Goal: Task Accomplishment & Management: Use online tool/utility

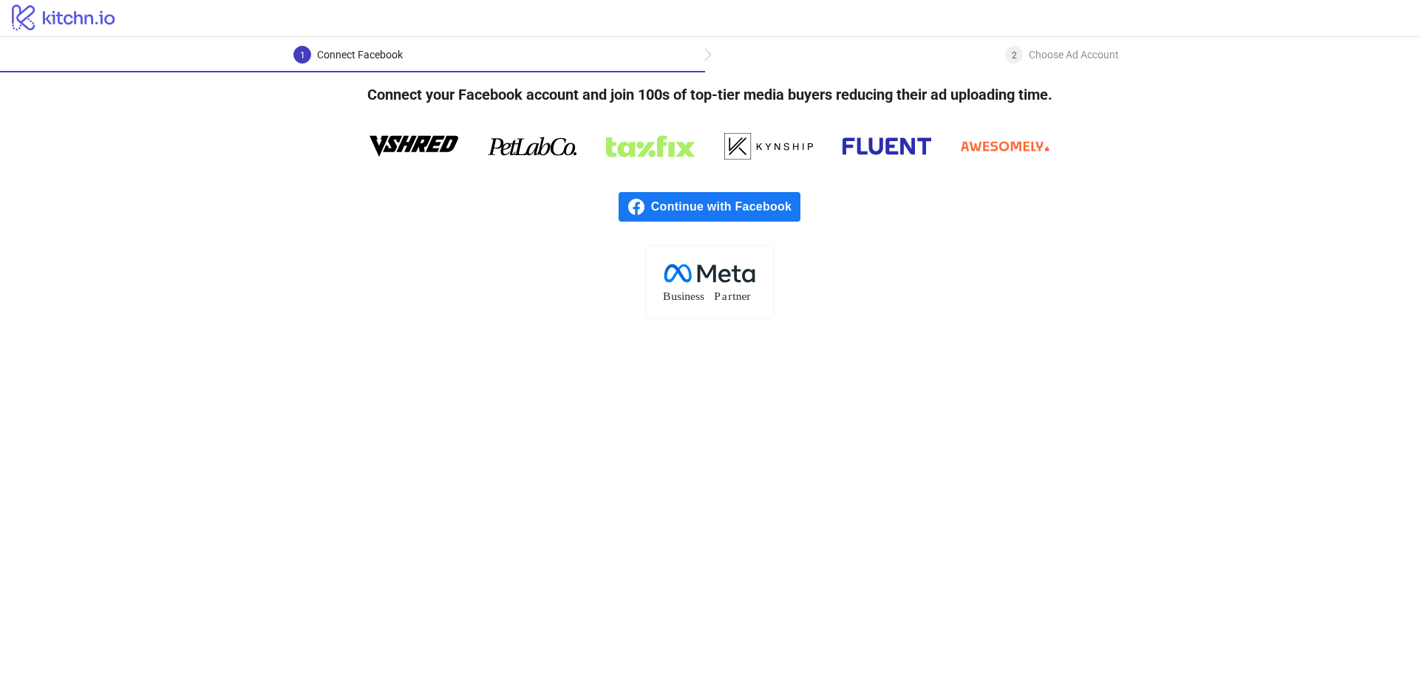
click at [693, 205] on span "Continue with Facebook" at bounding box center [725, 207] width 149 height 30
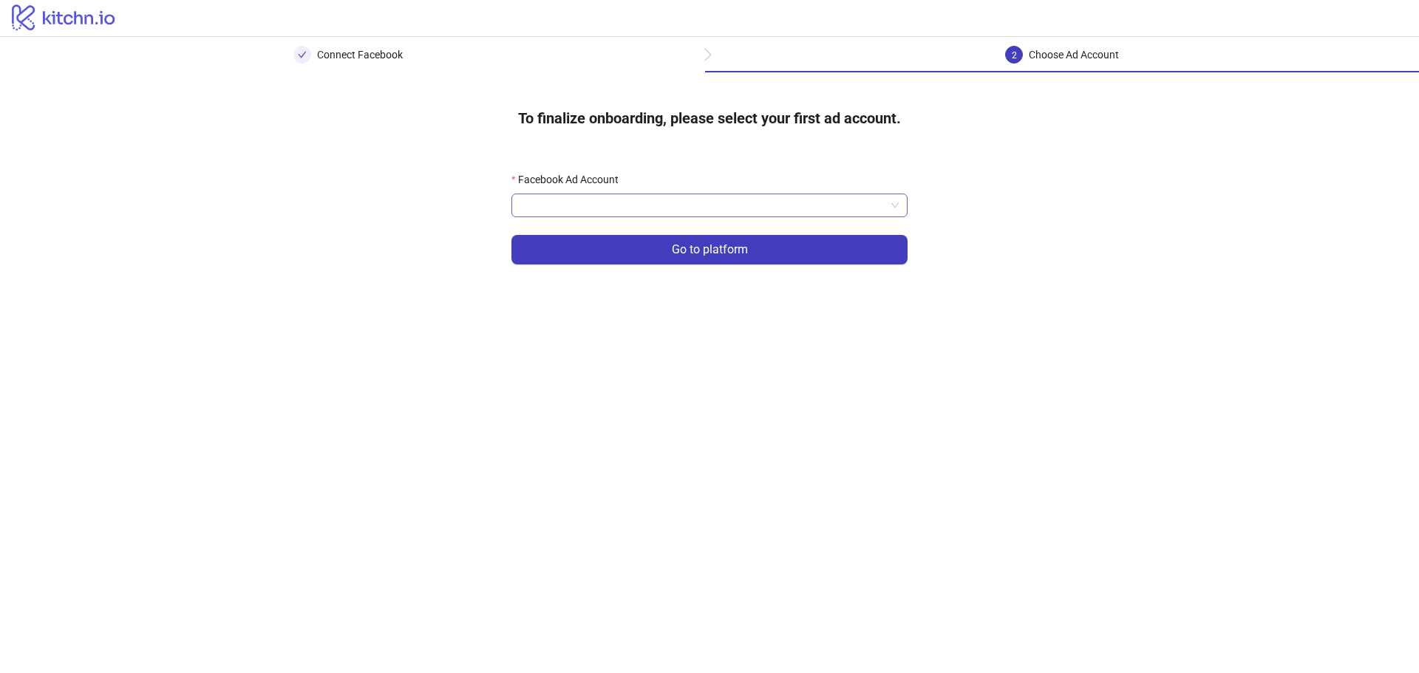
click at [707, 200] on input "Facebook Ad Account" at bounding box center [702, 205] width 365 height 22
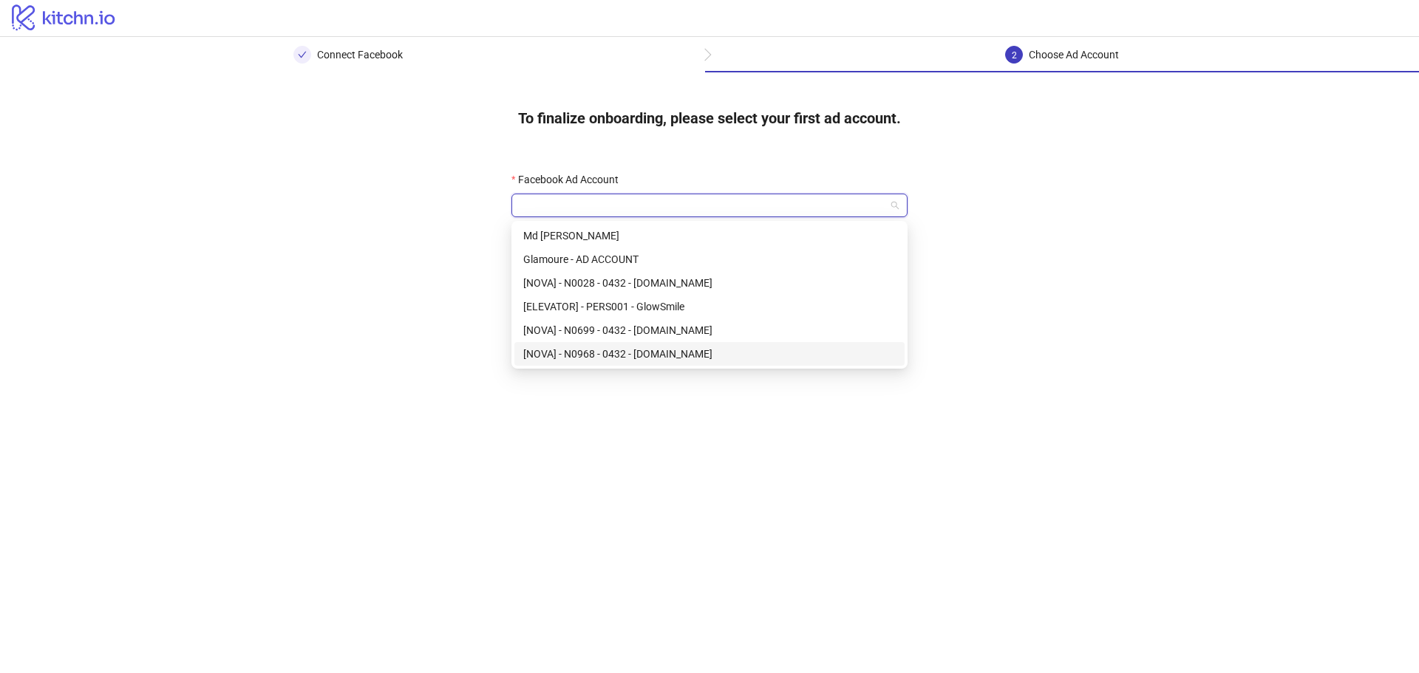
click at [692, 360] on div "[NOVA] - N0968 - 0432 - glowsmile.nl" at bounding box center [709, 354] width 372 height 16
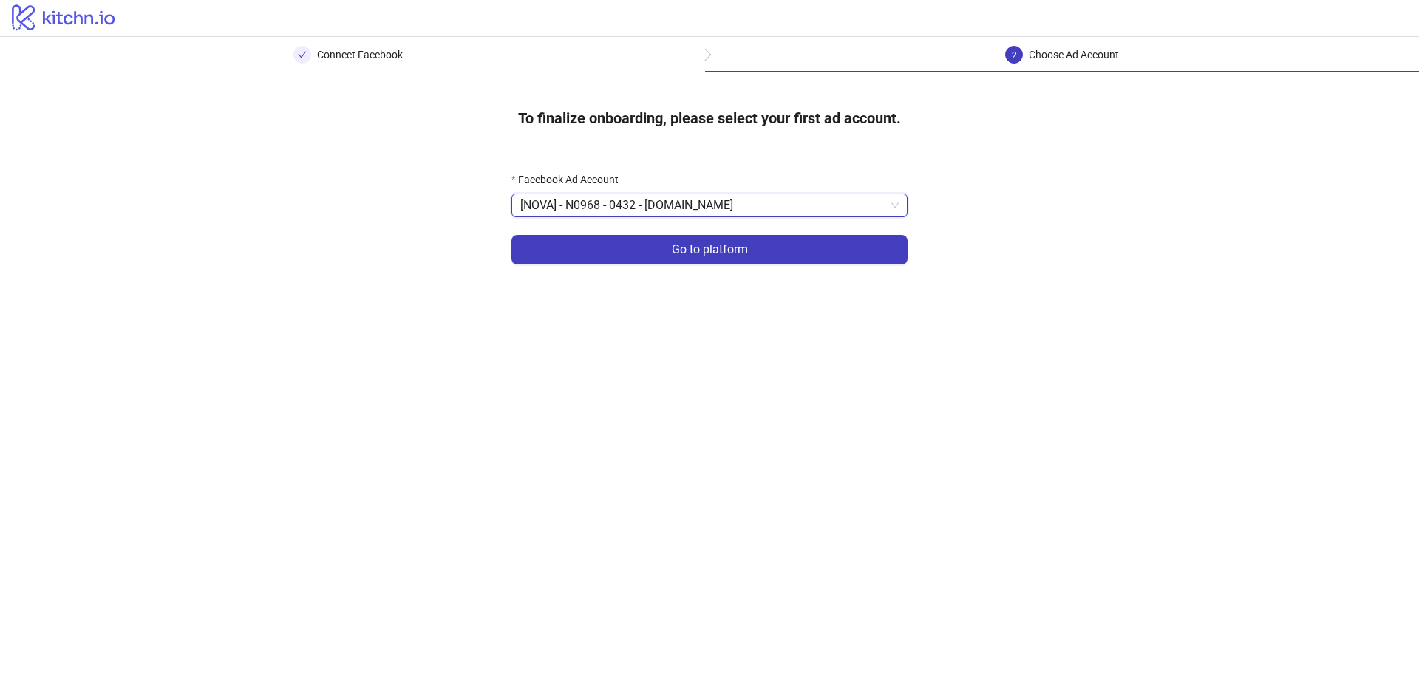
click at [679, 270] on form "Facebook Ad Account [NOVA] - N0968 - 0432 - glowsmile.nl [NOVA] - N0968 - 0432 …" at bounding box center [709, 226] width 396 height 111
click at [680, 264] on button "Go to platform" at bounding box center [709, 250] width 396 height 30
click at [685, 208] on input "Facebook Ad Account" at bounding box center [702, 205] width 365 height 22
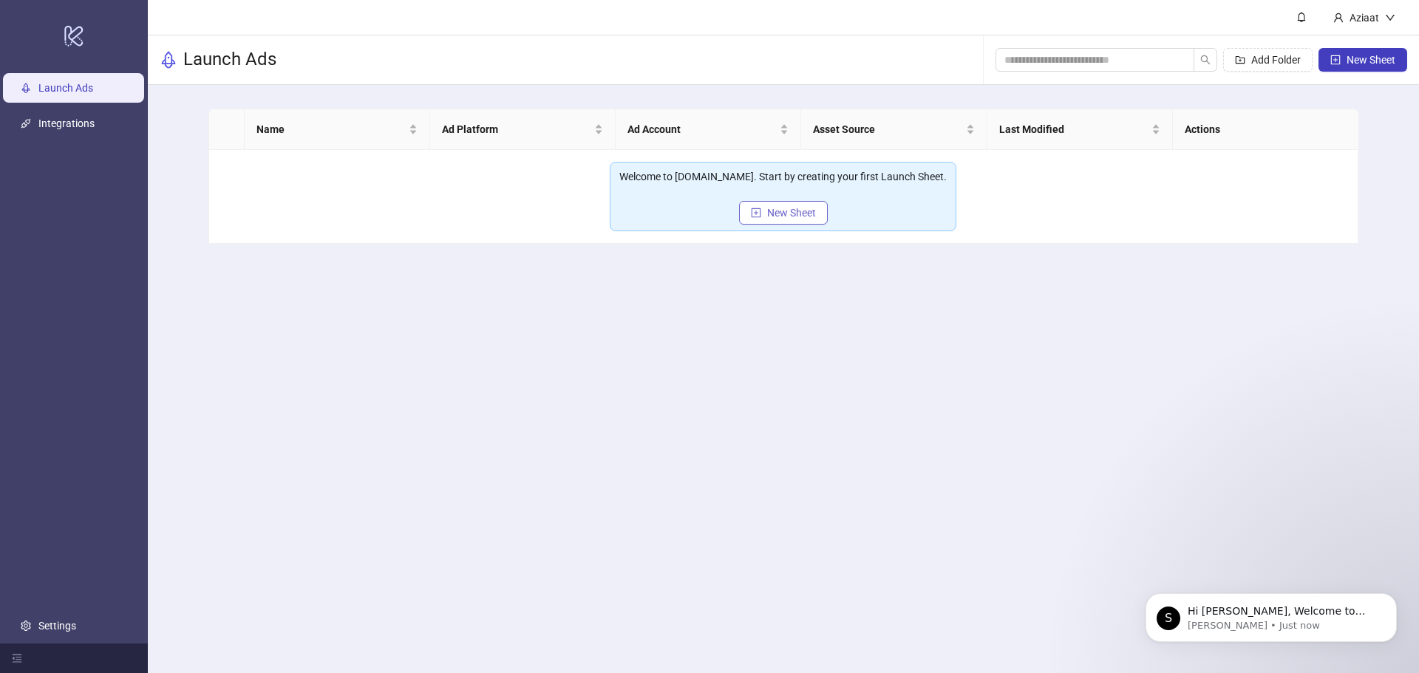
click at [746, 214] on button "New Sheet" at bounding box center [783, 213] width 89 height 24
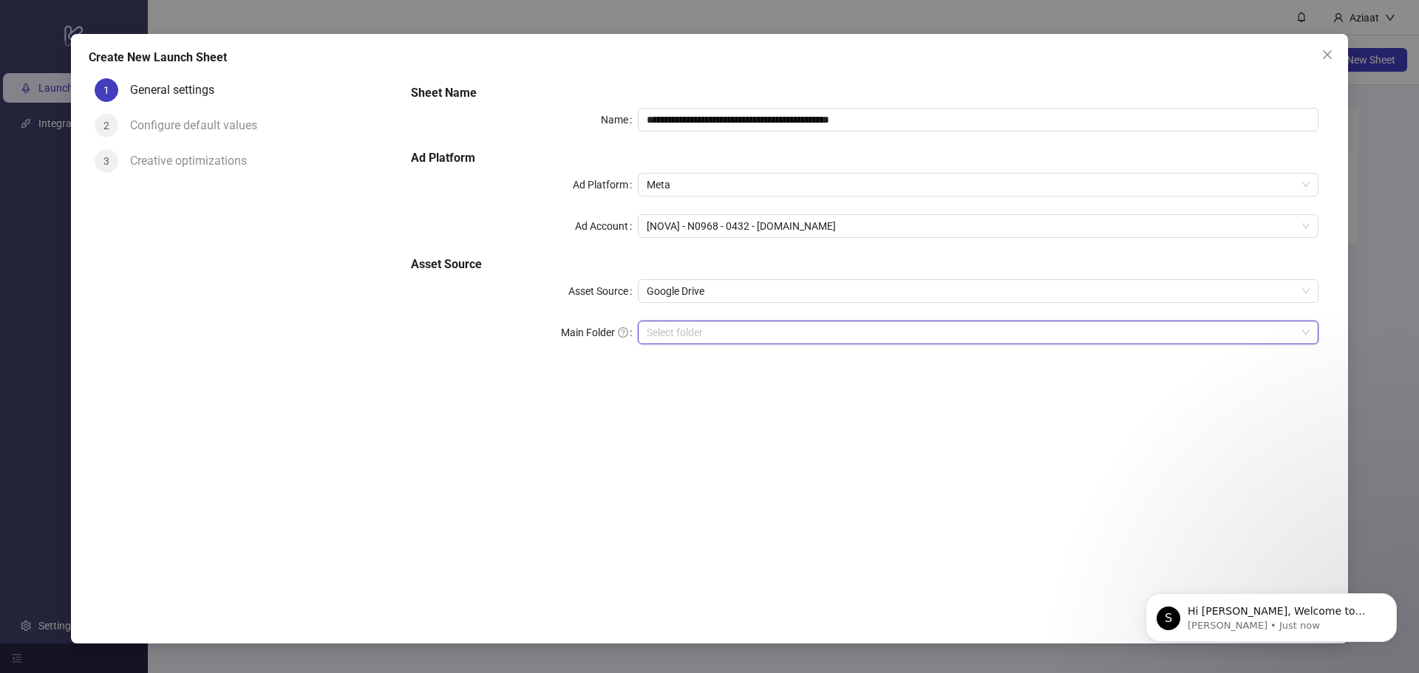
click at [723, 321] on input "Main Folder" at bounding box center [972, 332] width 650 height 22
click at [823, 318] on div "**********" at bounding box center [864, 223] width 919 height 290
click at [822, 337] on input "Main Folder" at bounding box center [972, 332] width 650 height 22
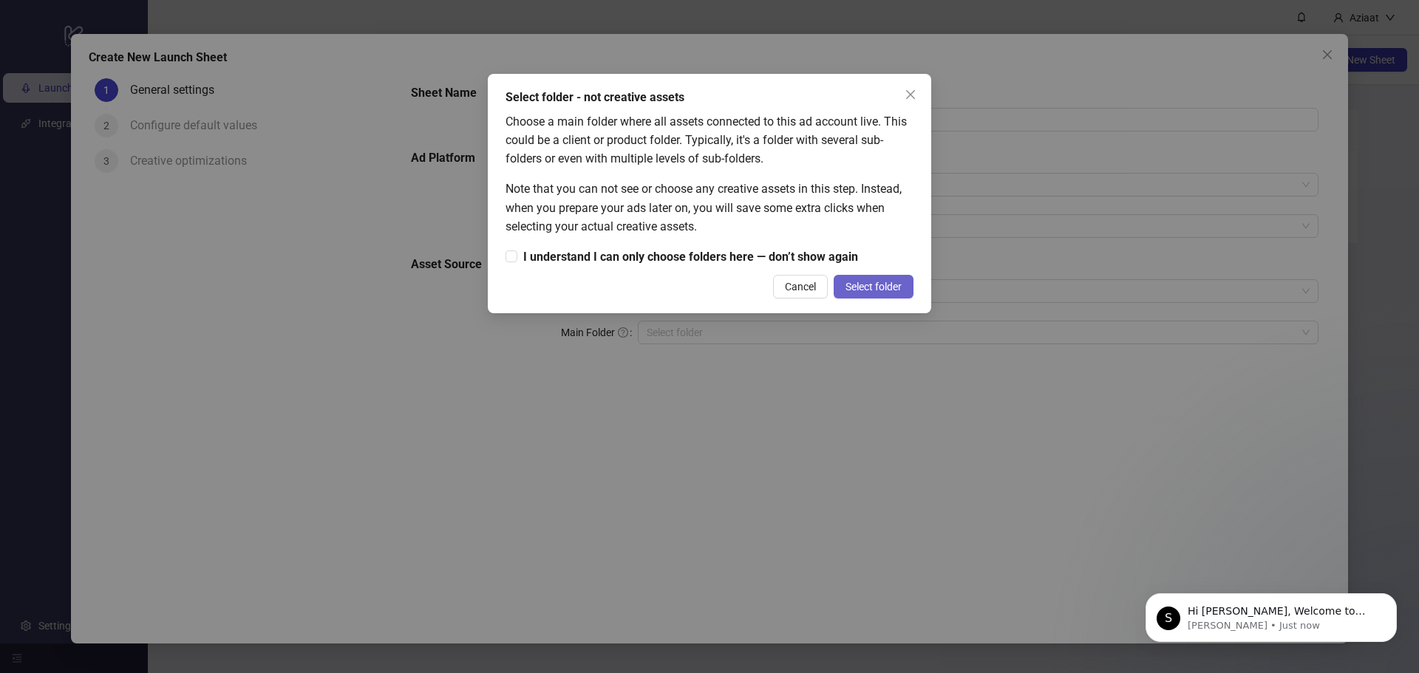
click at [853, 293] on span "Select folder" at bounding box center [873, 287] width 56 height 12
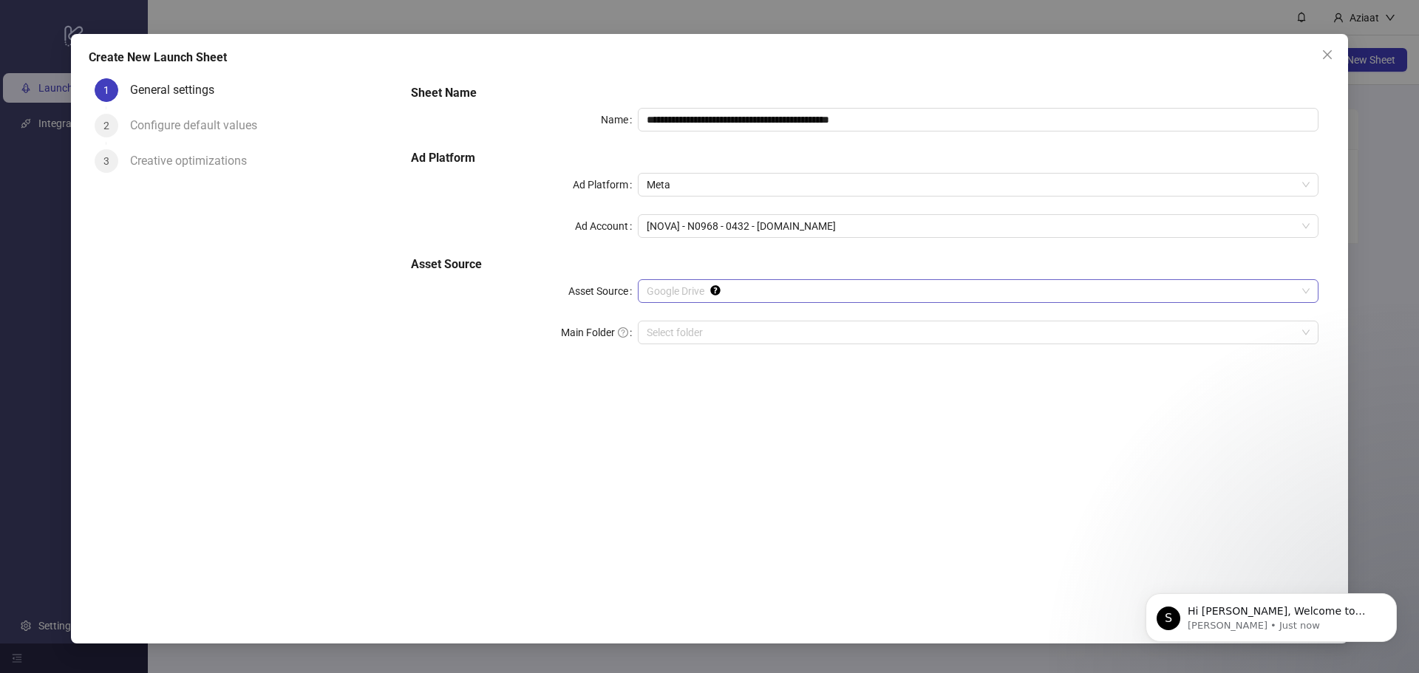
click at [685, 292] on span "Google Drive" at bounding box center [978, 291] width 663 height 22
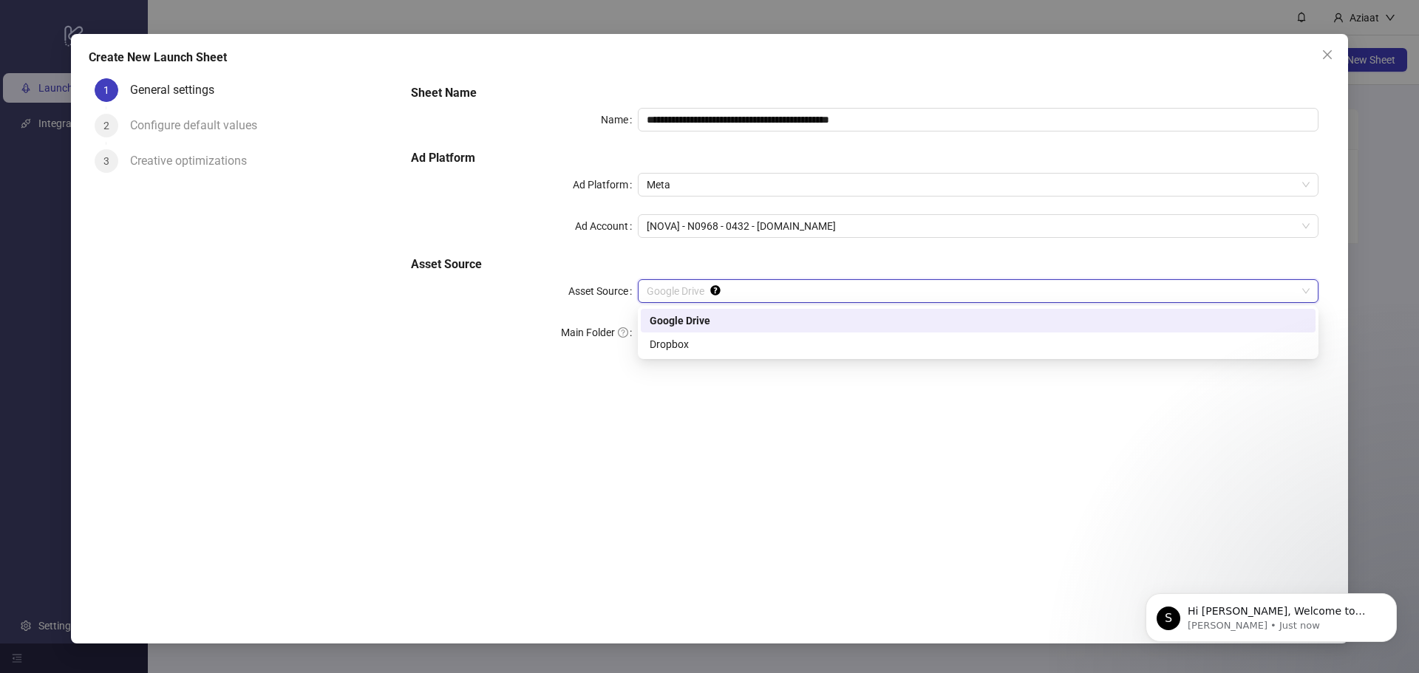
click at [701, 313] on div "Google Drive" at bounding box center [978, 321] width 657 height 16
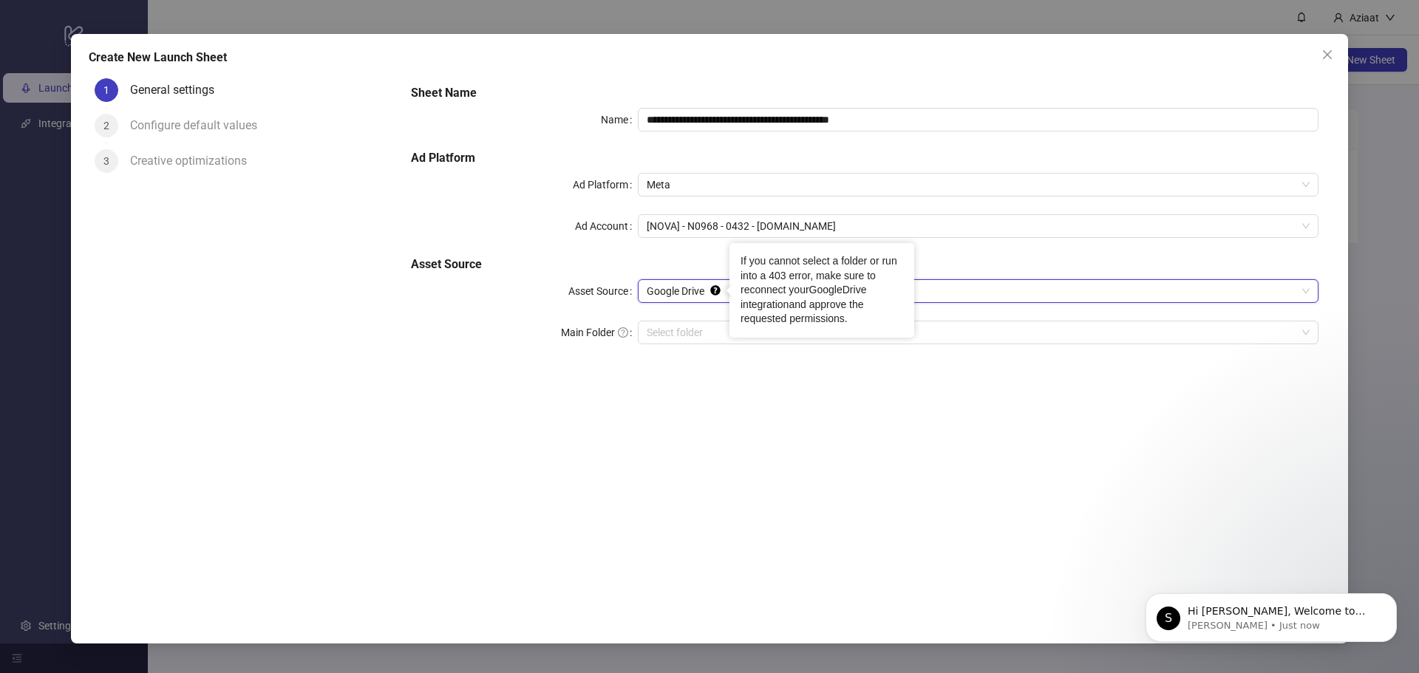
click at [845, 289] on link "GoogleDrive integration" at bounding box center [803, 297] width 126 height 27
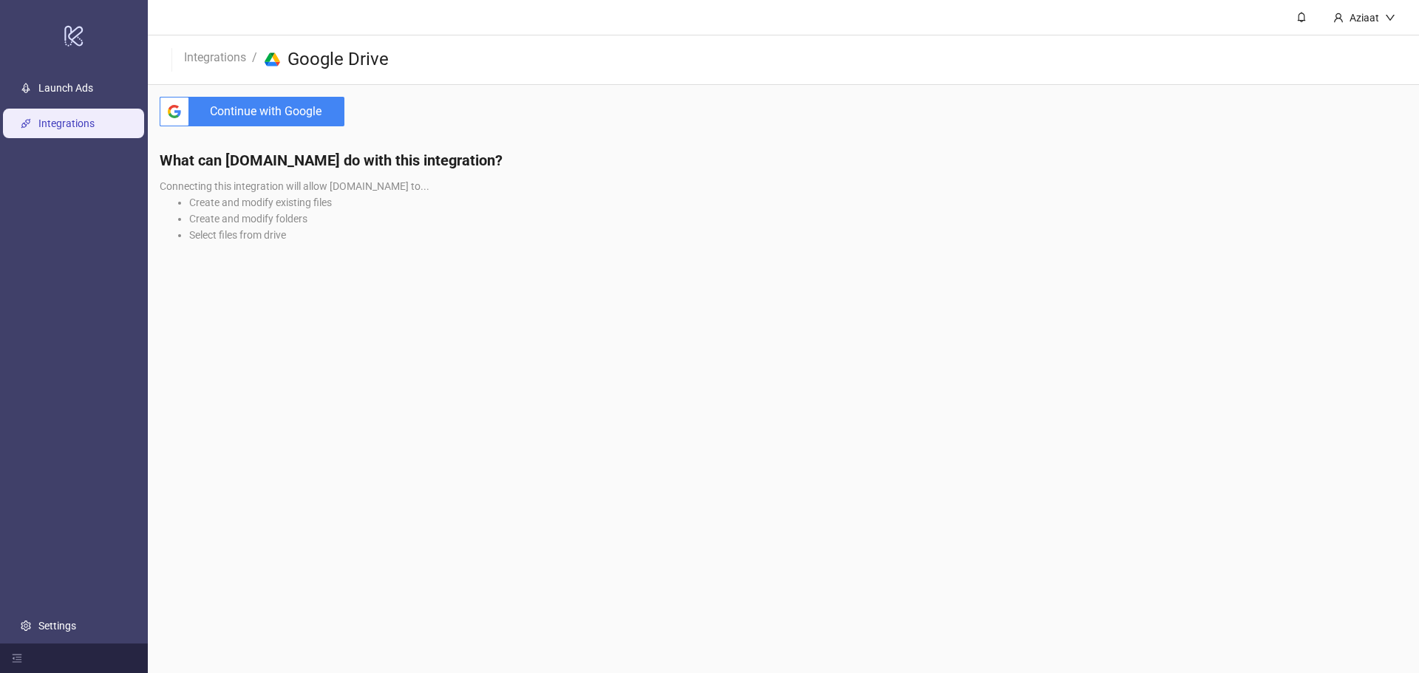
click at [277, 96] on div "btn_google_dark_normal_ios Created with Sketch. Continue with Google" at bounding box center [252, 111] width 208 height 53
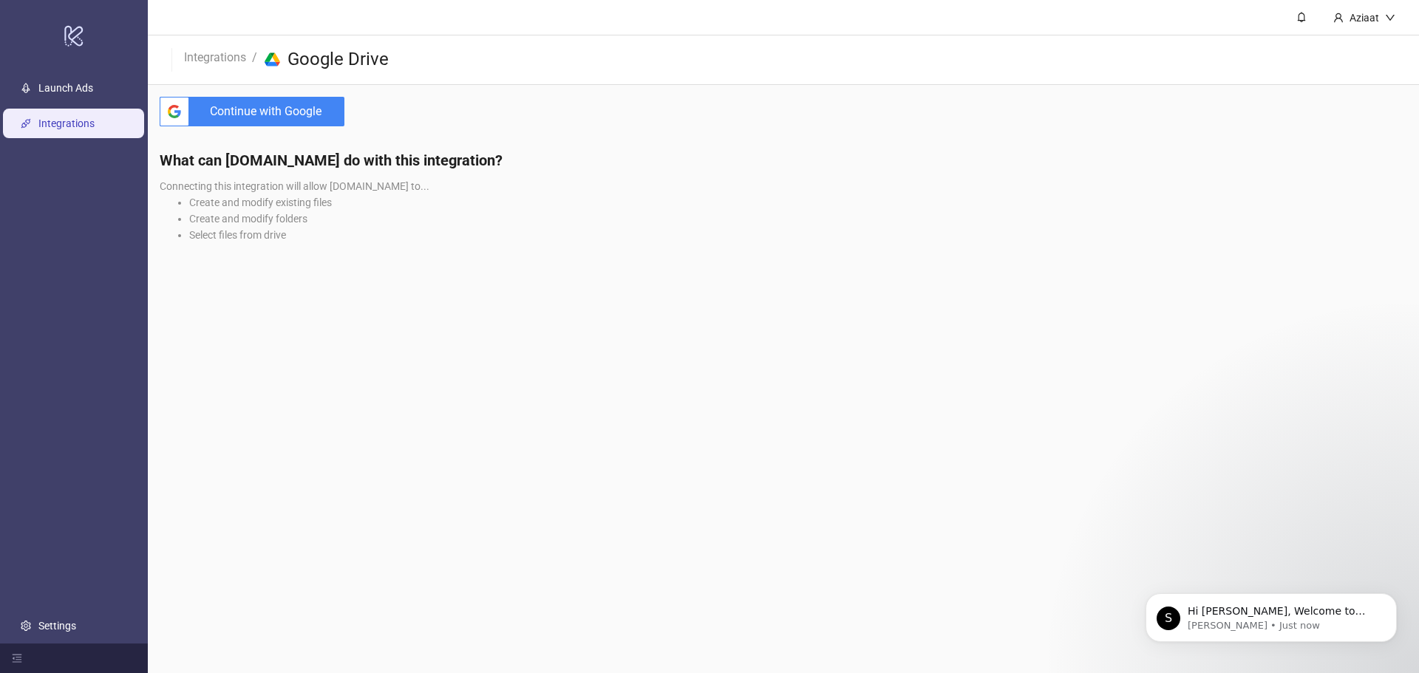
click at [283, 117] on span "Continue with Google" at bounding box center [269, 112] width 149 height 30
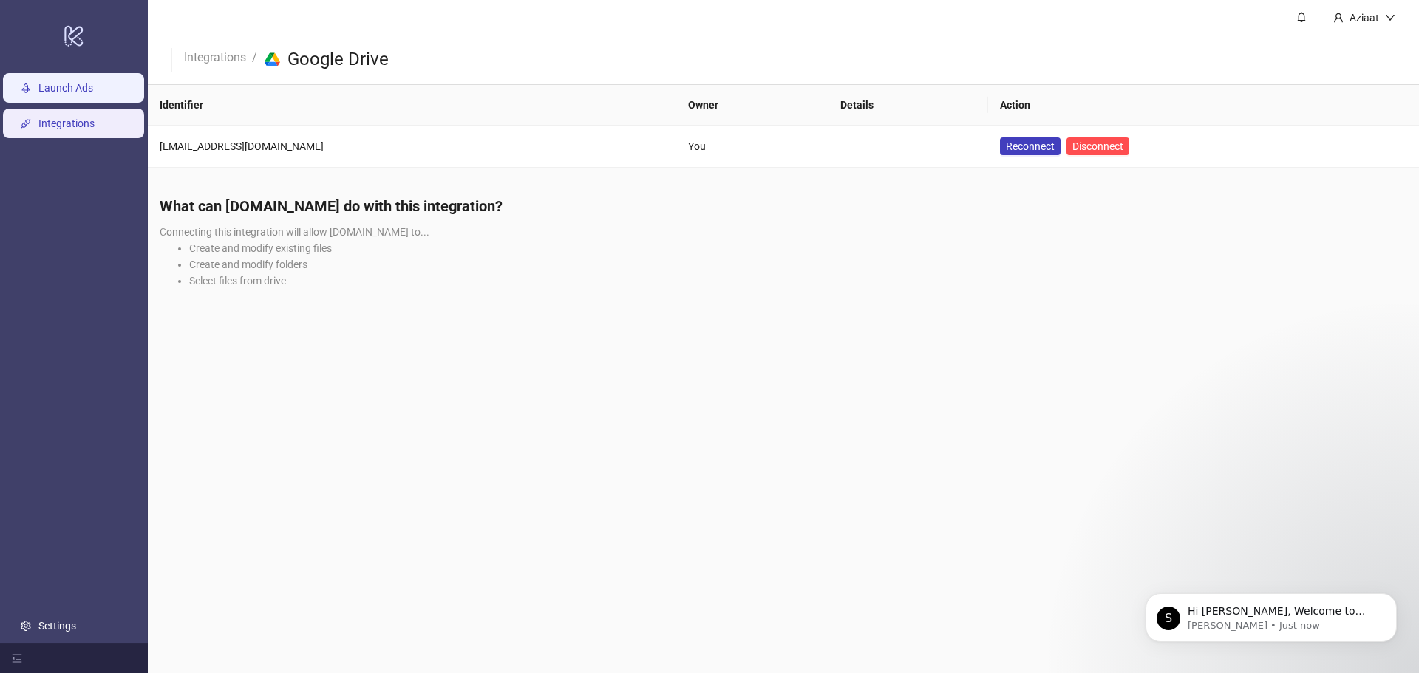
click at [93, 84] on link "Launch Ads" at bounding box center [65, 88] width 55 height 12
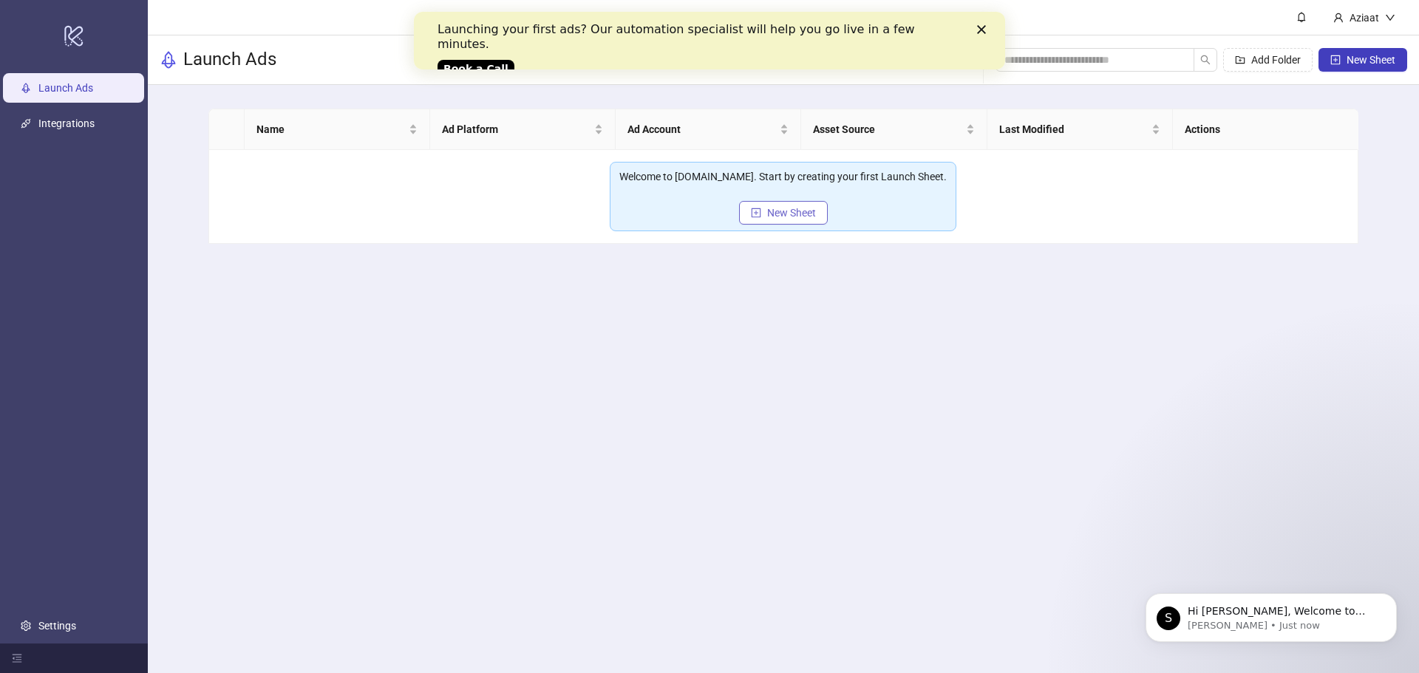
click at [805, 211] on span "New Sheet" at bounding box center [791, 213] width 49 height 12
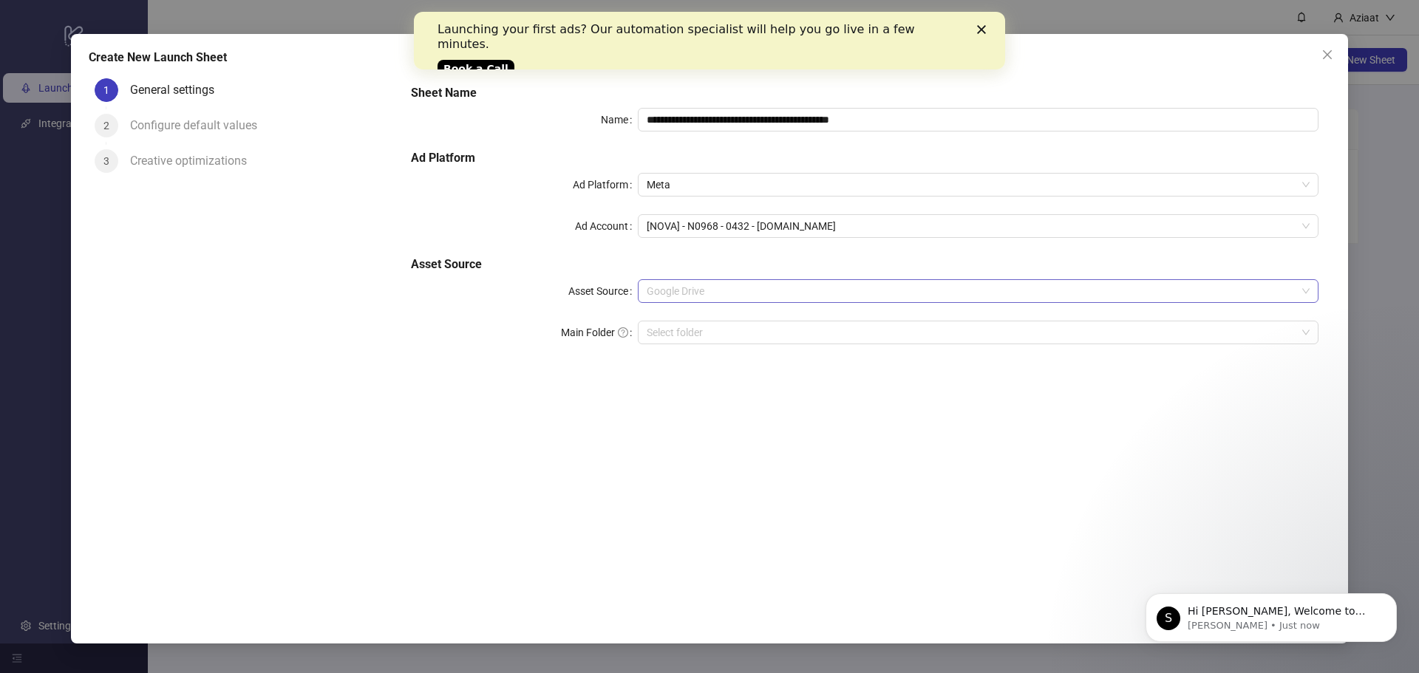
click at [757, 299] on span "Google Drive" at bounding box center [978, 291] width 663 height 22
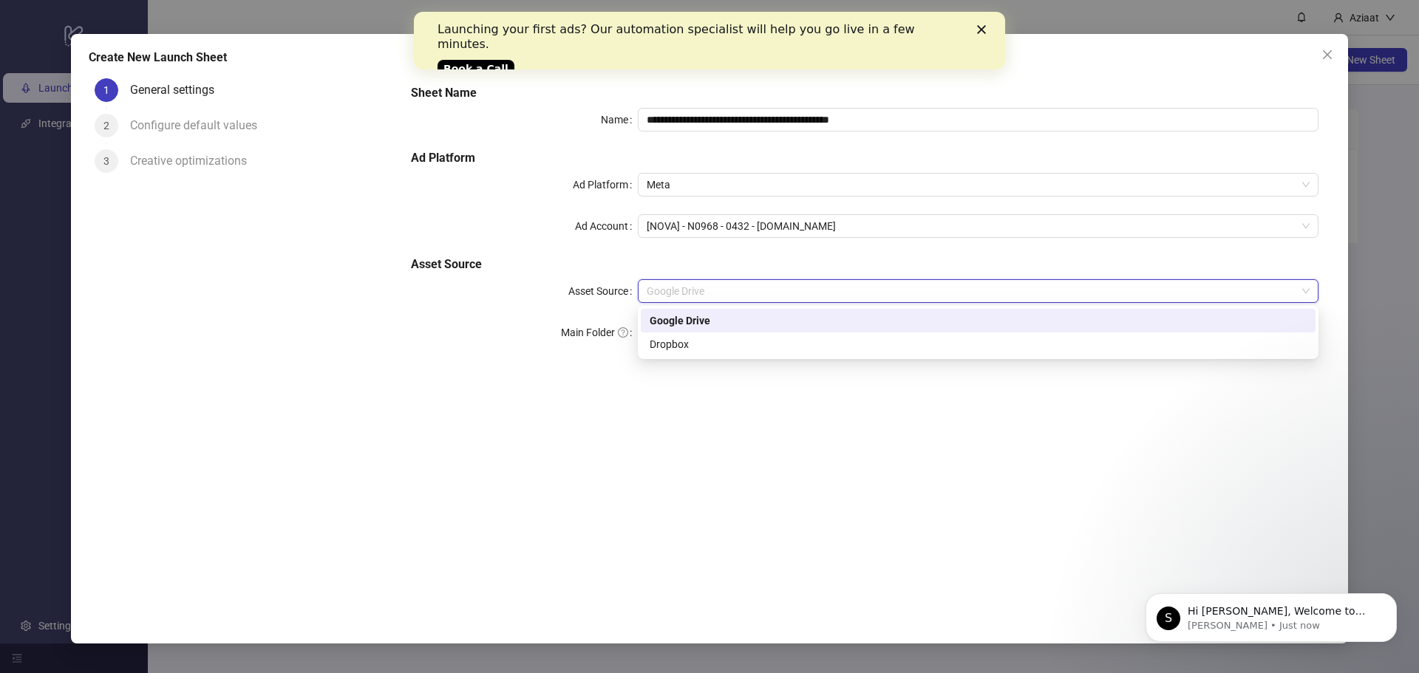
click at [752, 319] on div "Google Drive" at bounding box center [978, 321] width 657 height 16
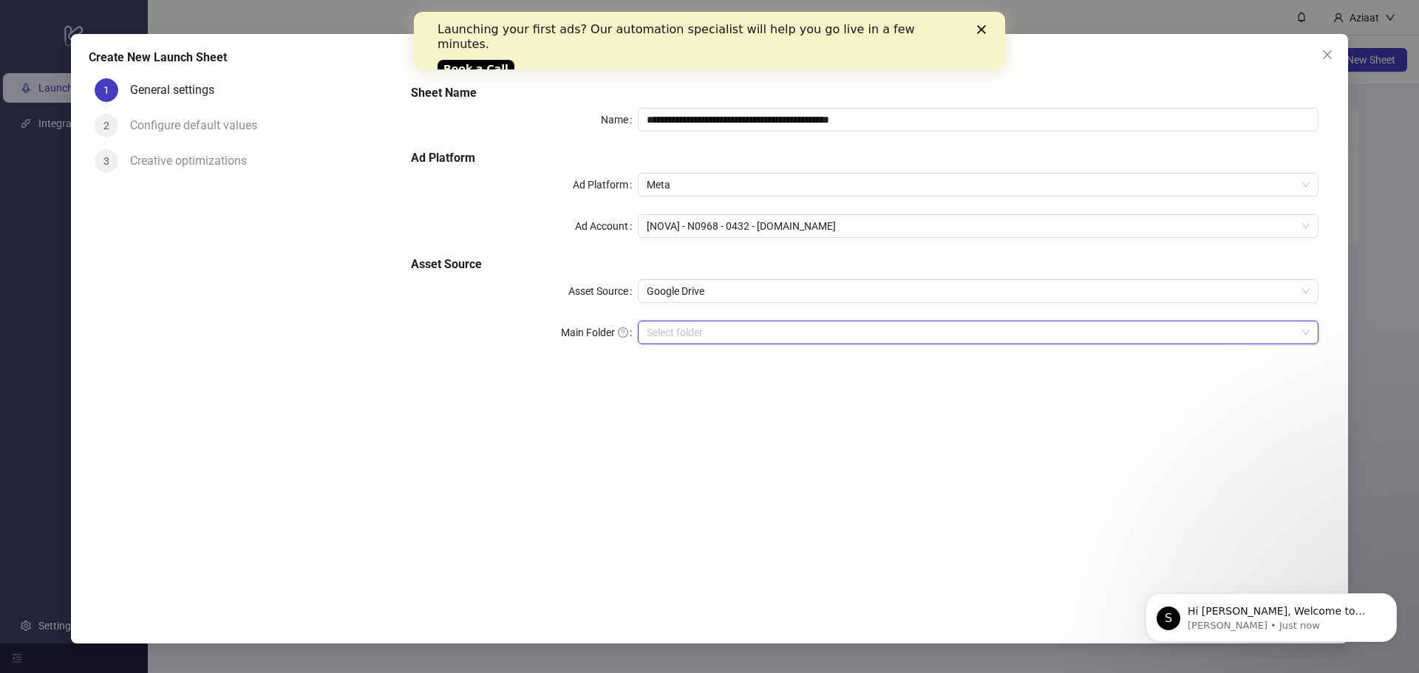
click at [750, 335] on input "Main Folder" at bounding box center [972, 332] width 650 height 22
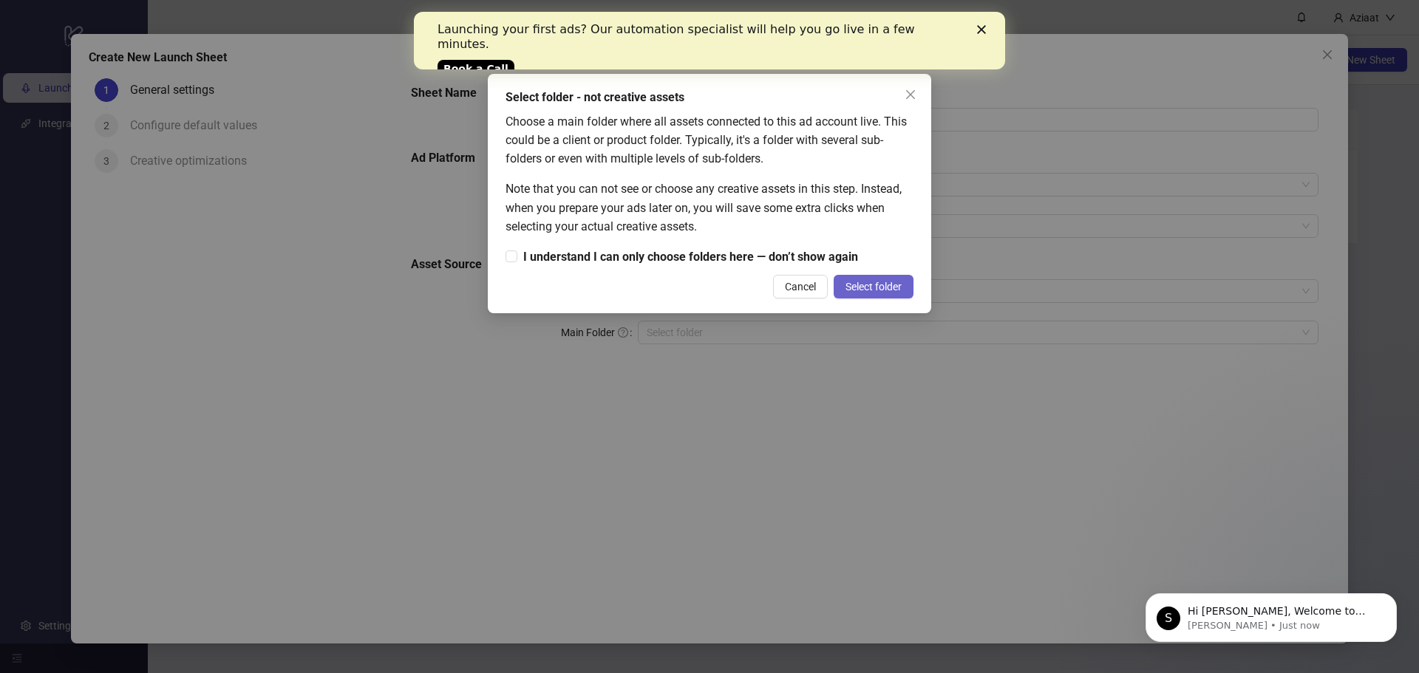
click at [884, 291] on span "Select folder" at bounding box center [873, 287] width 56 height 12
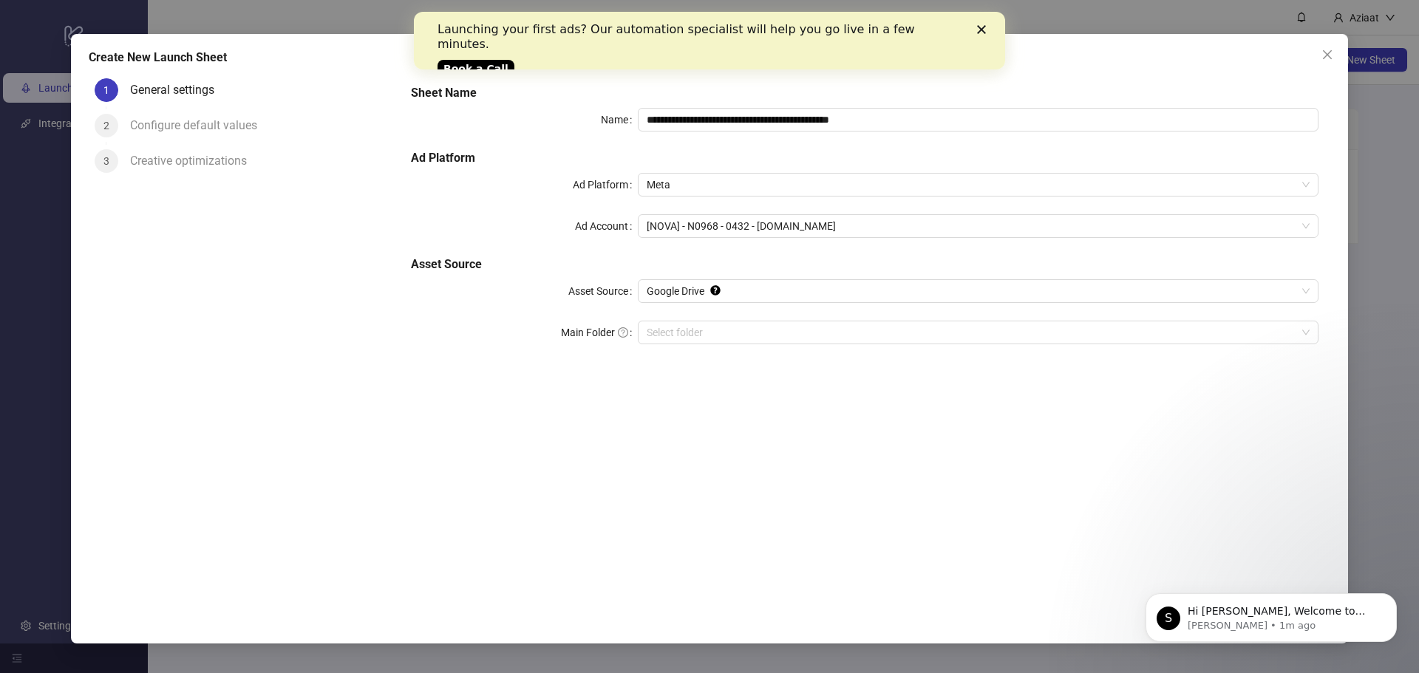
click at [976, 29] on div "Launching your first ads? Our automation specialist will help you go live in a …" at bounding box center [709, 48] width 544 height 61
click at [988, 32] on div "Close" at bounding box center [984, 29] width 15 height 9
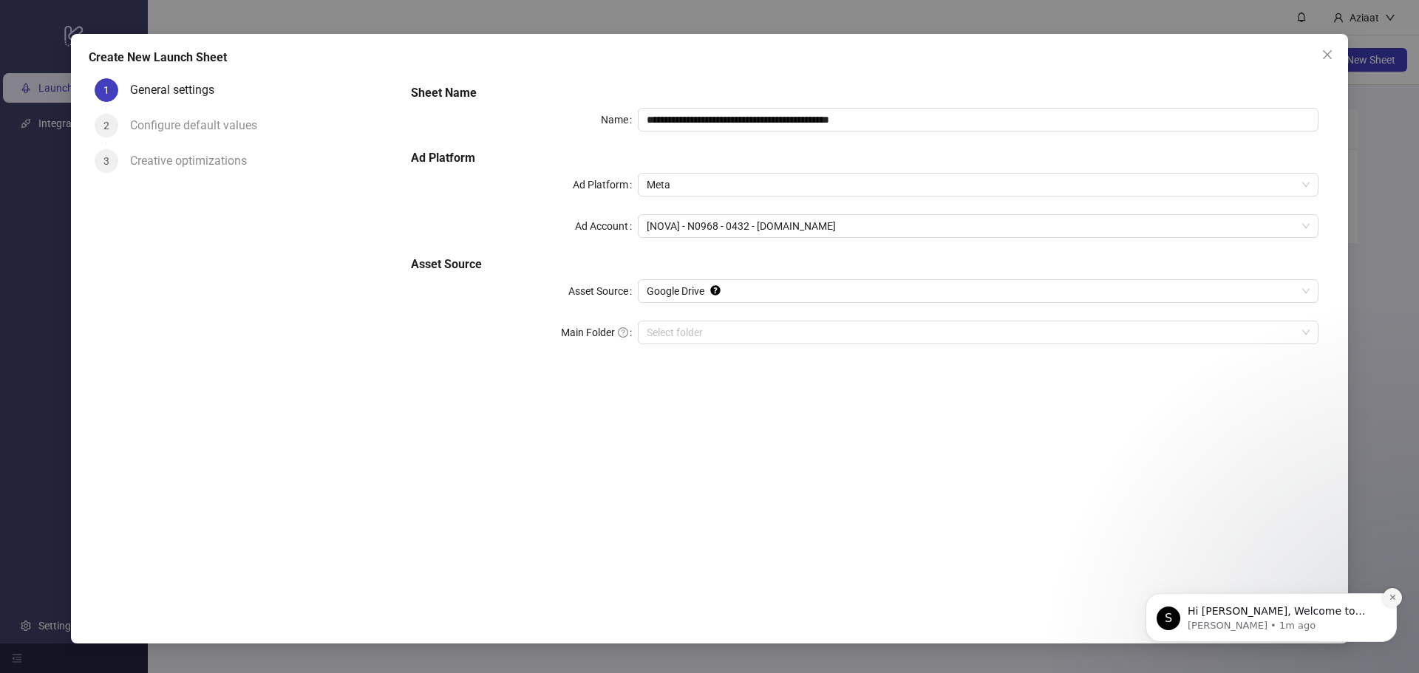
click at [1391, 602] on icon "Dismiss notification" at bounding box center [1392, 597] width 8 height 8
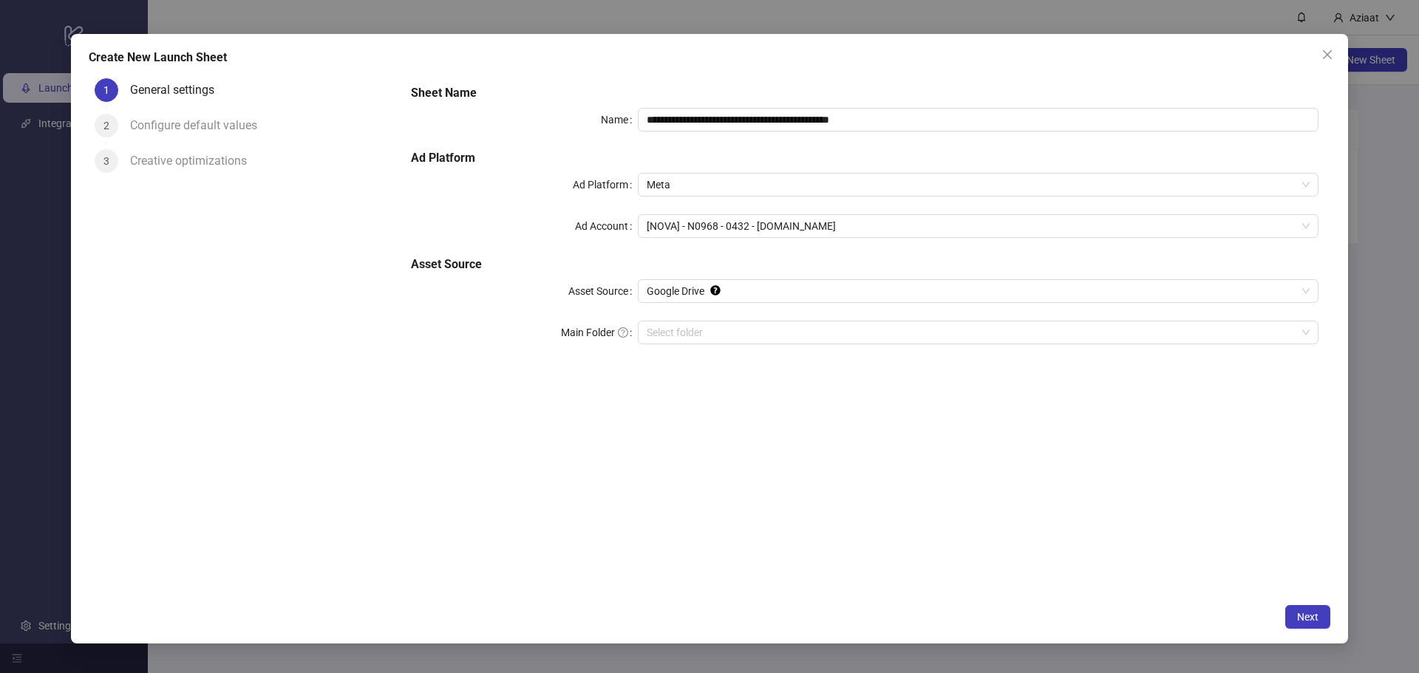
drag, startPoint x: 1323, startPoint y: 59, endPoint x: 1287, endPoint y: 69, distance: 37.5
click at [1324, 59] on icon "close" at bounding box center [1327, 55] width 12 height 12
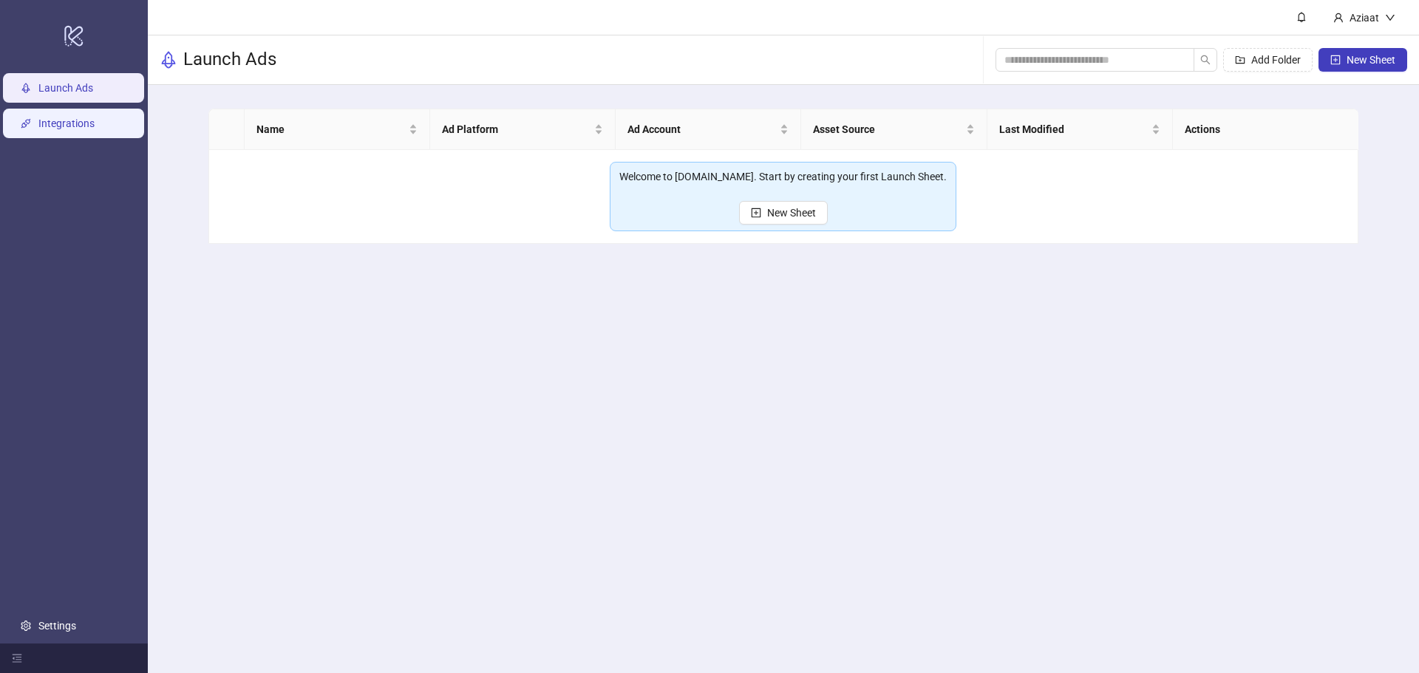
click at [95, 117] on link "Integrations" at bounding box center [66, 123] width 56 height 12
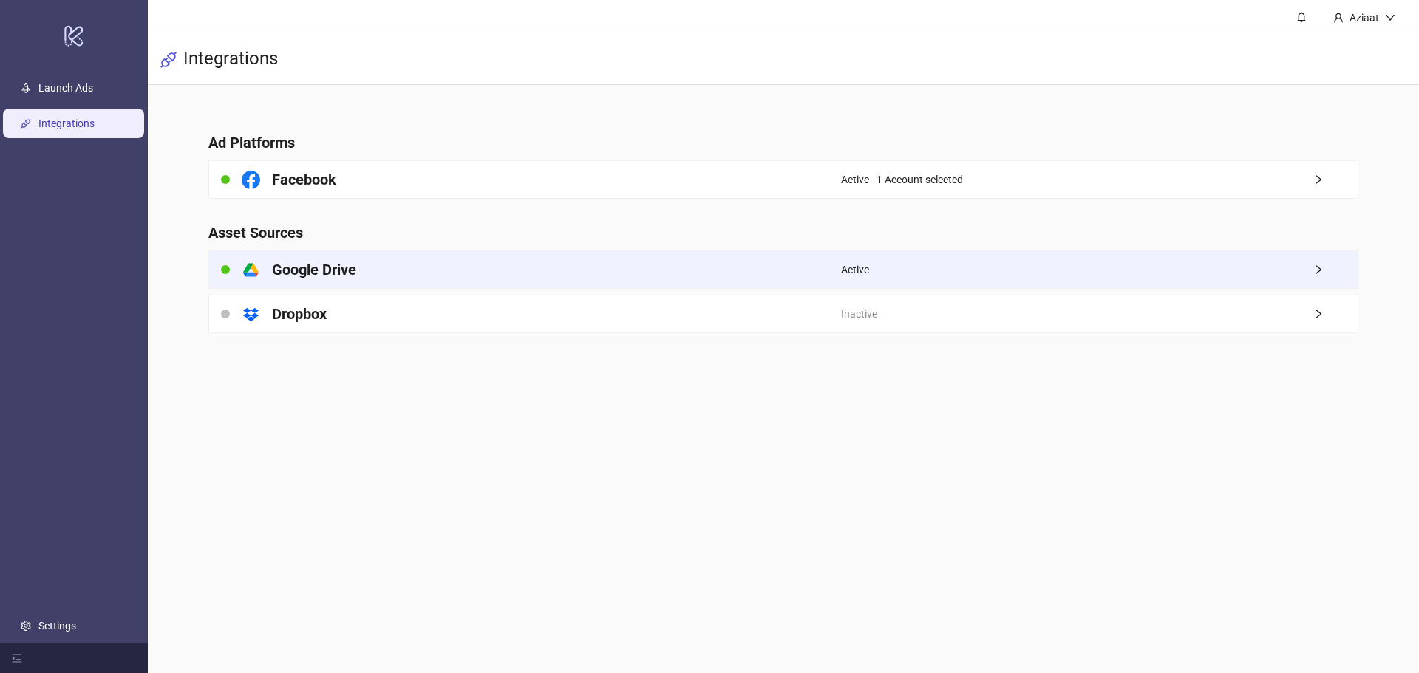
click at [426, 267] on div "platform/google_drive Google Drive" at bounding box center [525, 269] width 632 height 37
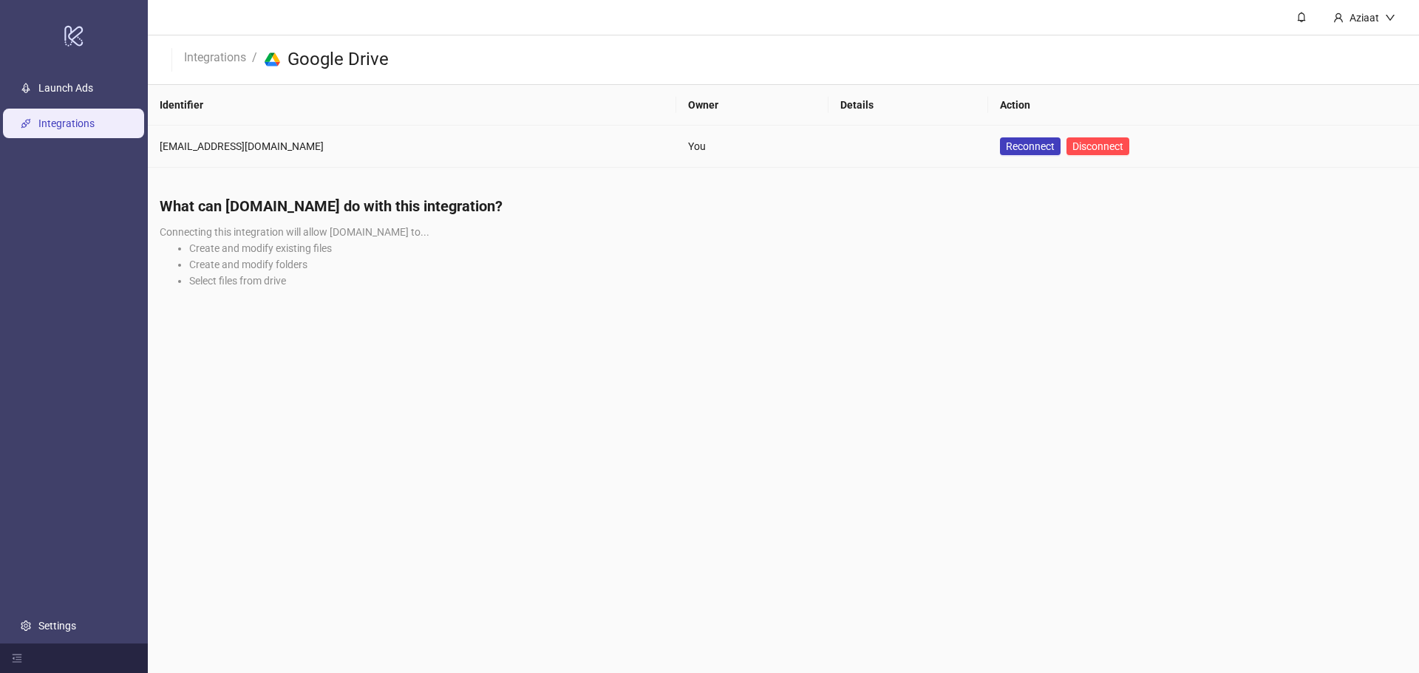
click at [201, 145] on div "[EMAIL_ADDRESS][DOMAIN_NAME]" at bounding box center [412, 146] width 505 height 16
drag, startPoint x: 952, startPoint y: 142, endPoint x: 815, endPoint y: 192, distance: 145.6
click at [815, 192] on main "Aziaat Integrations / platform/google_drive Google Drive Identifier Owner Detai…" at bounding box center [783, 336] width 1271 height 673
click at [1006, 148] on span "Reconnect" at bounding box center [1030, 146] width 49 height 12
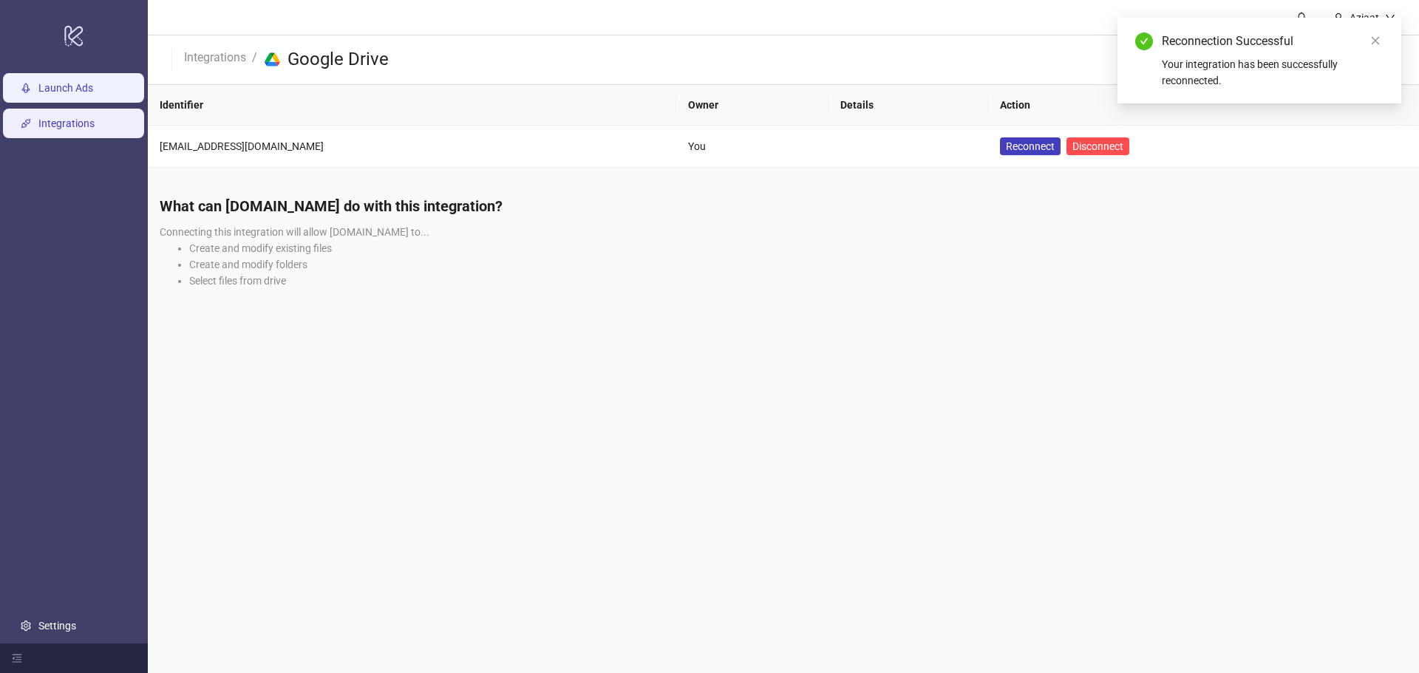
click at [78, 83] on link "Launch Ads" at bounding box center [65, 88] width 55 height 12
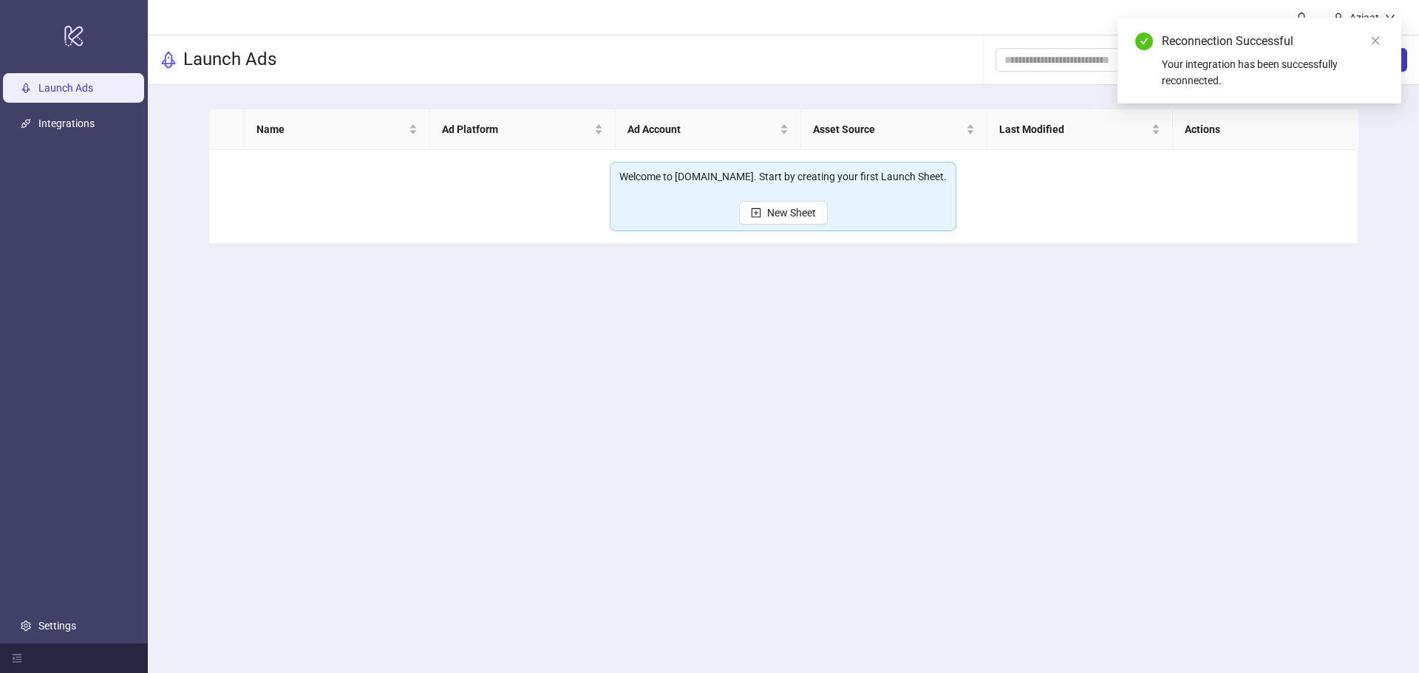
click at [721, 201] on div "Welcome to [DOMAIN_NAME]. Start by creating your first Launch Sheet. New Sheet" at bounding box center [782, 196] width 327 height 56
click at [771, 227] on div "Welcome to [DOMAIN_NAME]. Start by creating your first Launch Sheet. New Sheet" at bounding box center [783, 196] width 347 height 69
click at [769, 222] on button "New Sheet" at bounding box center [783, 213] width 89 height 24
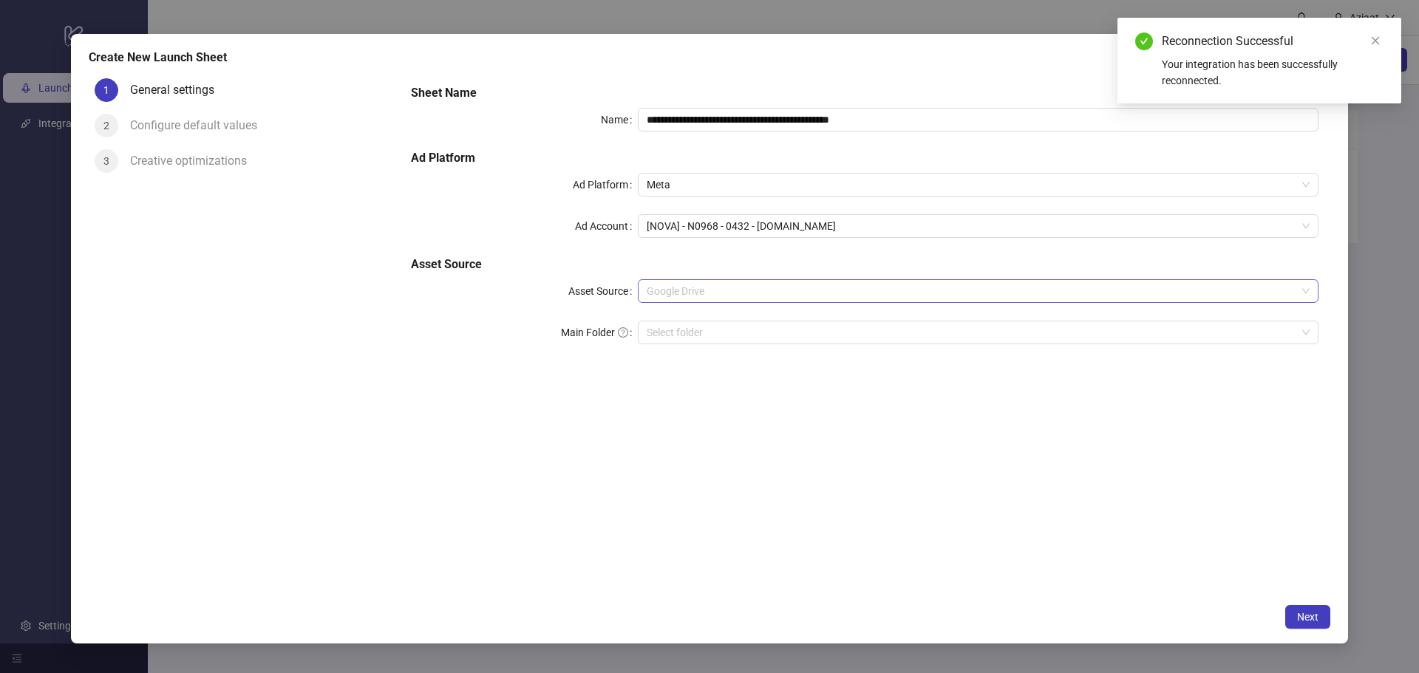
click at [746, 281] on span "Google Drive" at bounding box center [978, 291] width 663 height 22
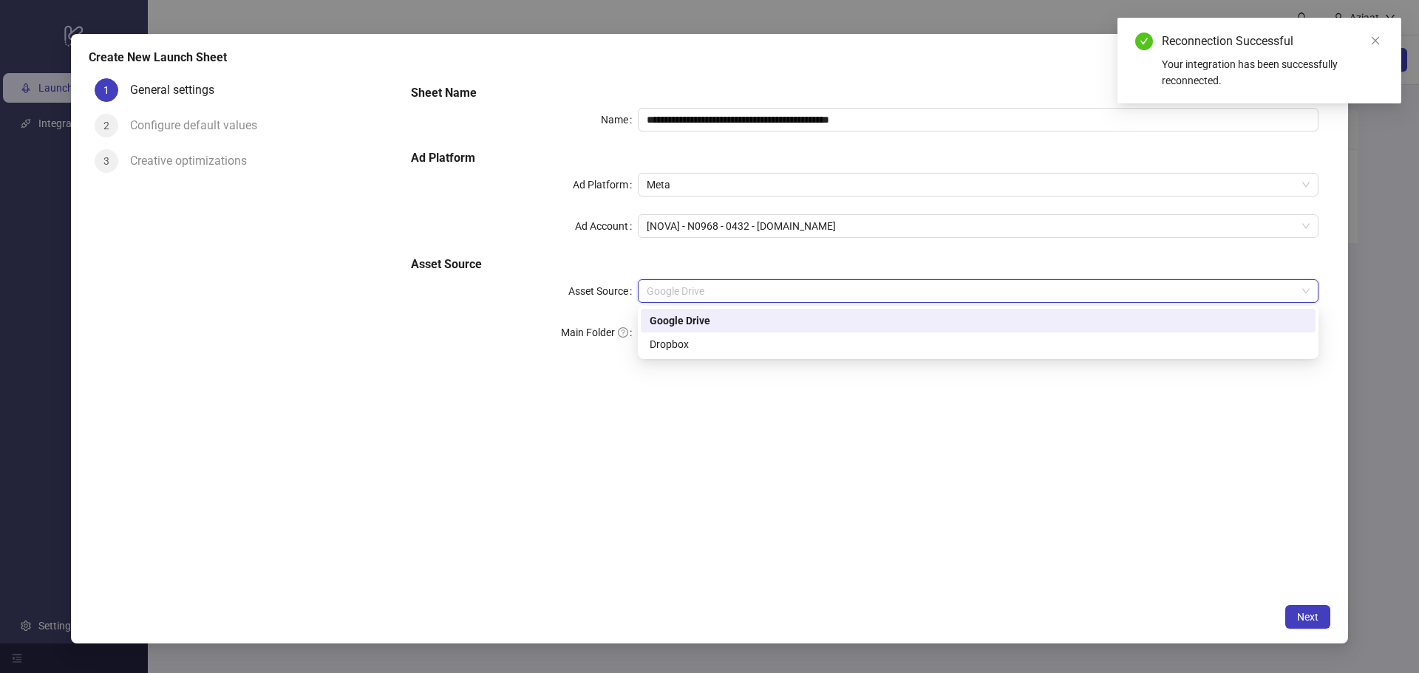
click at [733, 348] on div "Dropbox" at bounding box center [978, 344] width 657 height 16
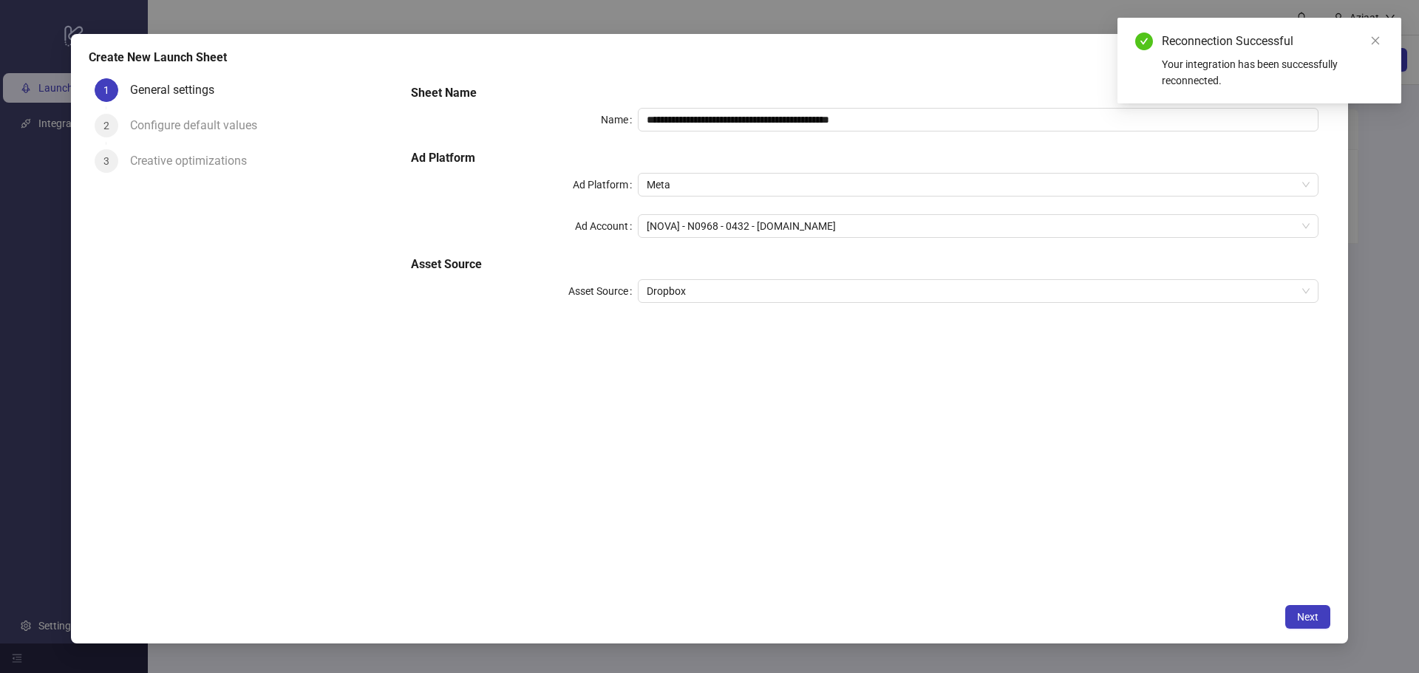
click at [726, 278] on div "**********" at bounding box center [864, 202] width 919 height 248
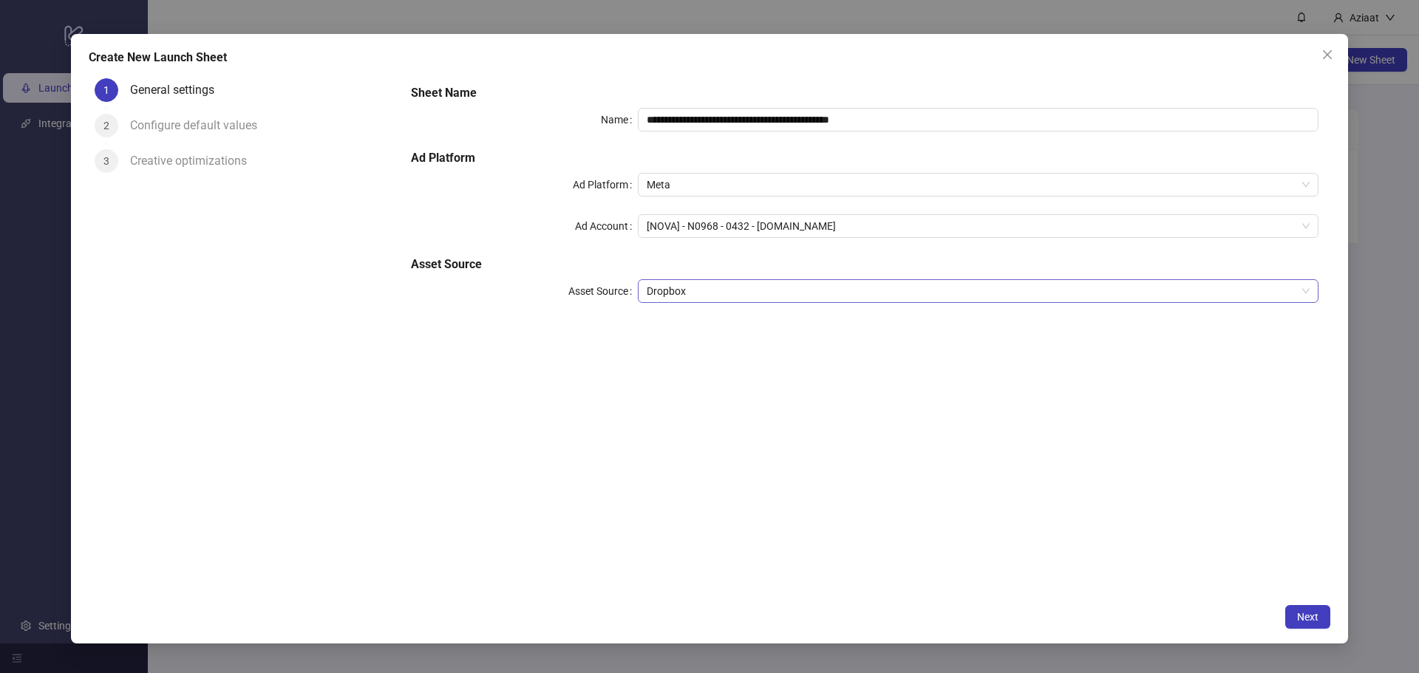
click at [722, 287] on span "Dropbox" at bounding box center [978, 291] width 663 height 22
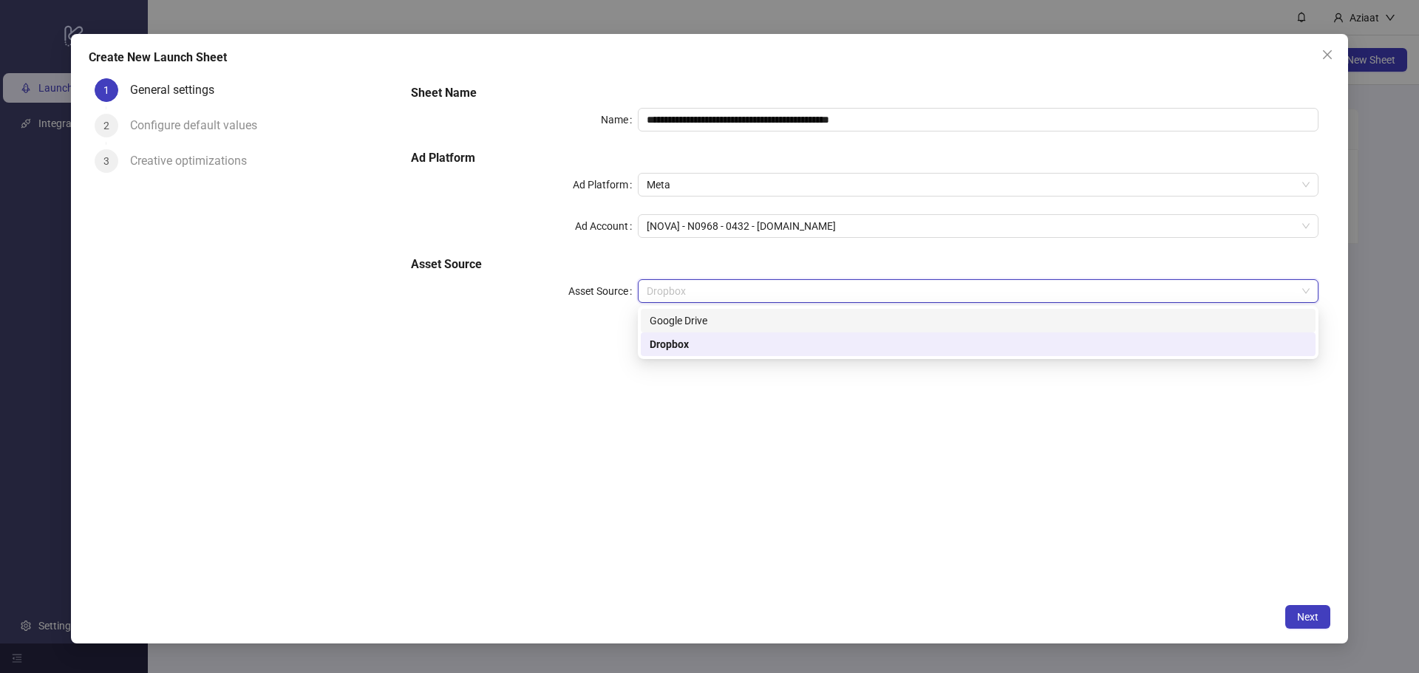
click at [701, 315] on div "Google Drive" at bounding box center [978, 321] width 657 height 16
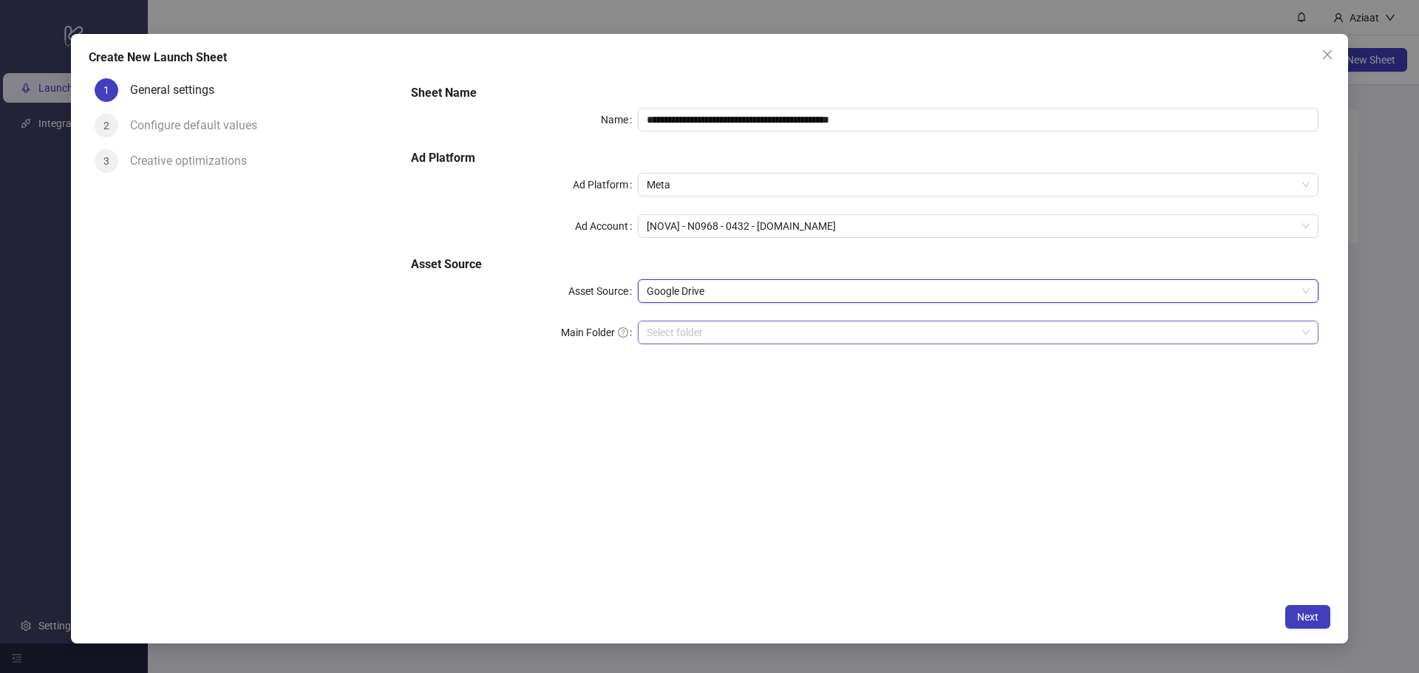
click at [709, 330] on input "Main Folder" at bounding box center [972, 332] width 650 height 22
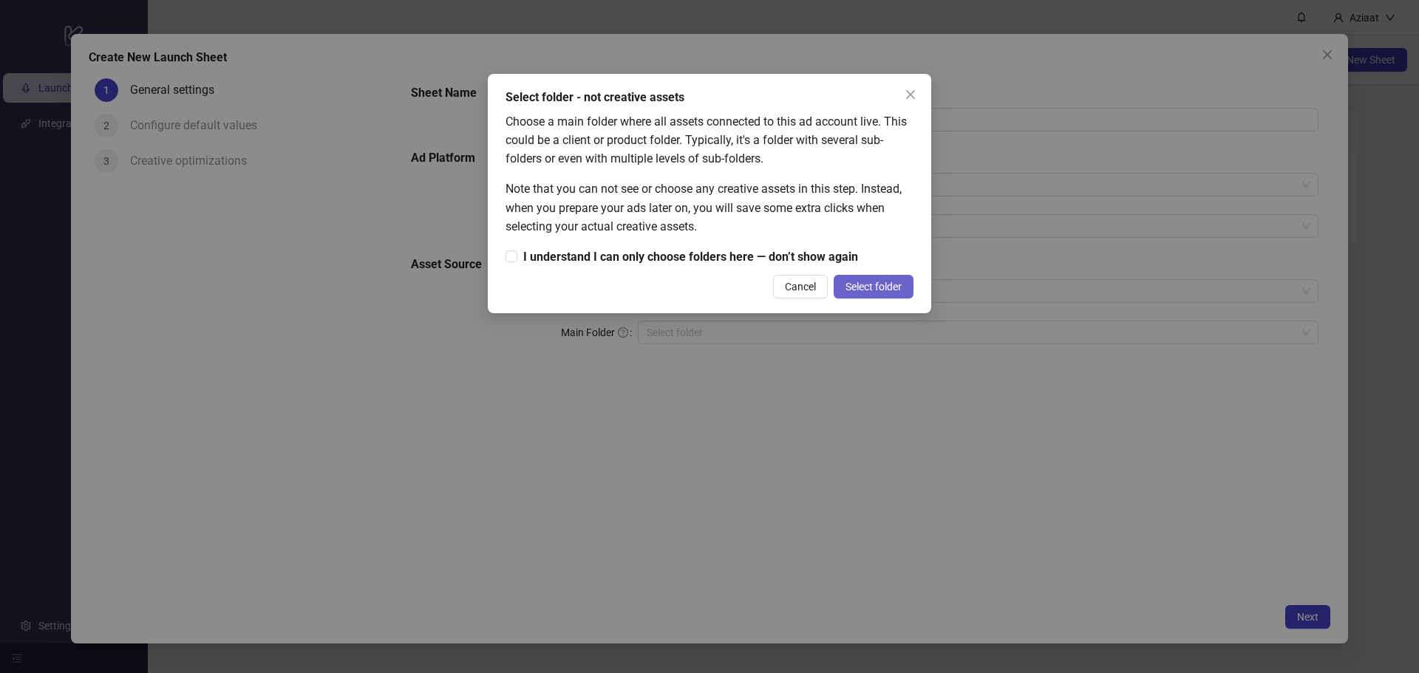
click at [896, 290] on span "Select folder" at bounding box center [873, 287] width 56 height 12
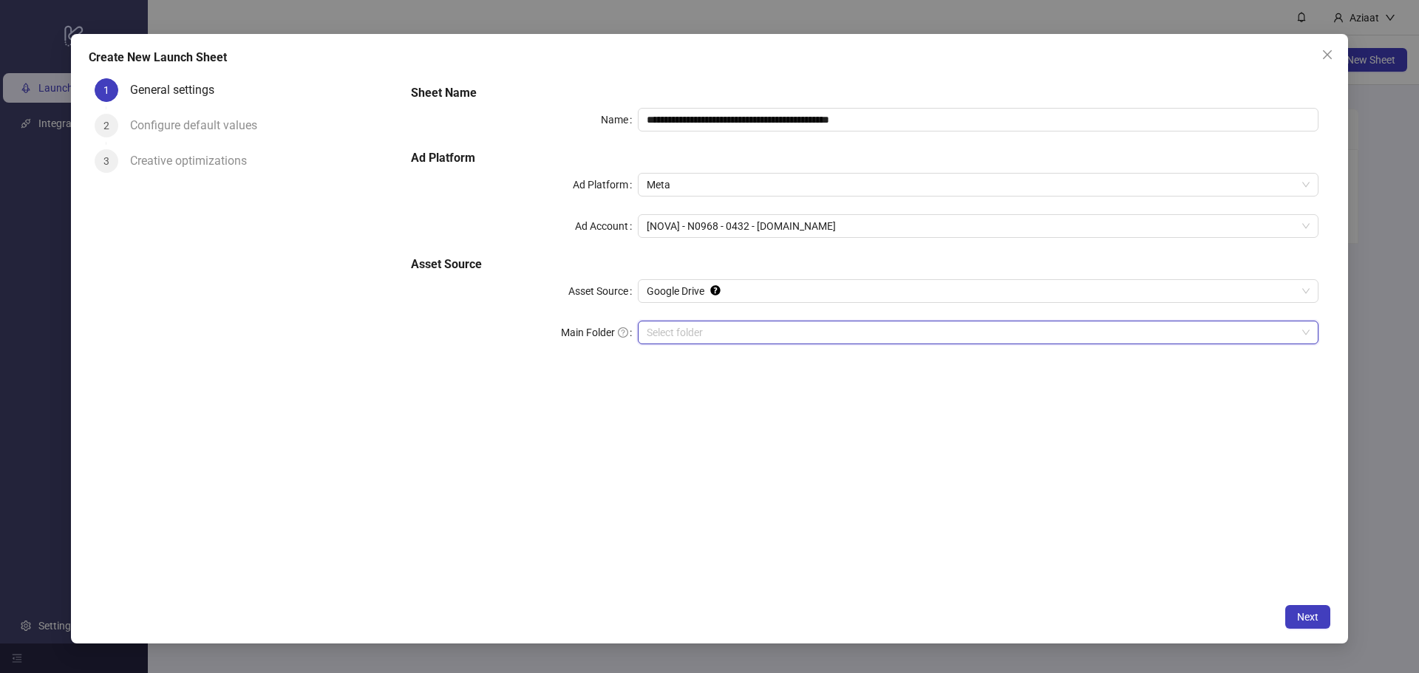
click at [850, 324] on input "Main Folder" at bounding box center [972, 332] width 650 height 22
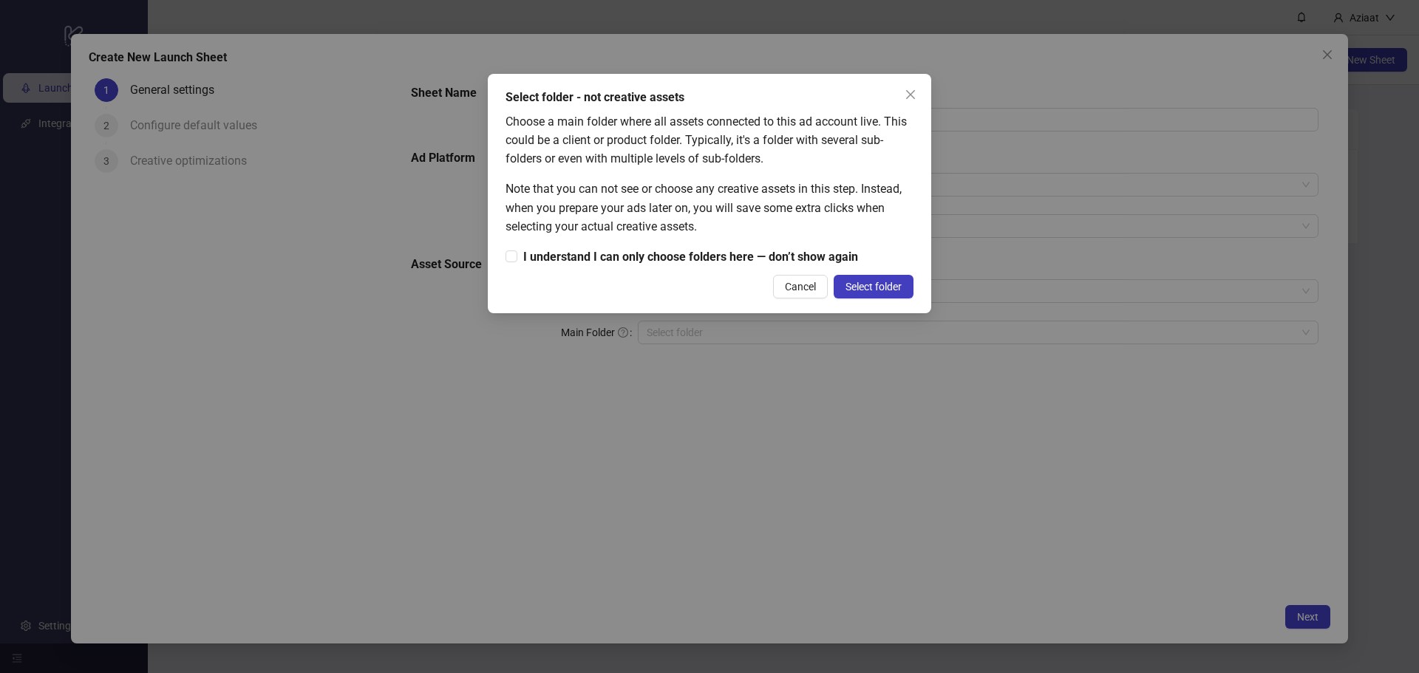
click at [899, 259] on div "Choose a main folder where all assets connected to this ad account live. This c…" at bounding box center [709, 189] width 408 height 154
click at [899, 281] on span "Select folder" at bounding box center [873, 287] width 56 height 12
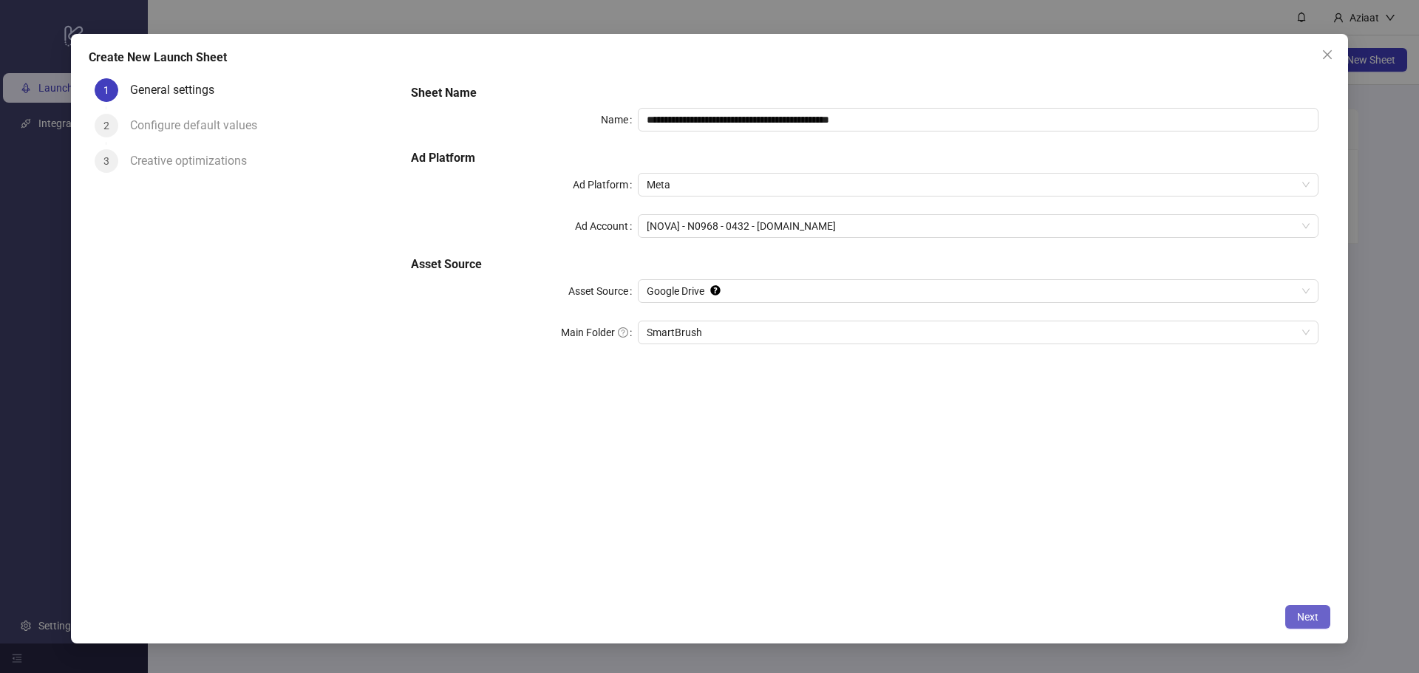
click at [1290, 621] on button "Next" at bounding box center [1307, 617] width 45 height 24
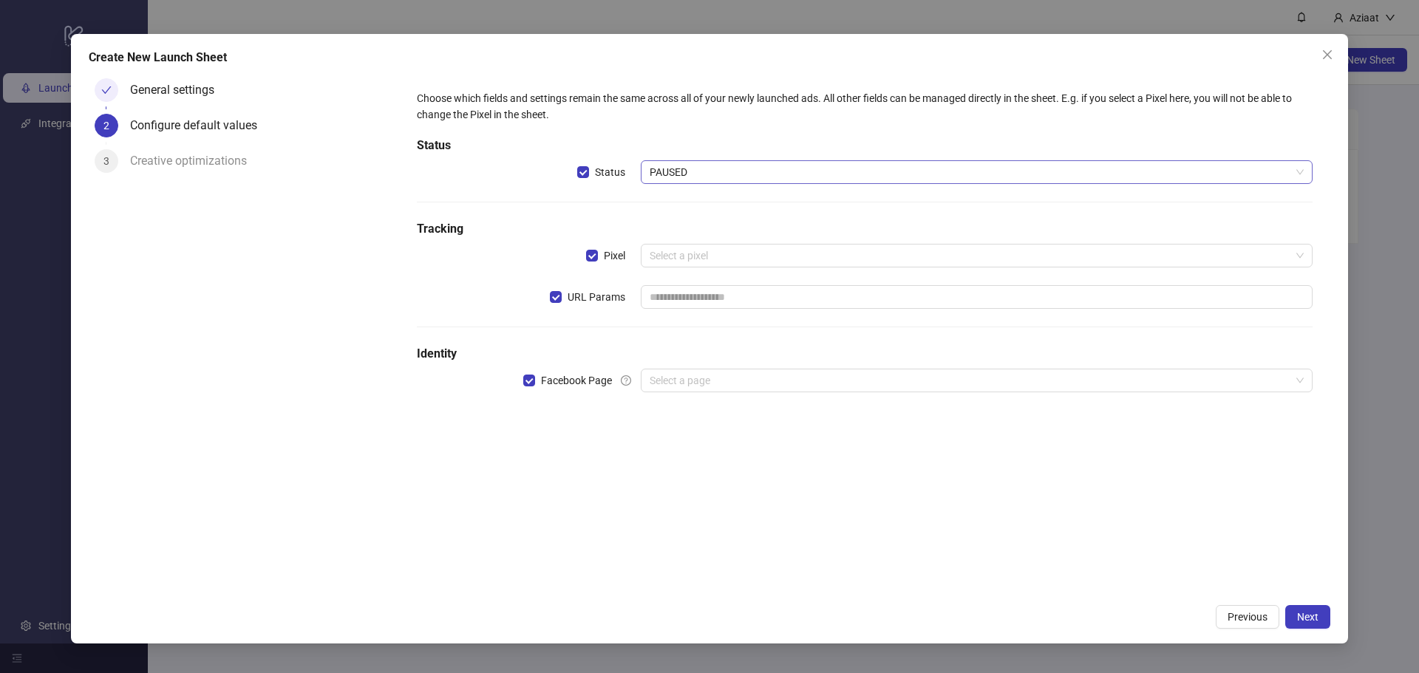
click at [779, 181] on span "PAUSED" at bounding box center [977, 172] width 654 height 22
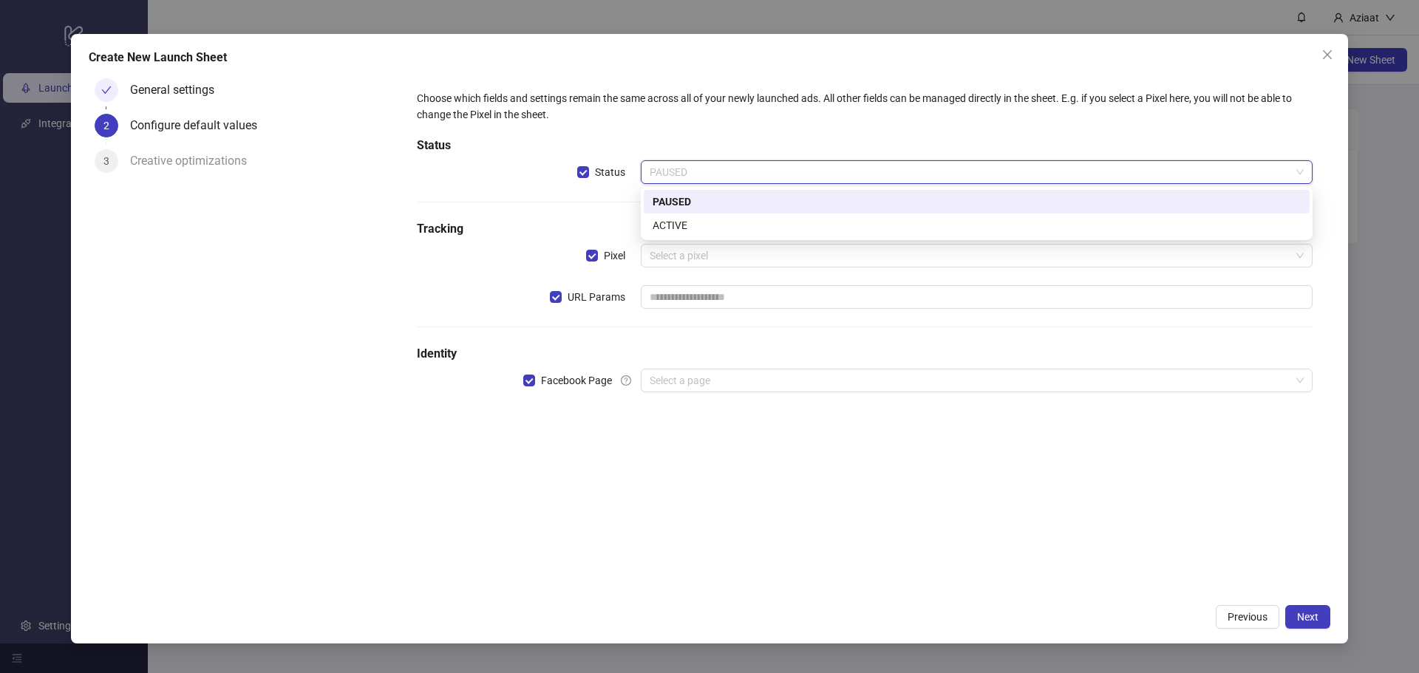
click at [755, 214] on div "ACTIVE" at bounding box center [977, 226] width 666 height 24
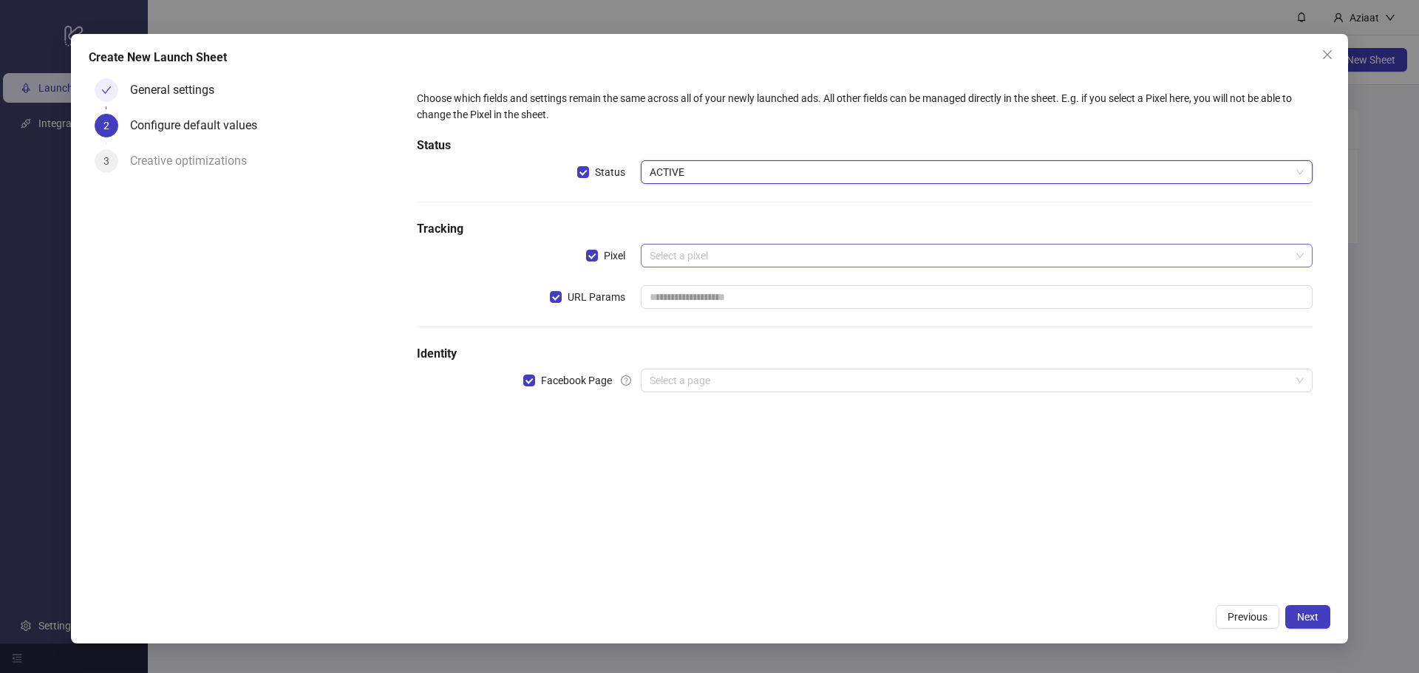
click at [739, 244] on div "Select a pixel" at bounding box center [977, 256] width 672 height 24
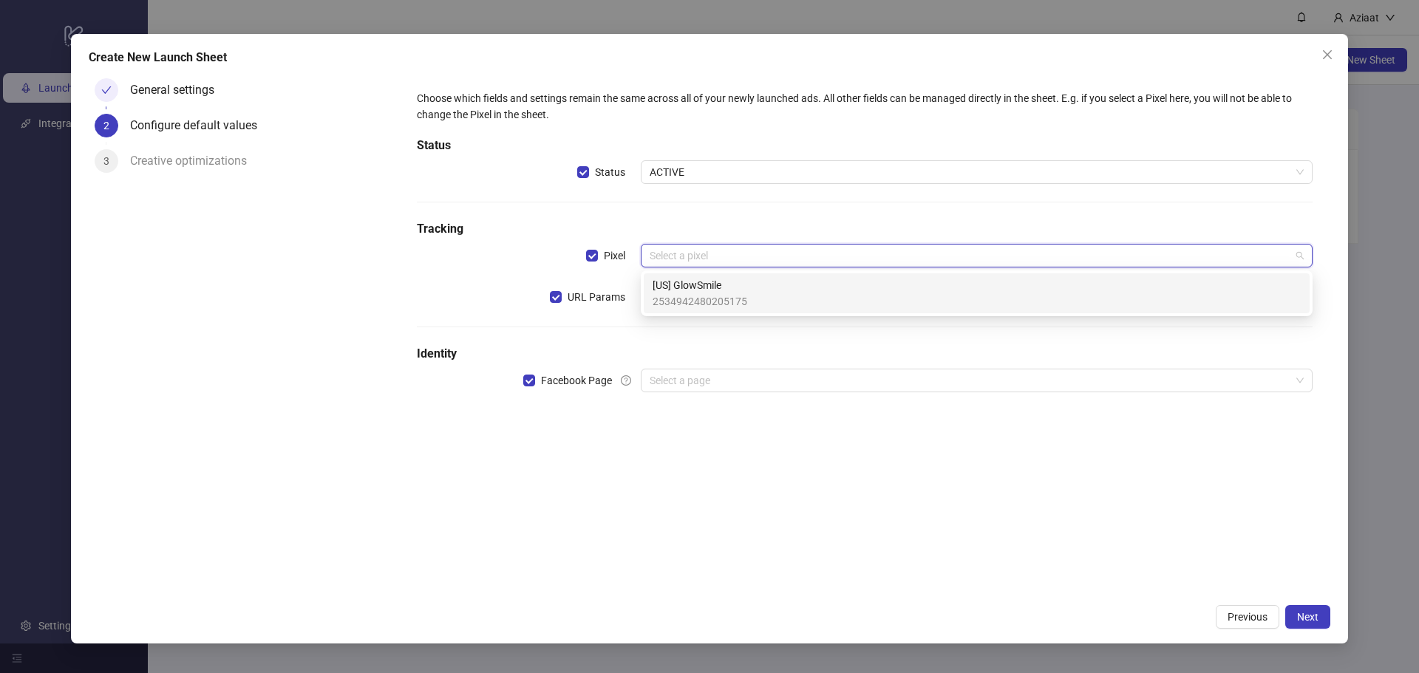
click at [730, 282] on span "[US] GlowSmile" at bounding box center [699, 285] width 95 height 16
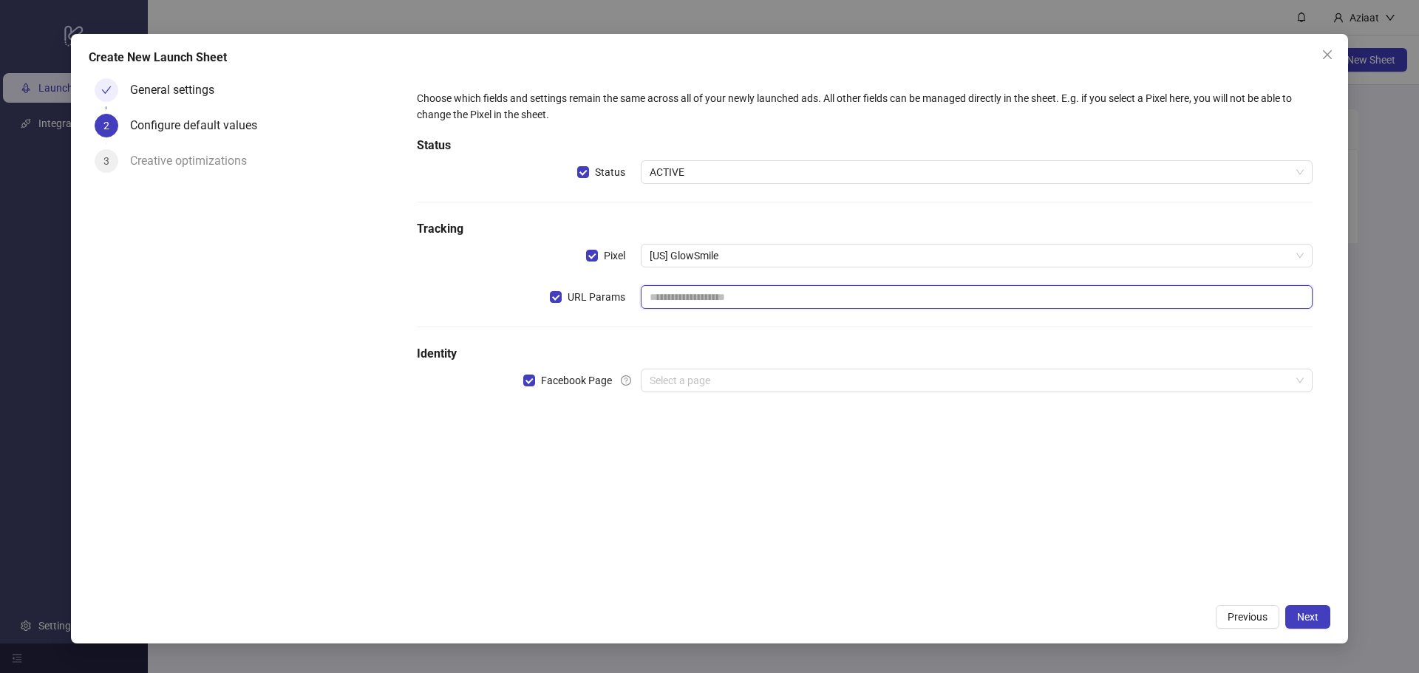
click at [726, 303] on input "text" at bounding box center [977, 297] width 672 height 24
click at [743, 338] on div "Choose which fields and settings remain the same across all of your newly launc…" at bounding box center [864, 250] width 907 height 332
click at [842, 357] on h5 "Identity" at bounding box center [865, 354] width 896 height 18
click at [836, 378] on input "search" at bounding box center [970, 380] width 641 height 22
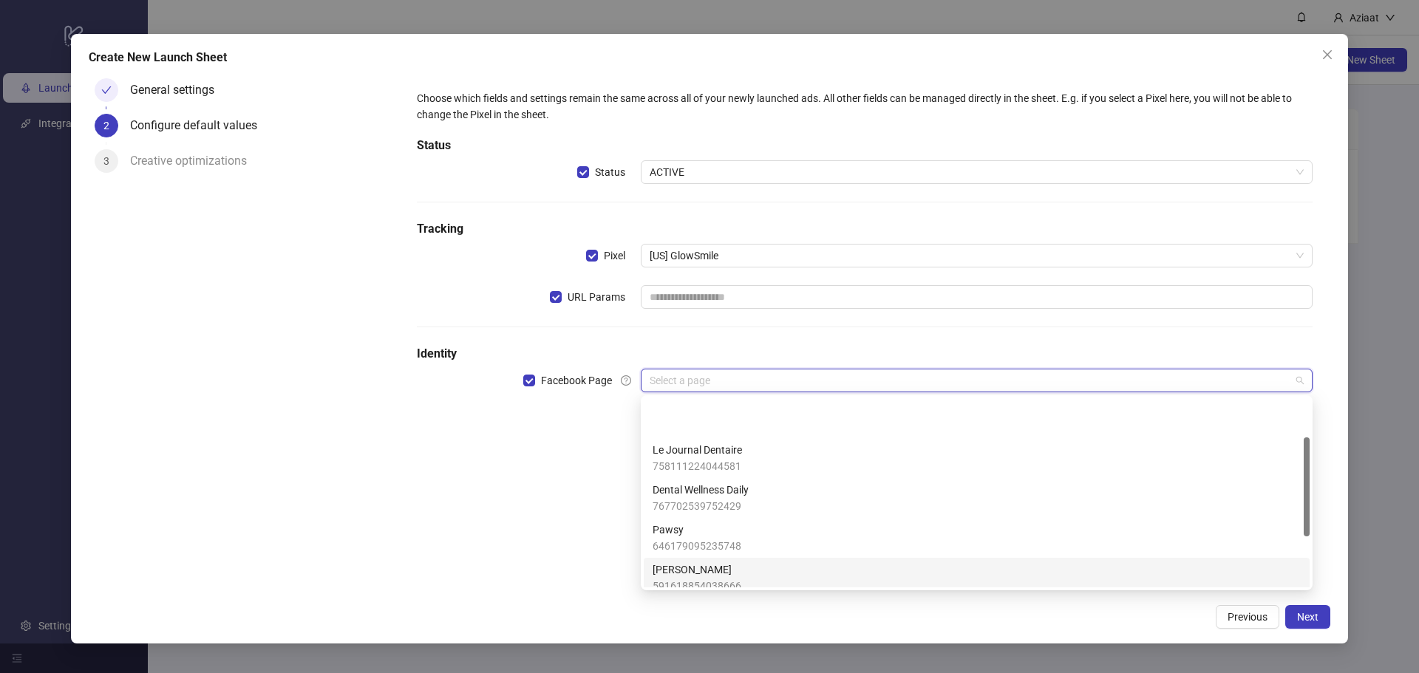
scroll to position [74, 0]
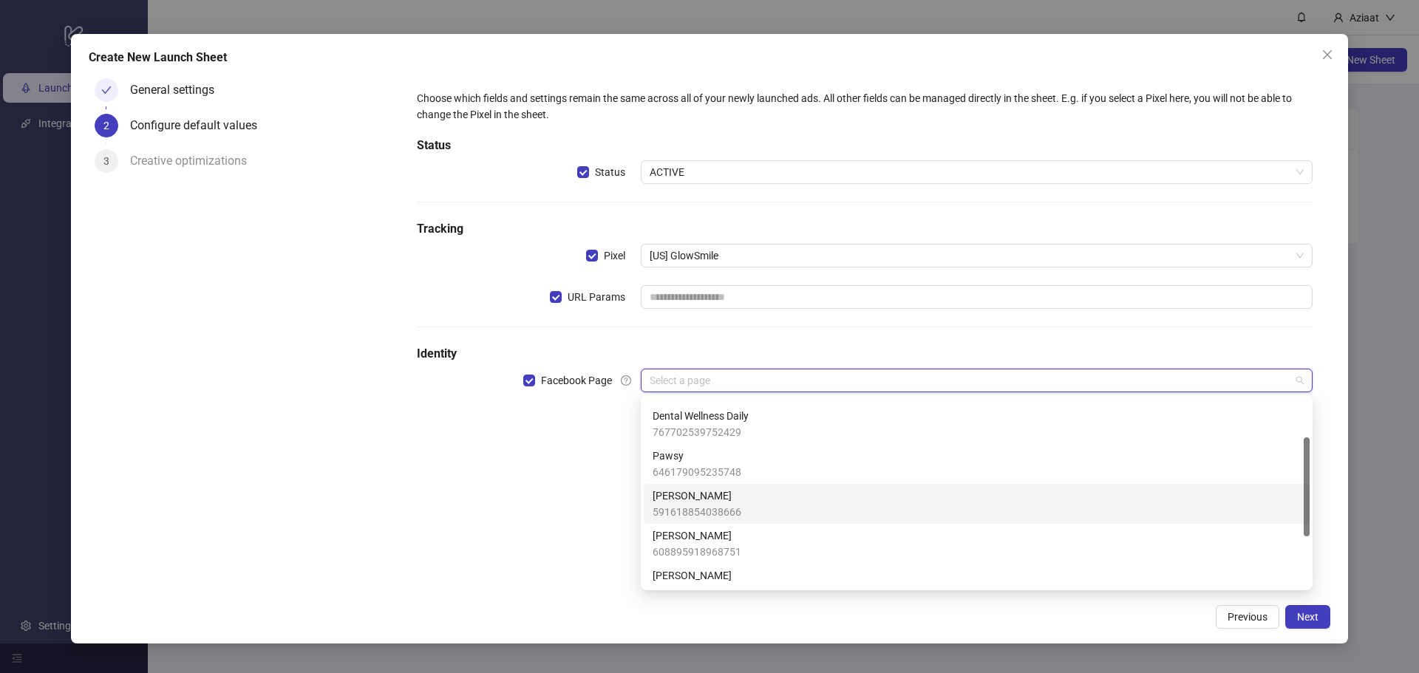
click at [764, 517] on div "[PERSON_NAME] 591618854038666" at bounding box center [976, 504] width 648 height 33
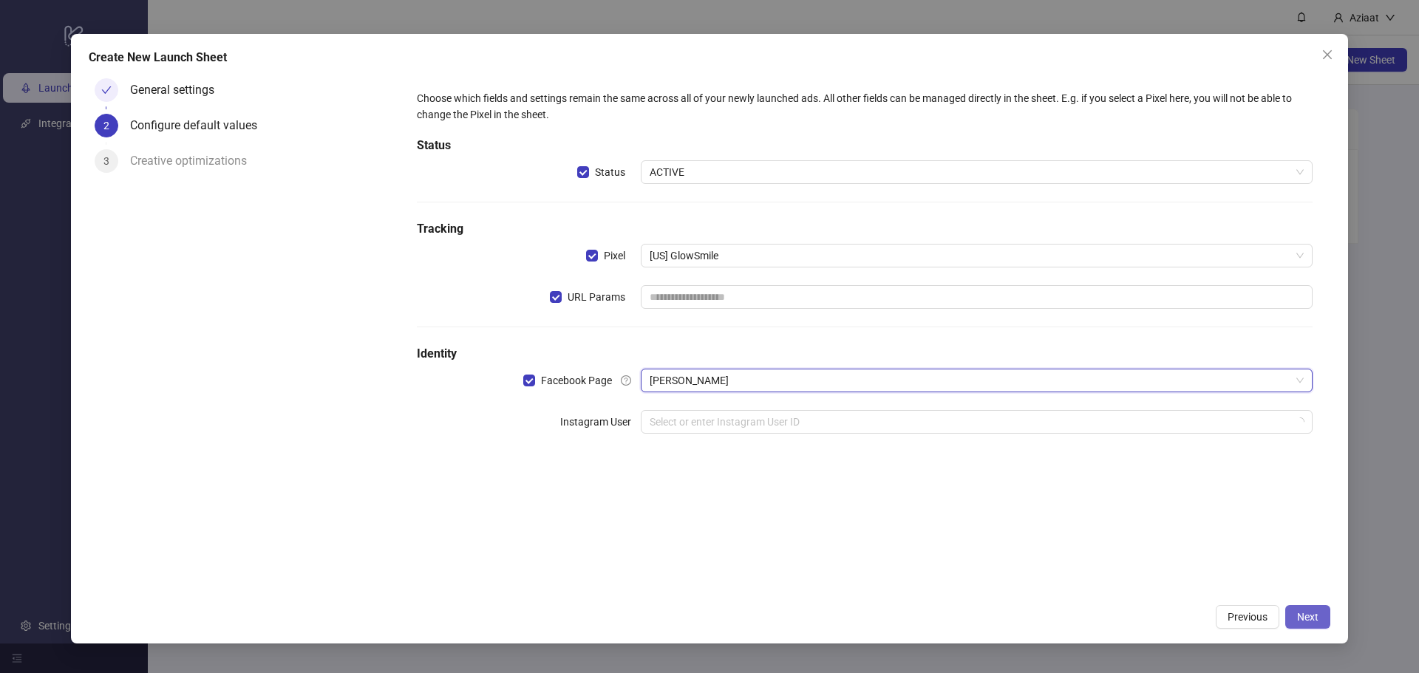
click at [1308, 616] on span "Next" at bounding box center [1307, 617] width 21 height 12
click at [713, 418] on input "search" at bounding box center [970, 422] width 641 height 22
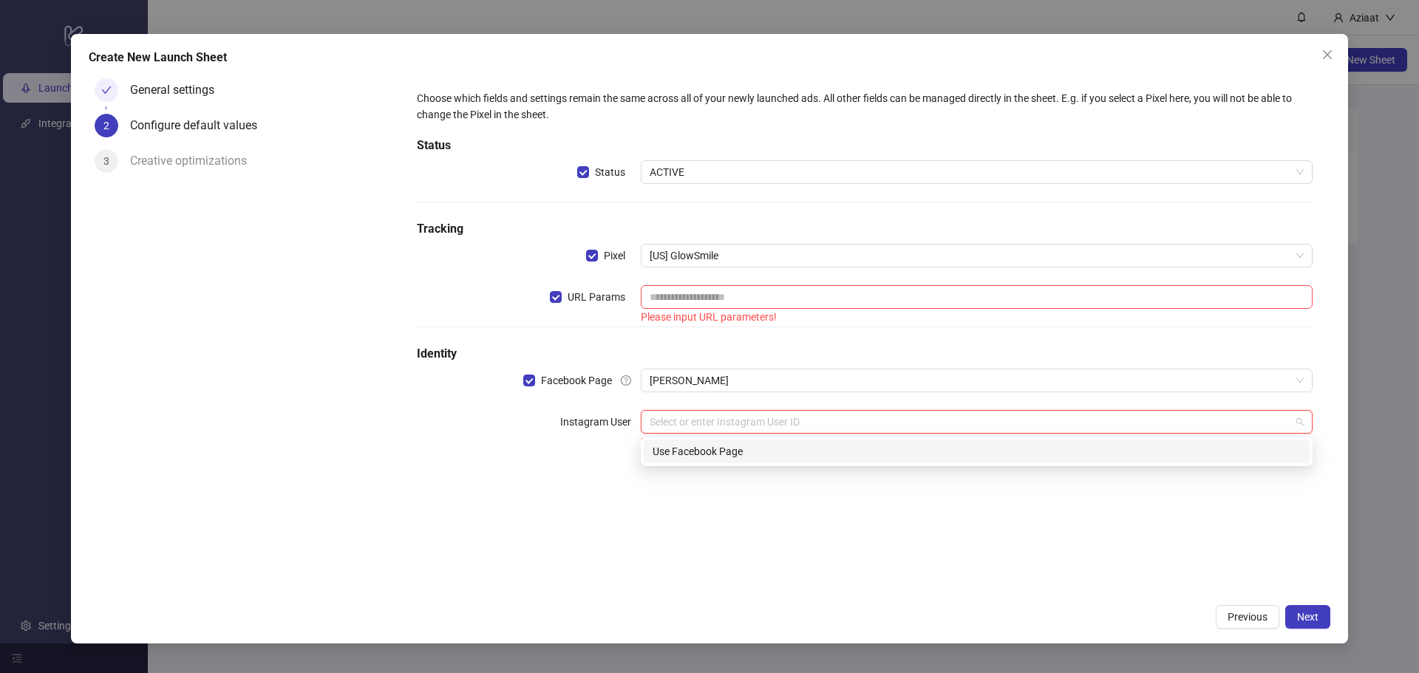
click at [915, 454] on div "Use Facebook Page" at bounding box center [976, 451] width 648 height 16
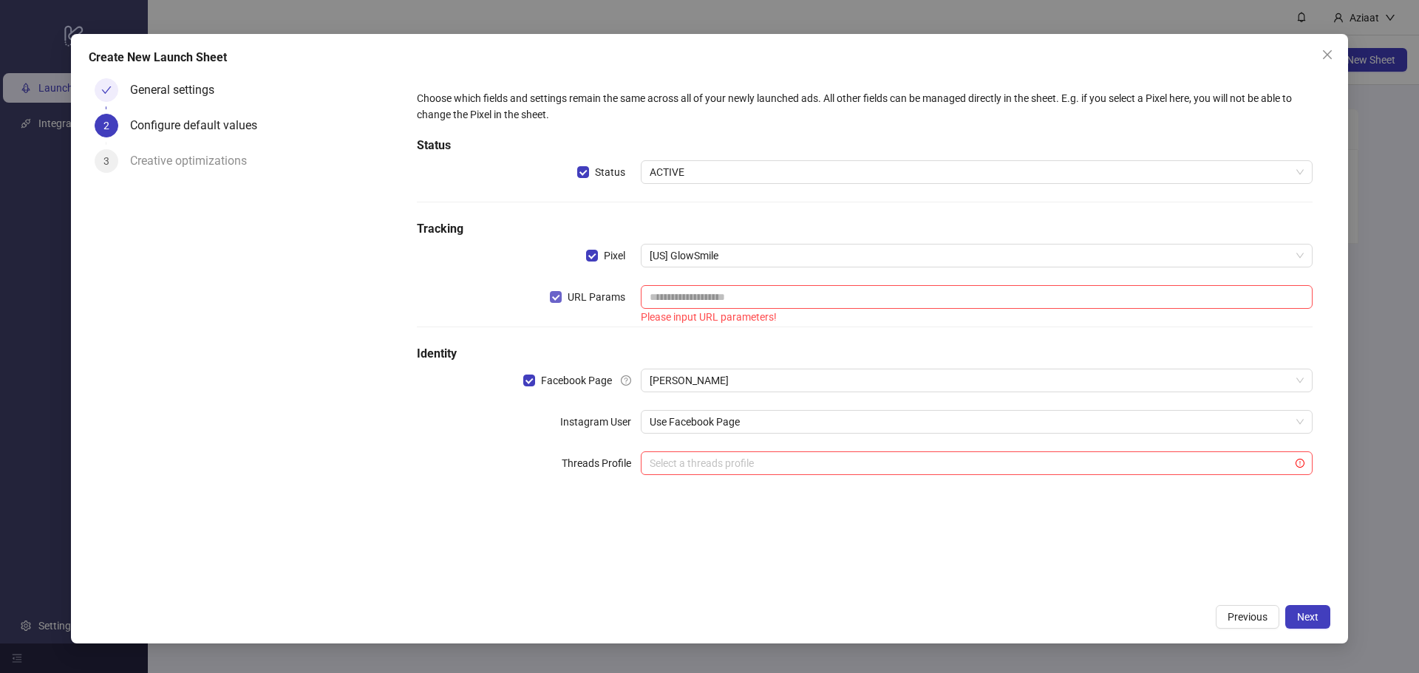
click at [571, 295] on span "URL Params" at bounding box center [596, 297] width 69 height 16
click at [830, 461] on input "search" at bounding box center [970, 463] width 641 height 22
click at [607, 461] on label "Threads Profile" at bounding box center [601, 463] width 79 height 24
click at [1312, 606] on button "Next" at bounding box center [1307, 617] width 45 height 24
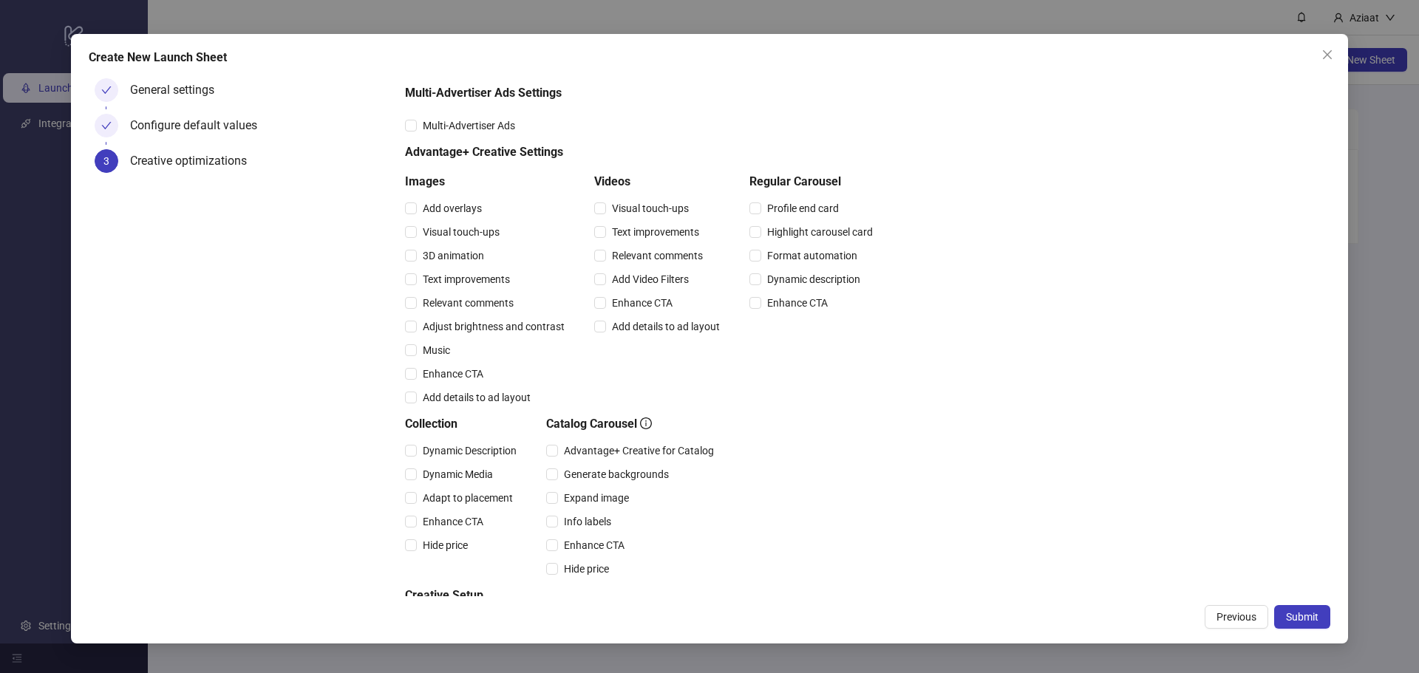
scroll to position [134, 0]
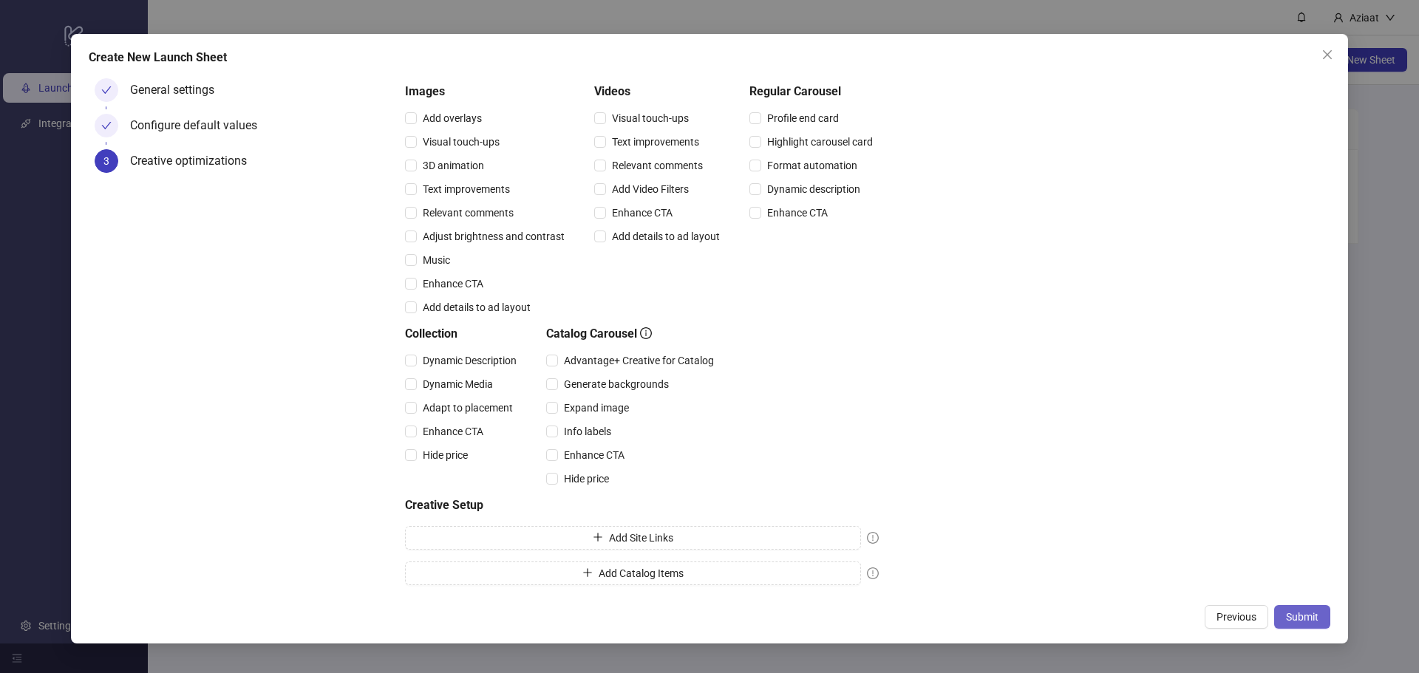
click at [1281, 613] on button "Submit" at bounding box center [1302, 617] width 56 height 24
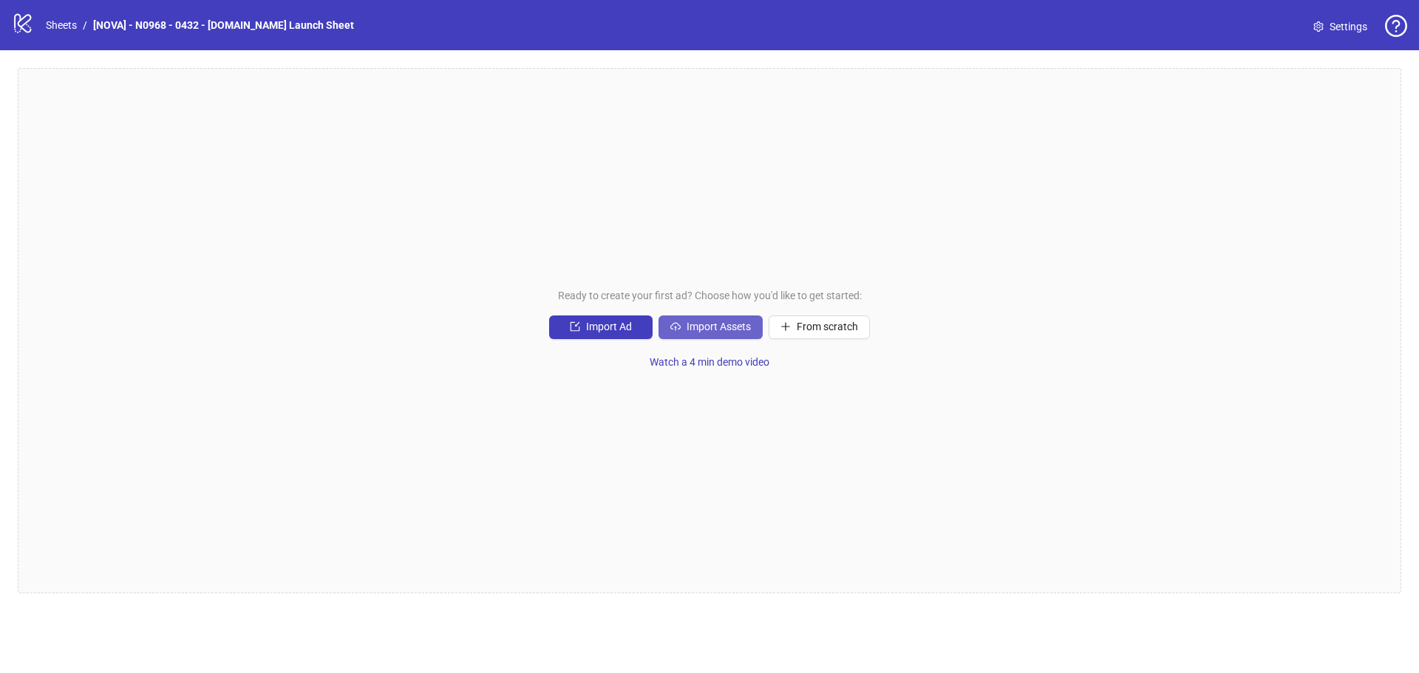
click at [680, 327] on icon "cloud-upload" at bounding box center [675, 326] width 10 height 7
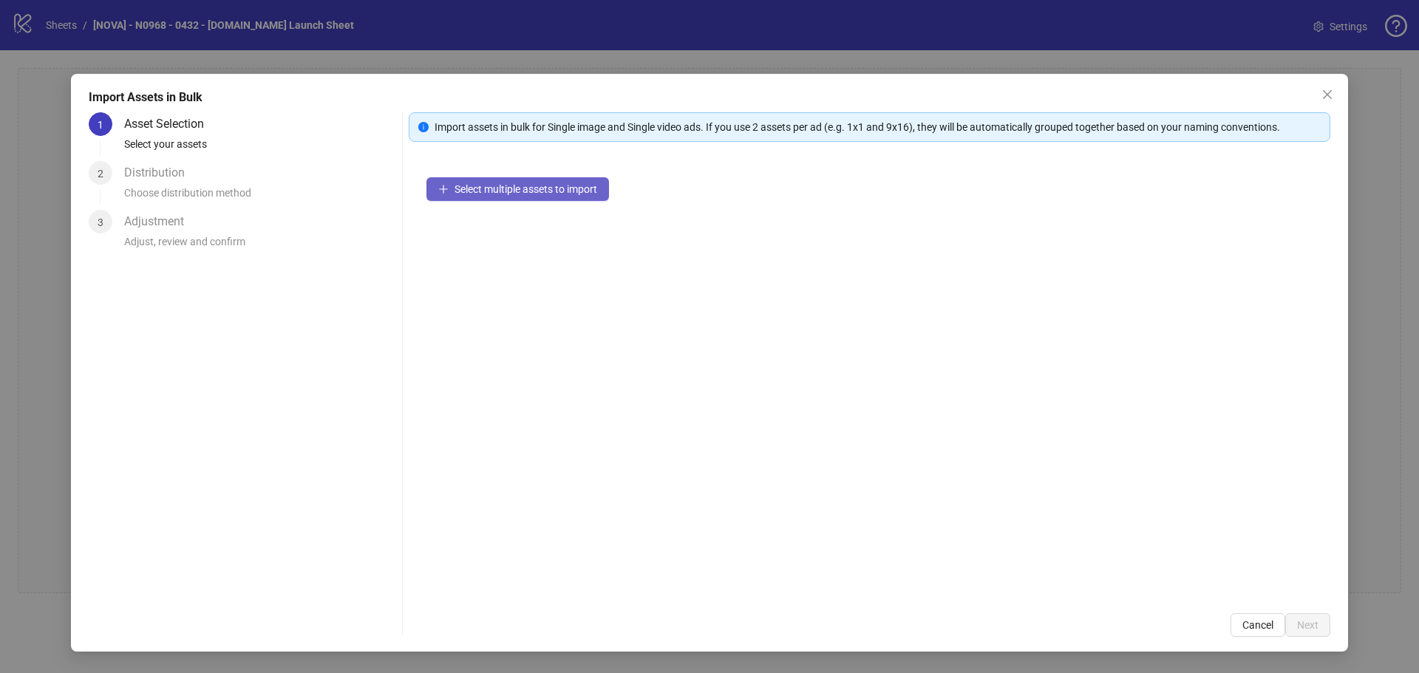
click at [457, 195] on span "Select multiple assets to import" at bounding box center [525, 189] width 143 height 12
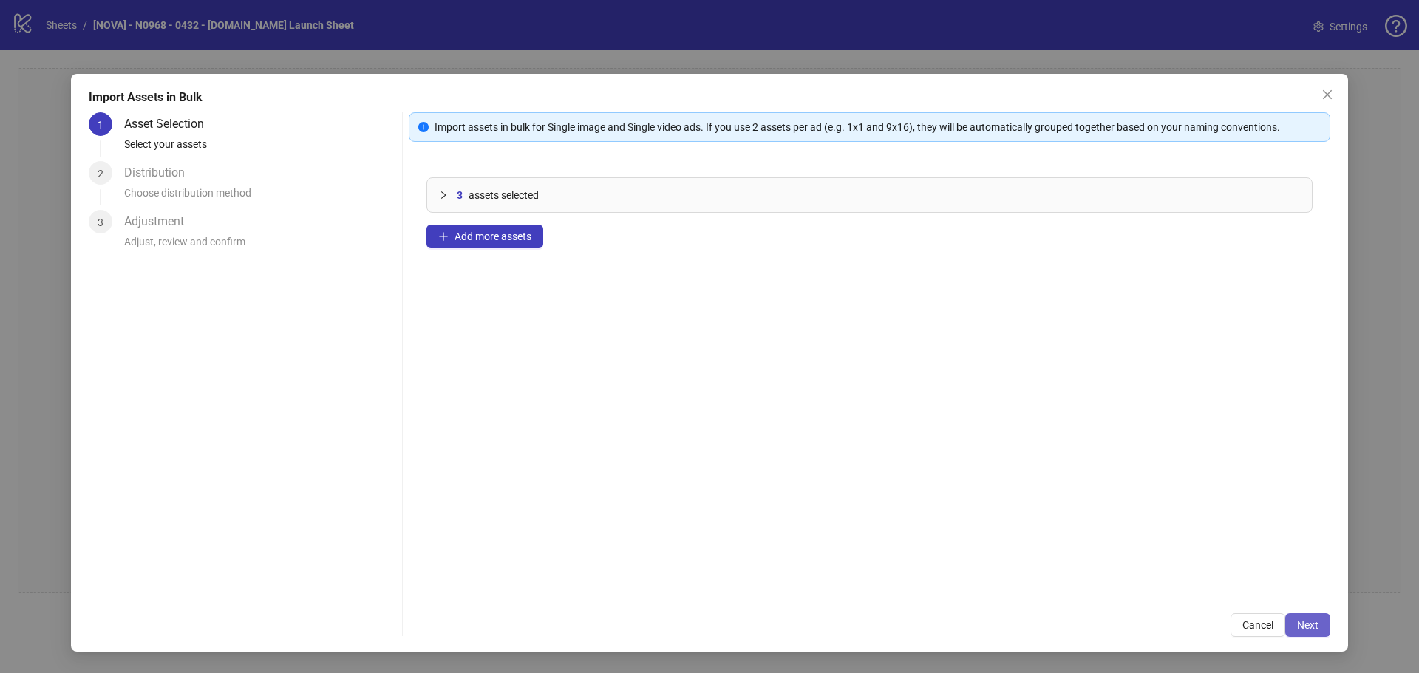
click at [1312, 626] on span "Next" at bounding box center [1307, 625] width 21 height 12
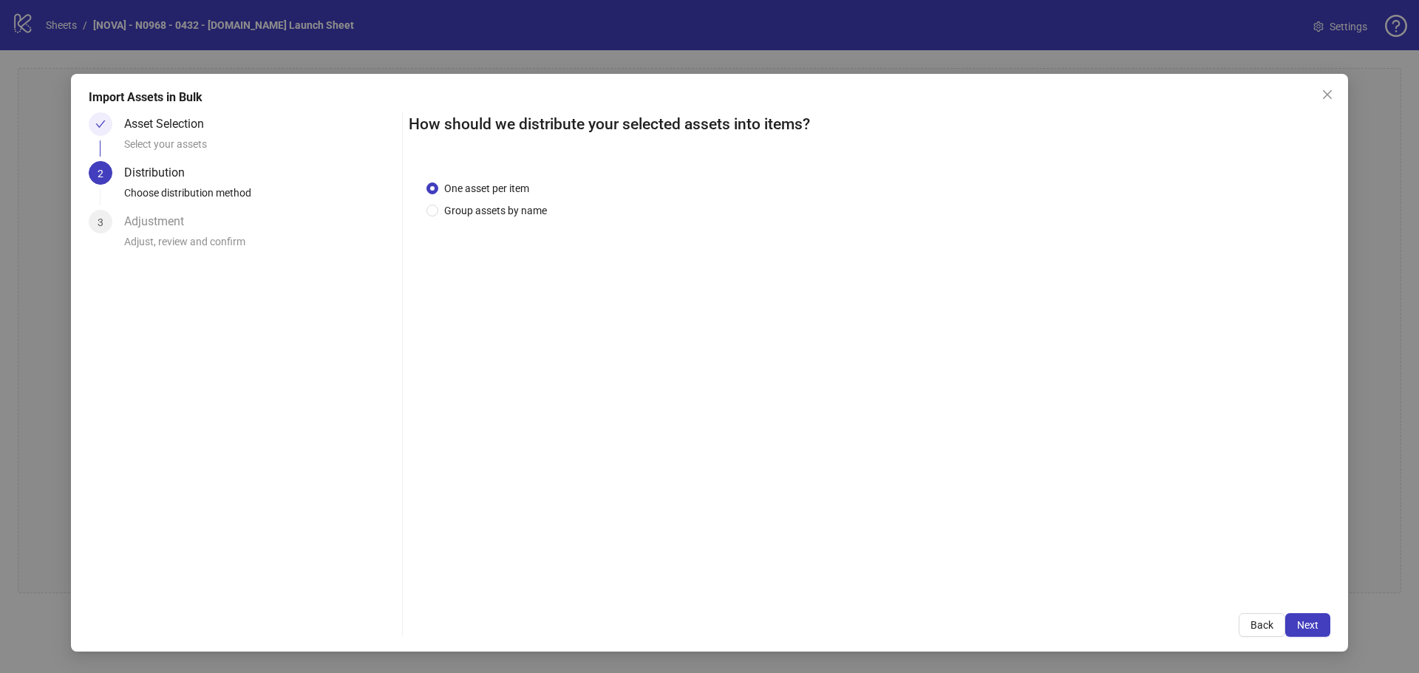
click at [1311, 624] on span "Next" at bounding box center [1307, 625] width 21 height 12
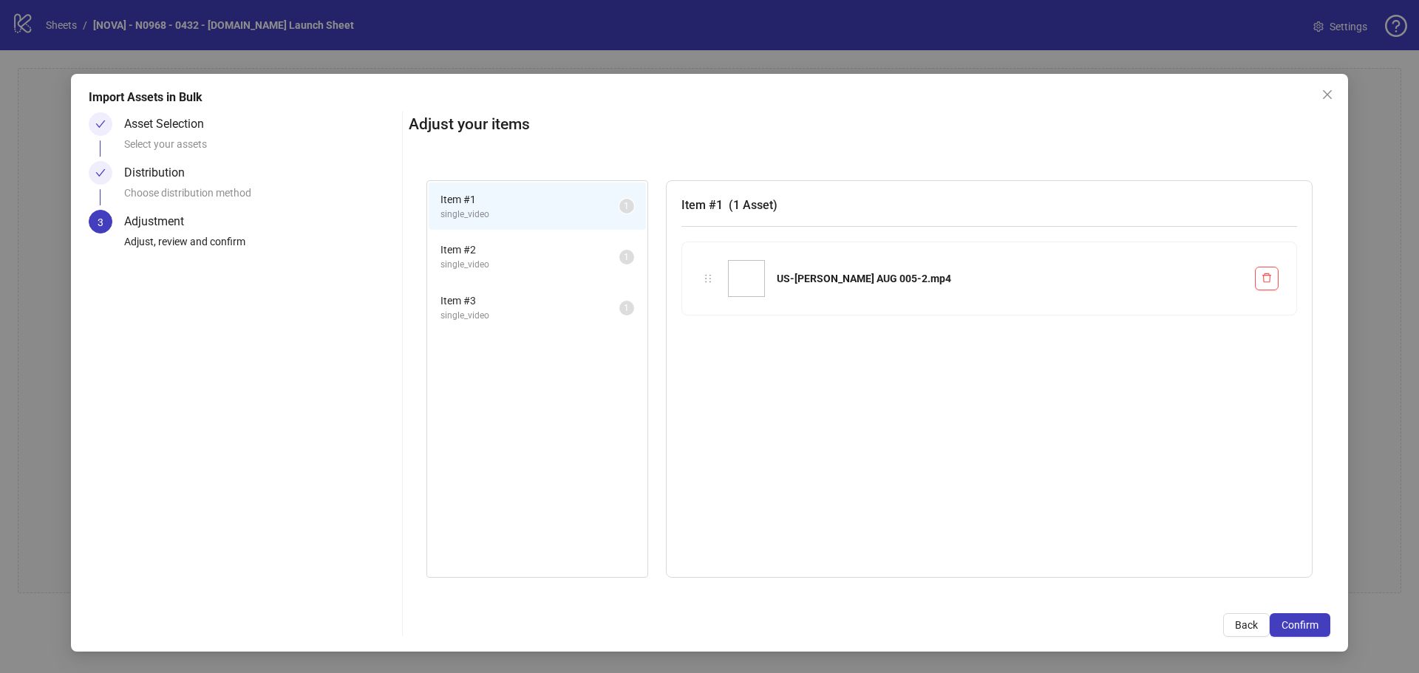
click at [1311, 624] on span "Confirm" at bounding box center [1299, 625] width 37 height 12
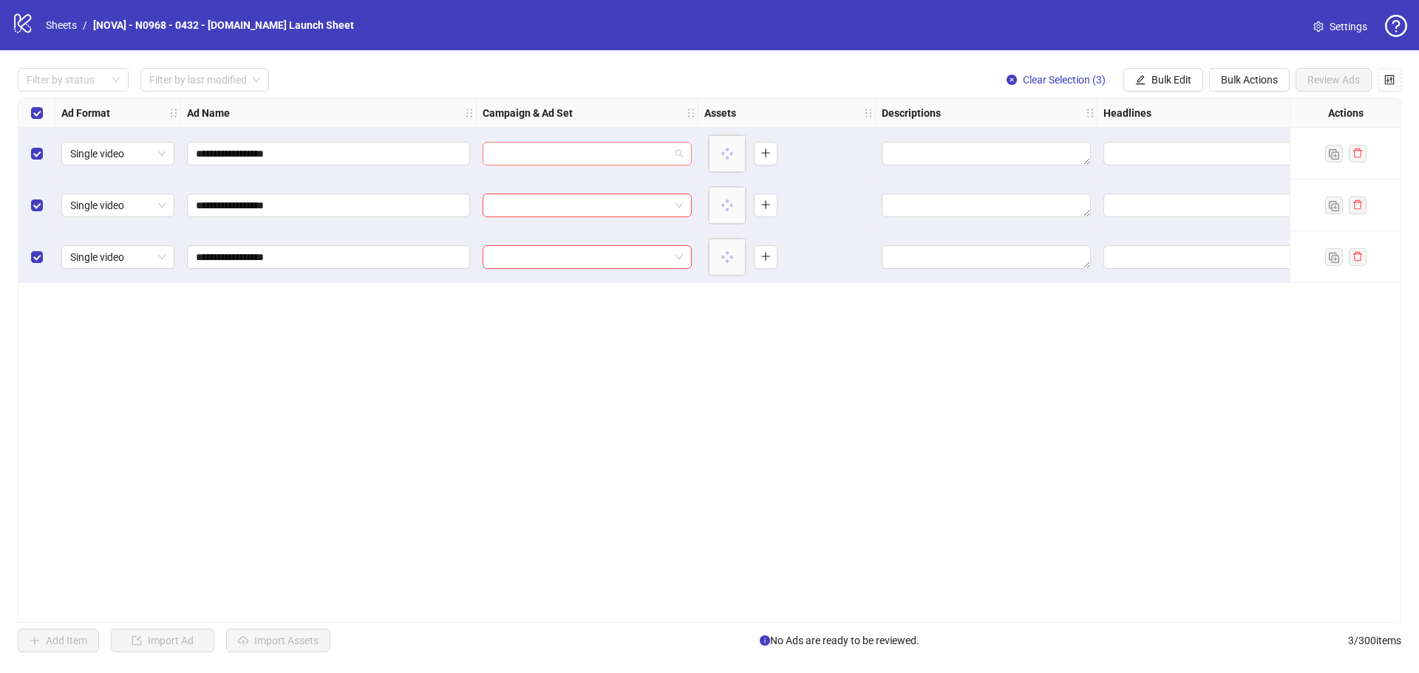
click at [561, 160] on input "search" at bounding box center [580, 154] width 178 height 22
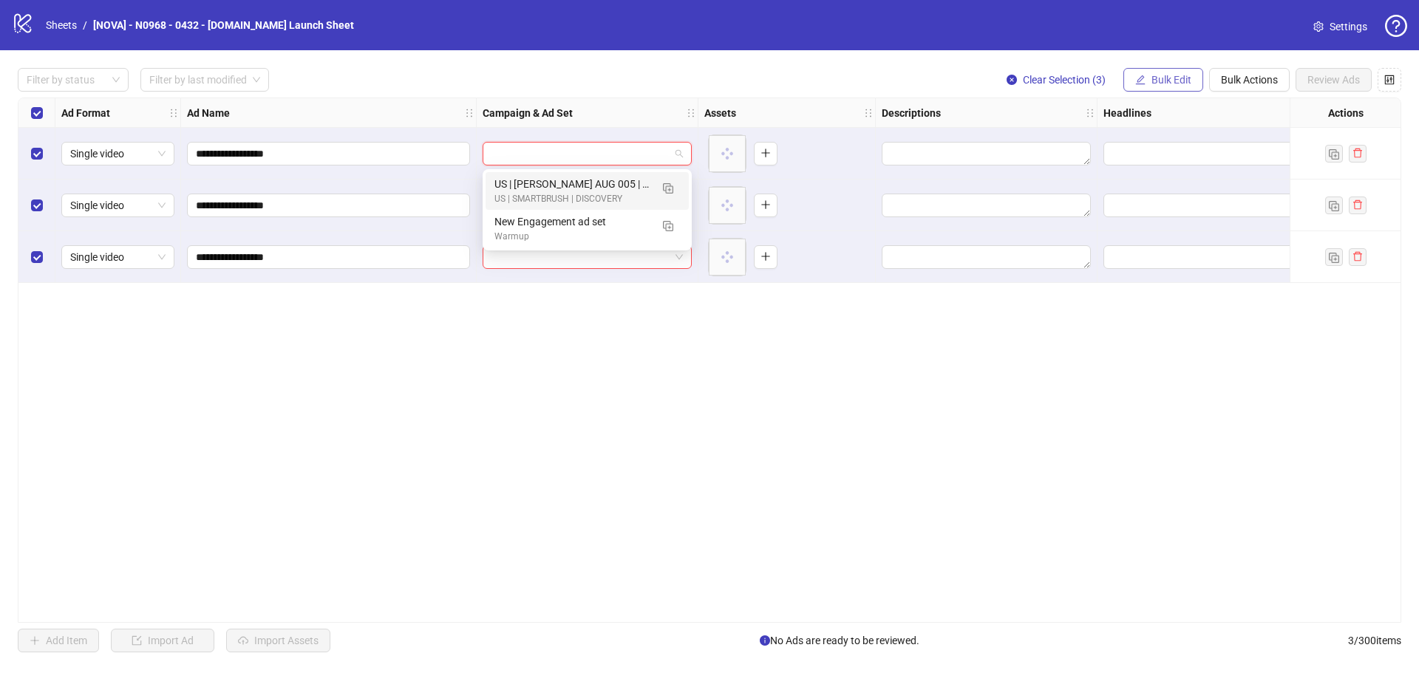
click at [1187, 70] on button "Bulk Edit" at bounding box center [1163, 80] width 80 height 24
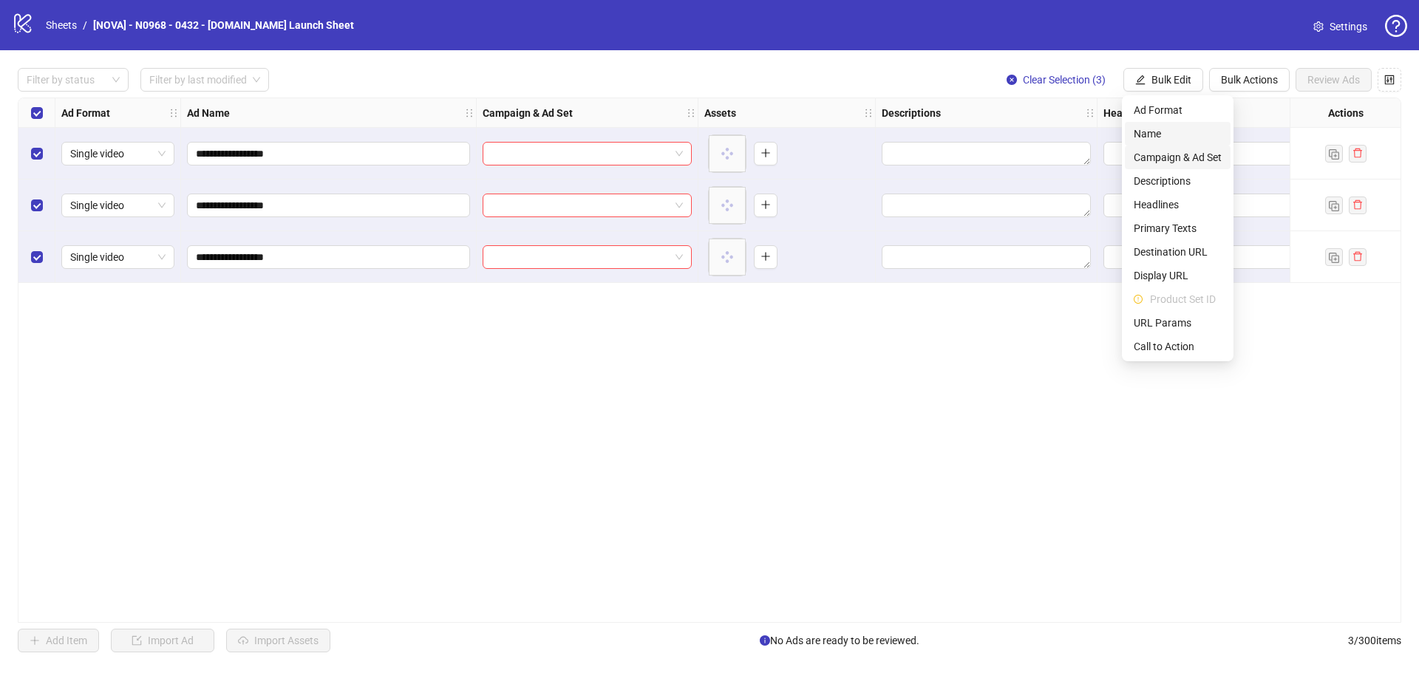
click at [1195, 161] on span "Campaign & Ad Set" at bounding box center [1178, 157] width 88 height 16
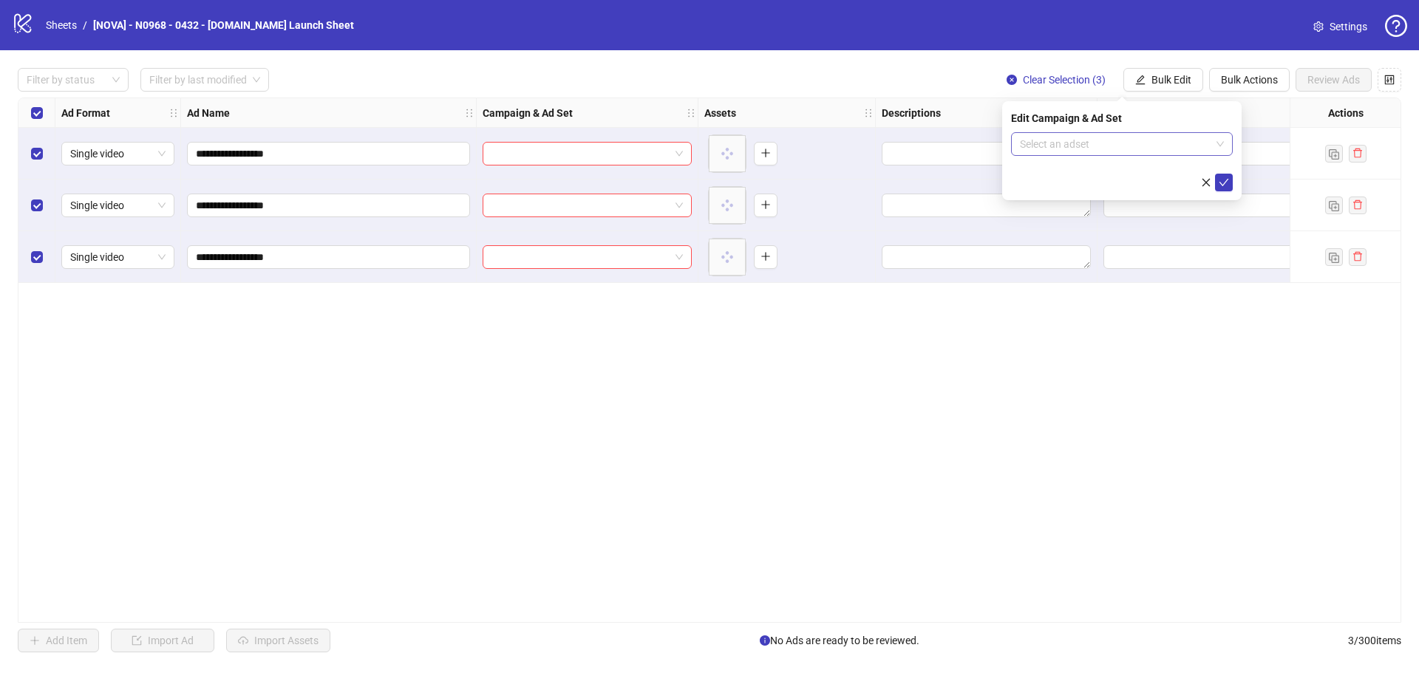
click at [1108, 139] on input "search" at bounding box center [1115, 144] width 191 height 22
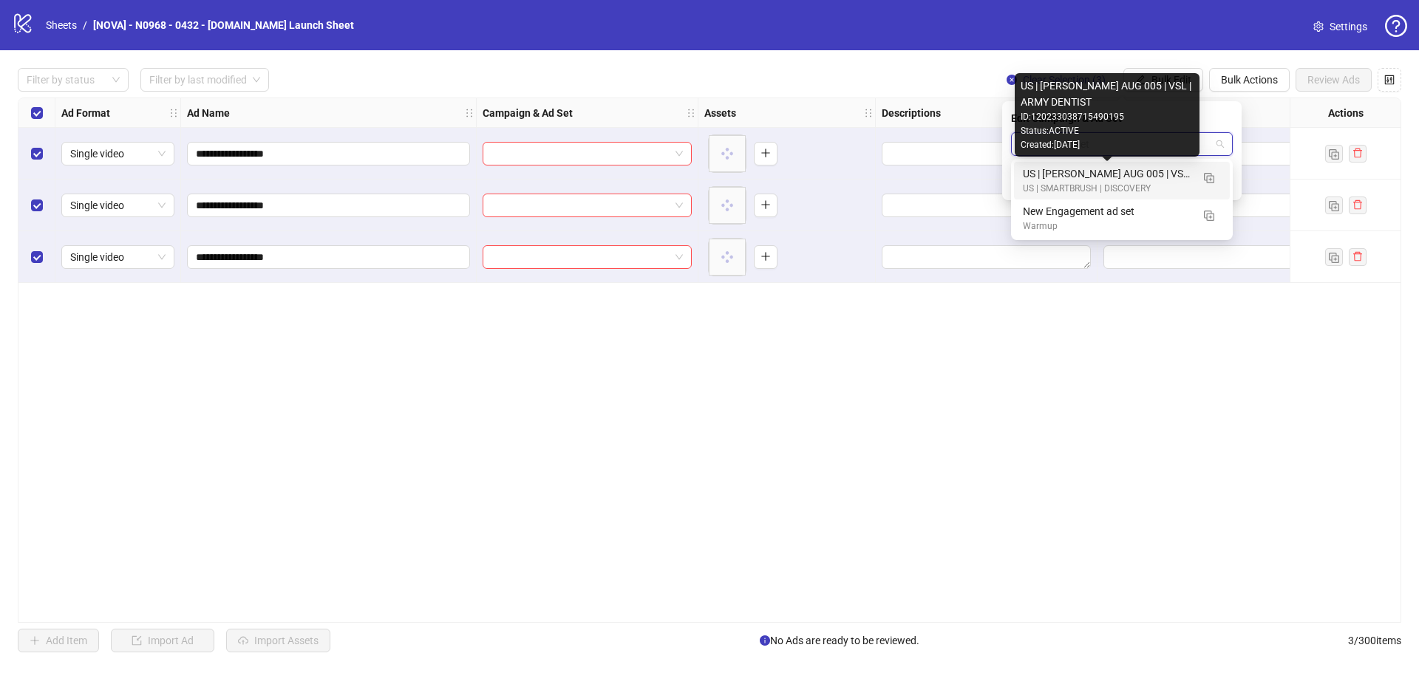
click at [1113, 174] on div "US | [PERSON_NAME] AUG 005 | VSL | ARMY DENTIST" at bounding box center [1107, 174] width 168 height 16
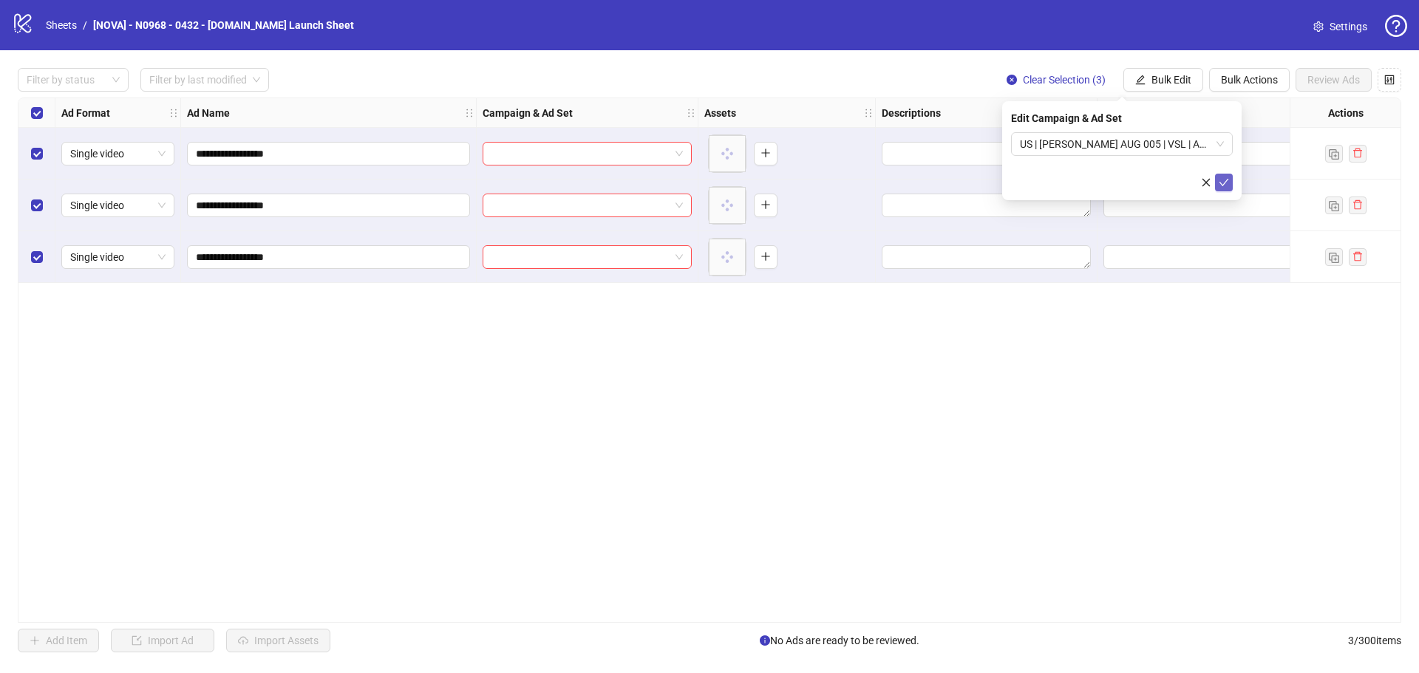
click at [1222, 185] on icon "check" at bounding box center [1224, 182] width 10 height 10
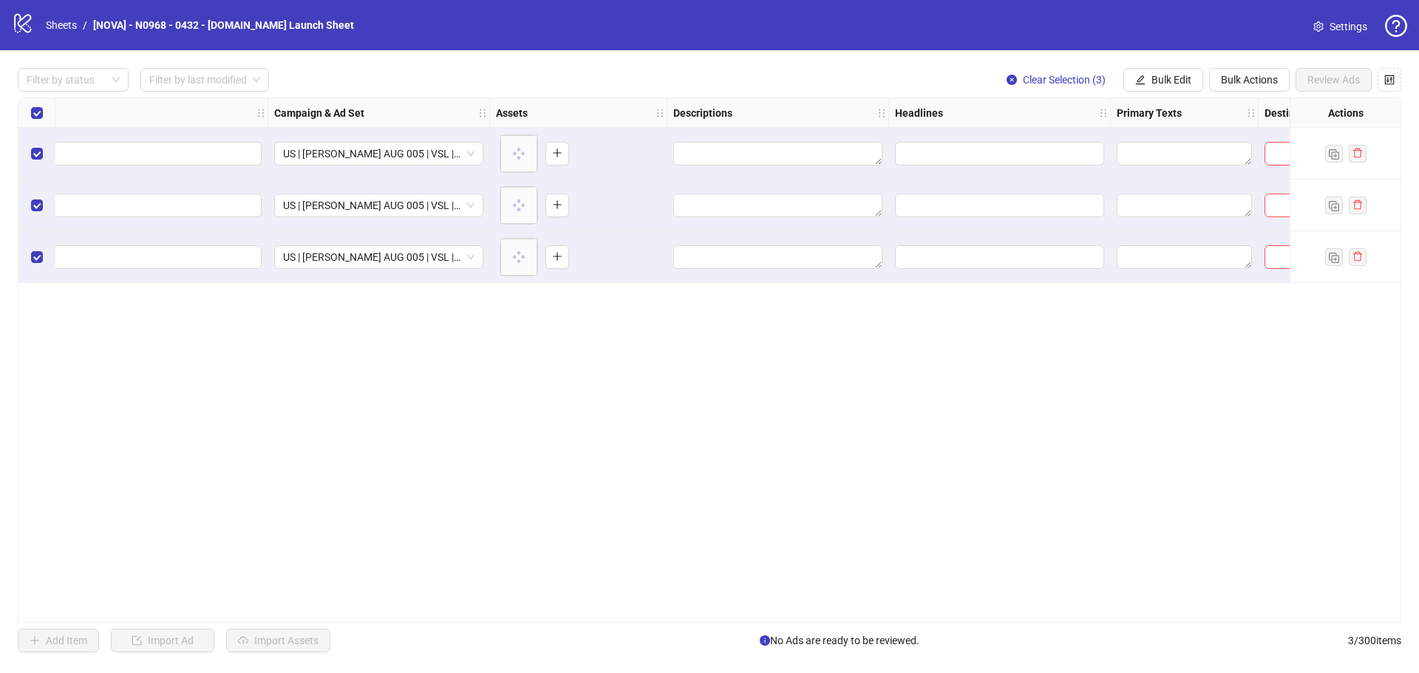
scroll to position [0, 222]
click at [1179, 73] on button "Bulk Edit" at bounding box center [1163, 80] width 80 height 24
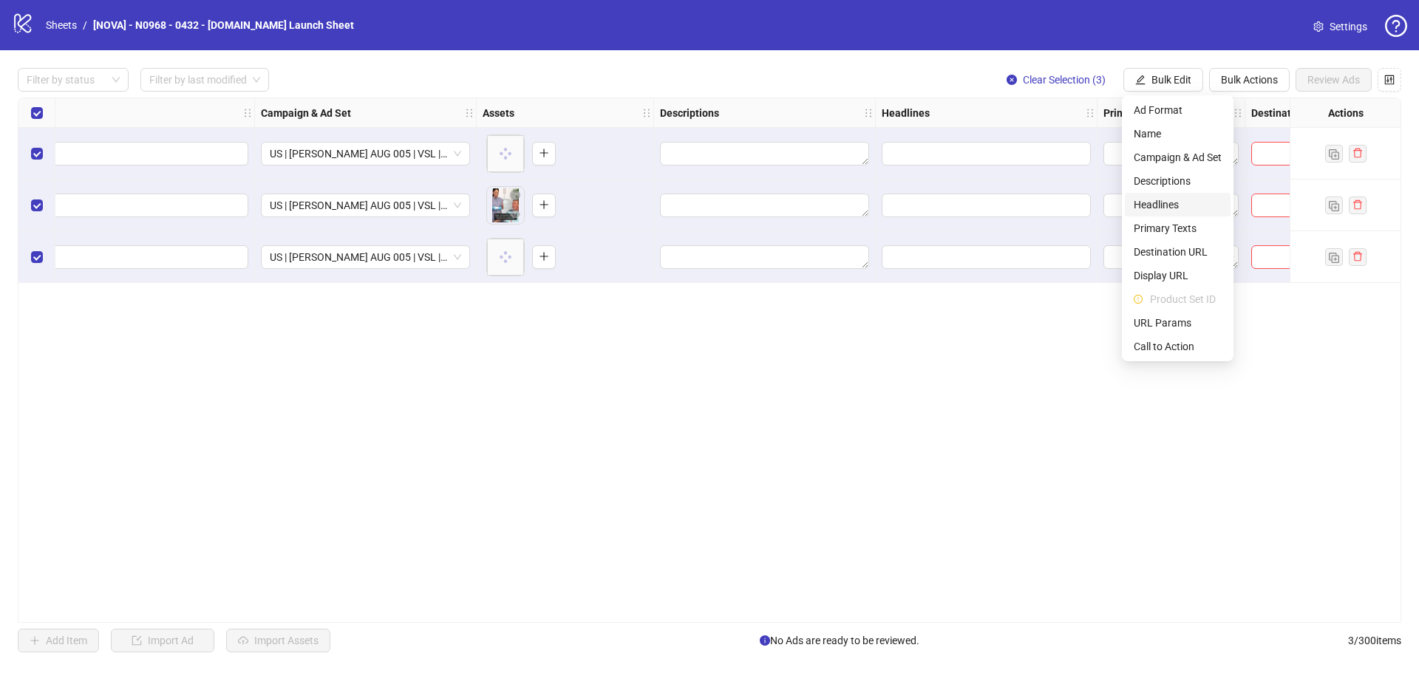
click at [1193, 194] on li "Headlines" at bounding box center [1178, 205] width 106 height 24
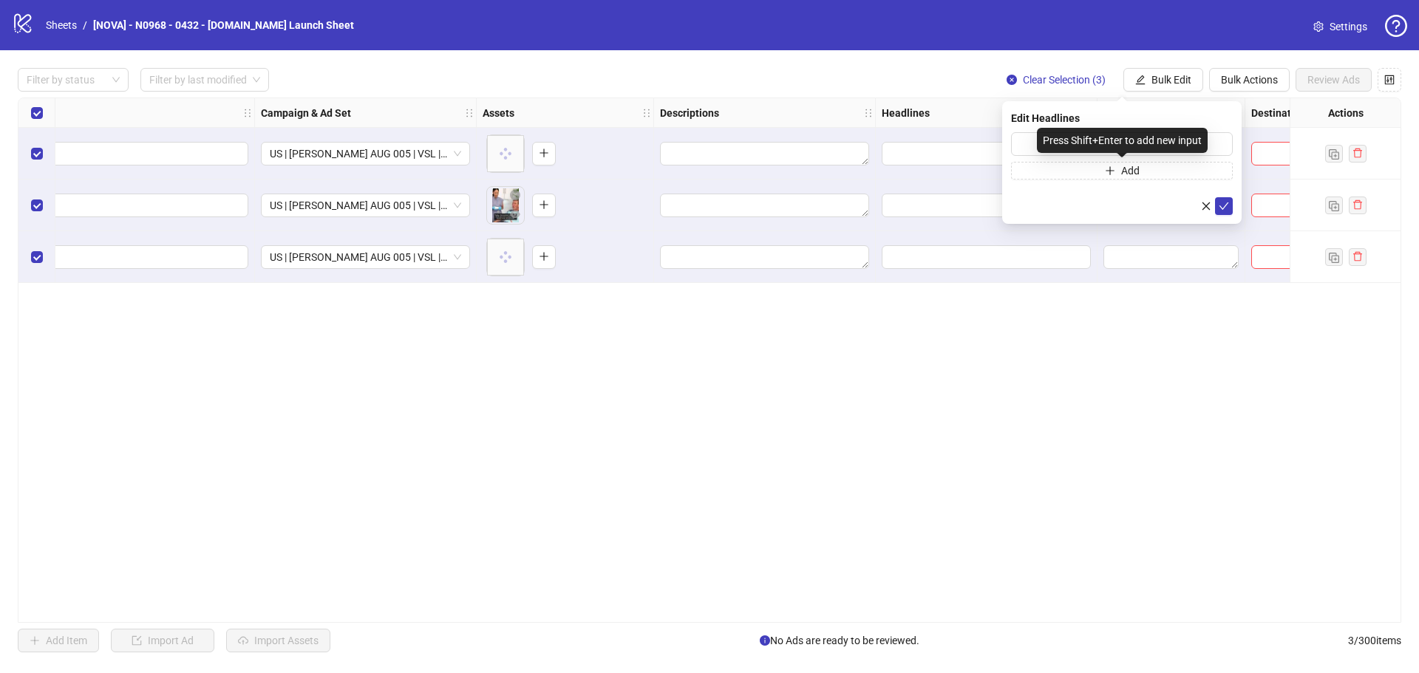
click at [1077, 148] on div "Press Shift+Enter to add new input" at bounding box center [1122, 140] width 171 height 25
click at [1025, 137] on input "text" at bounding box center [1122, 144] width 222 height 24
paste input "**********"
type input "**********"
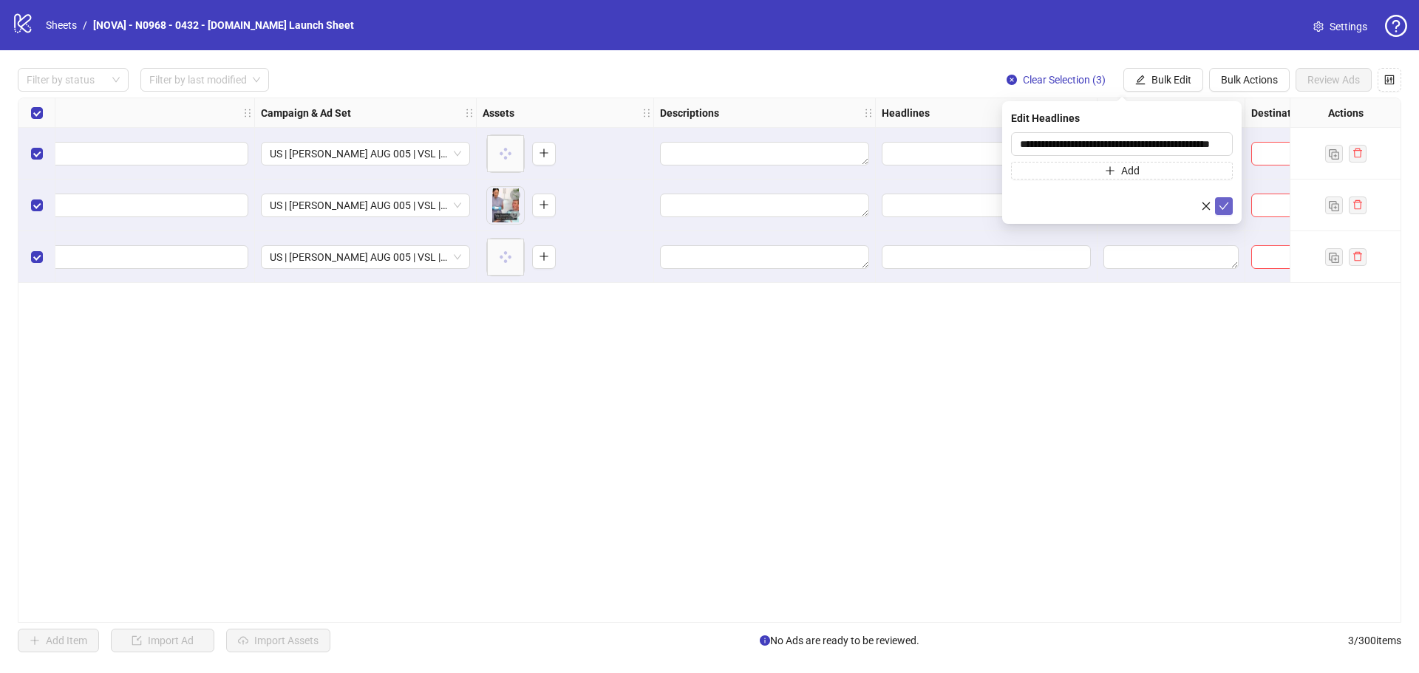
click at [1225, 201] on icon "check" at bounding box center [1224, 206] width 10 height 10
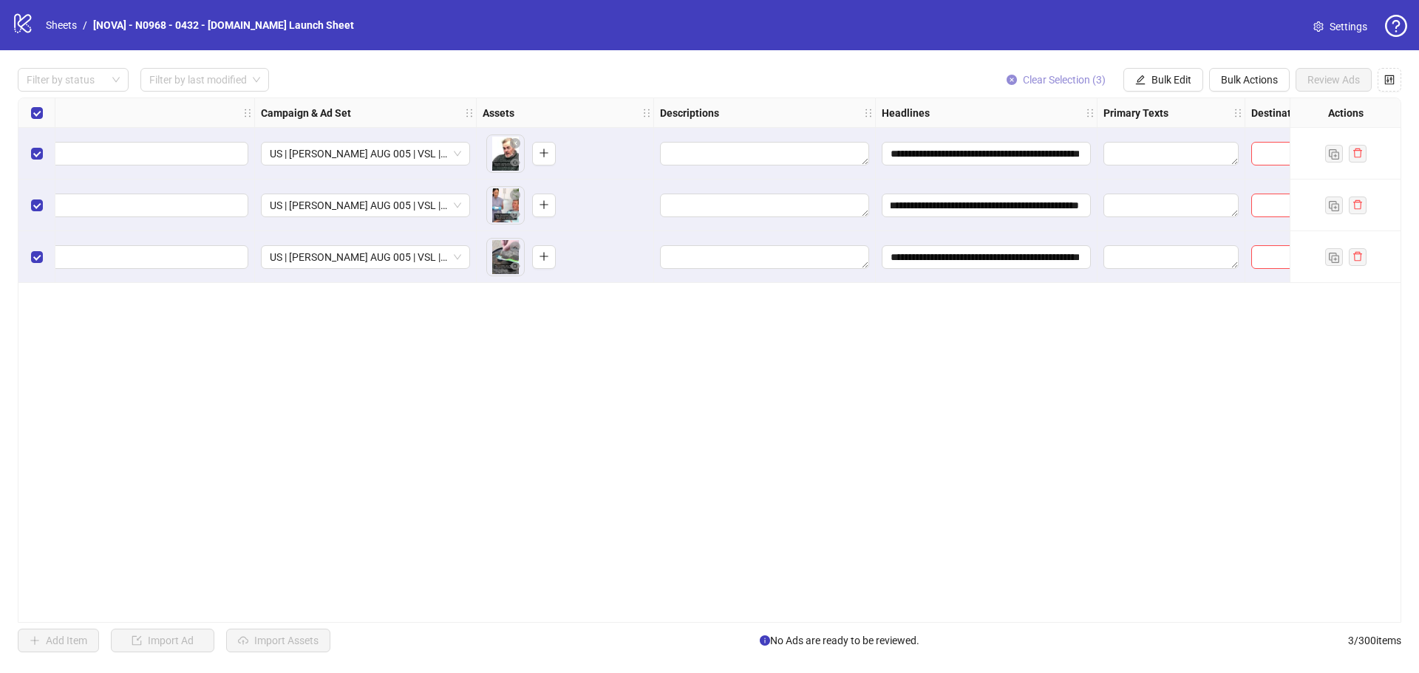
scroll to position [0, 57]
click at [1148, 73] on button "Bulk Edit" at bounding box center [1163, 80] width 80 height 24
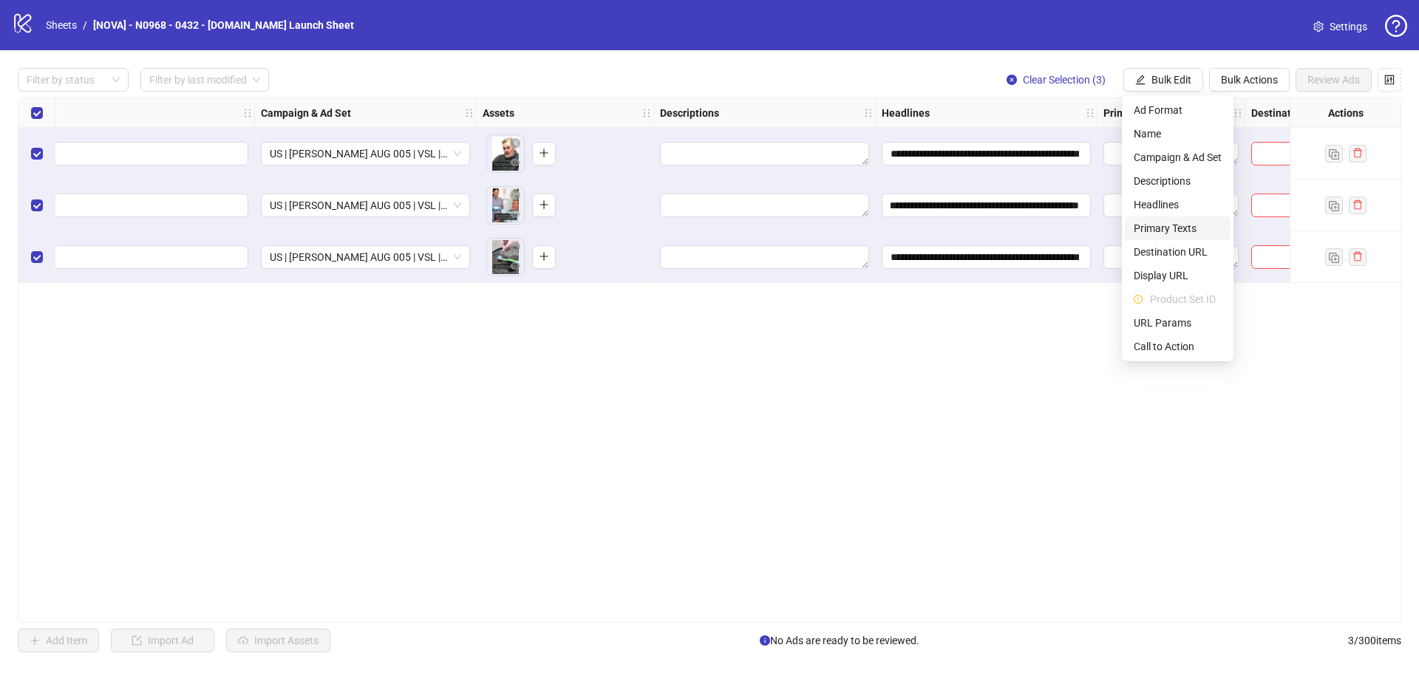
click at [1183, 226] on span "Primary Texts" at bounding box center [1178, 228] width 88 height 16
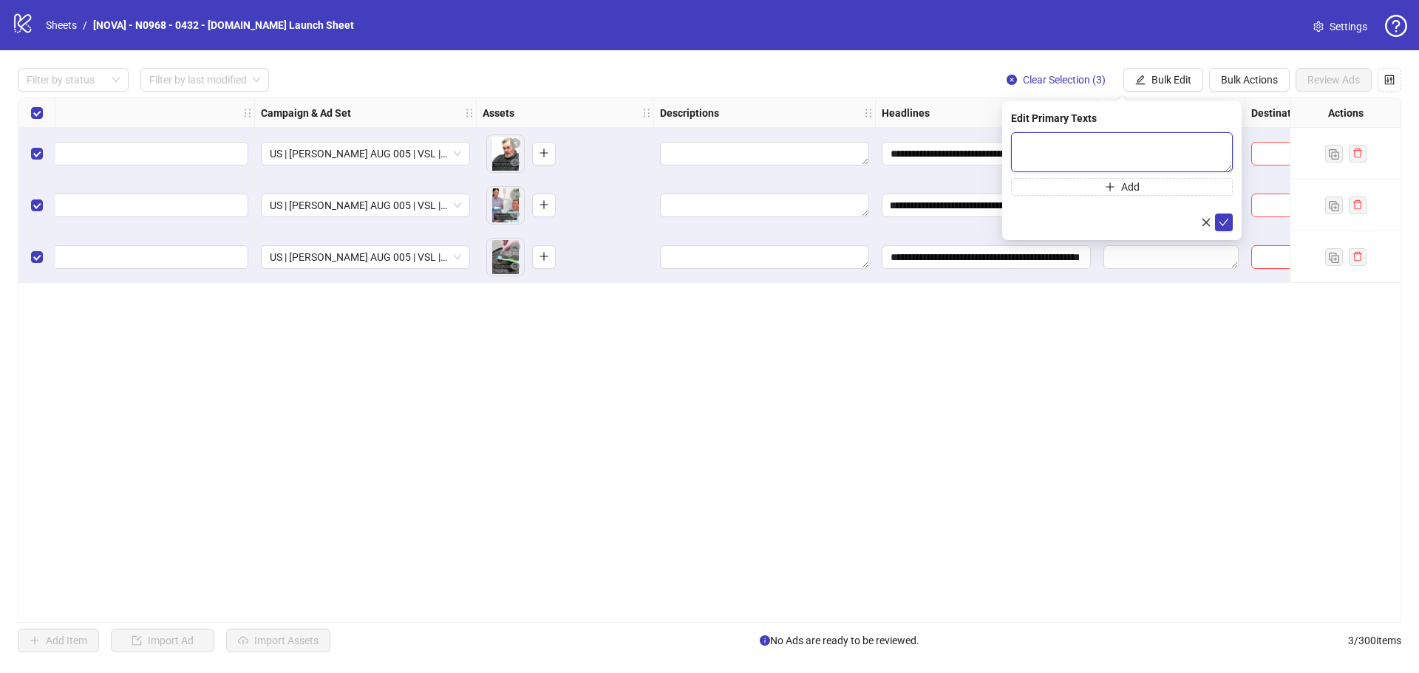
click at [1069, 137] on textarea at bounding box center [1122, 152] width 222 height 40
click at [1120, 366] on div "**********" at bounding box center [709, 360] width 1383 height 525
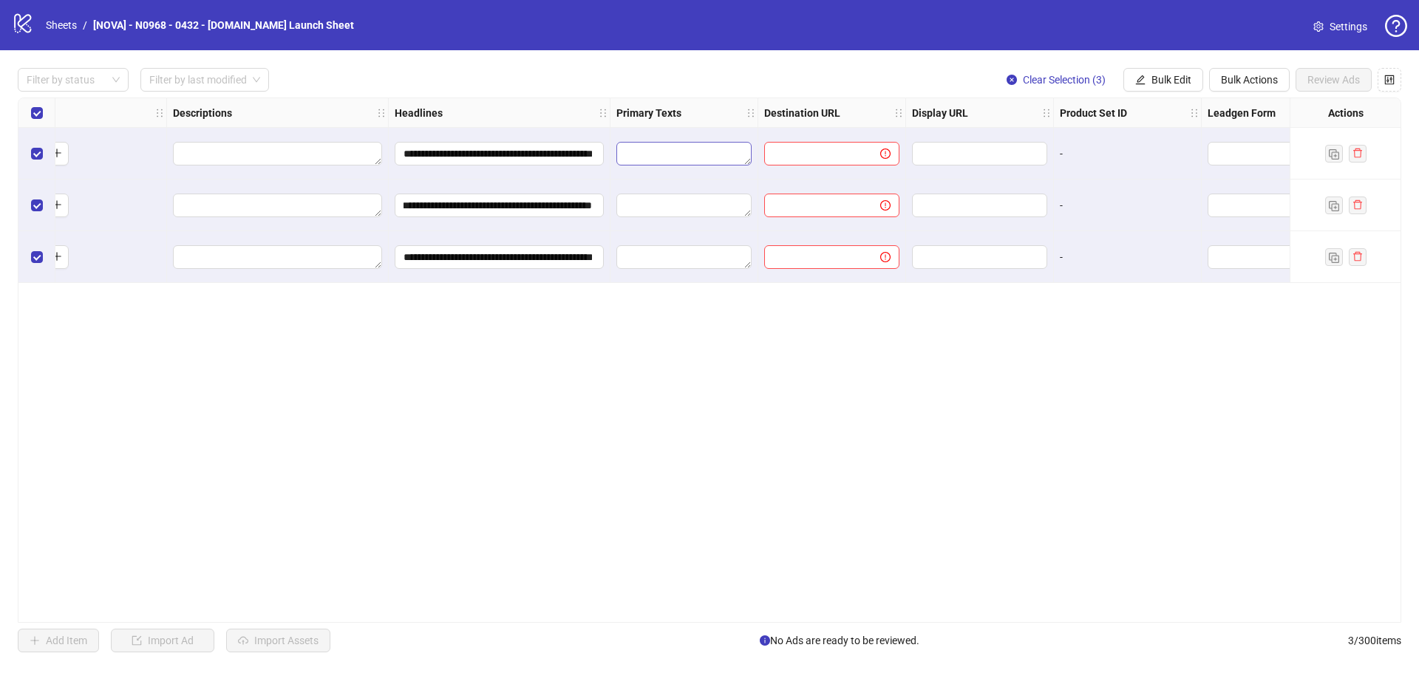
scroll to position [0, 813]
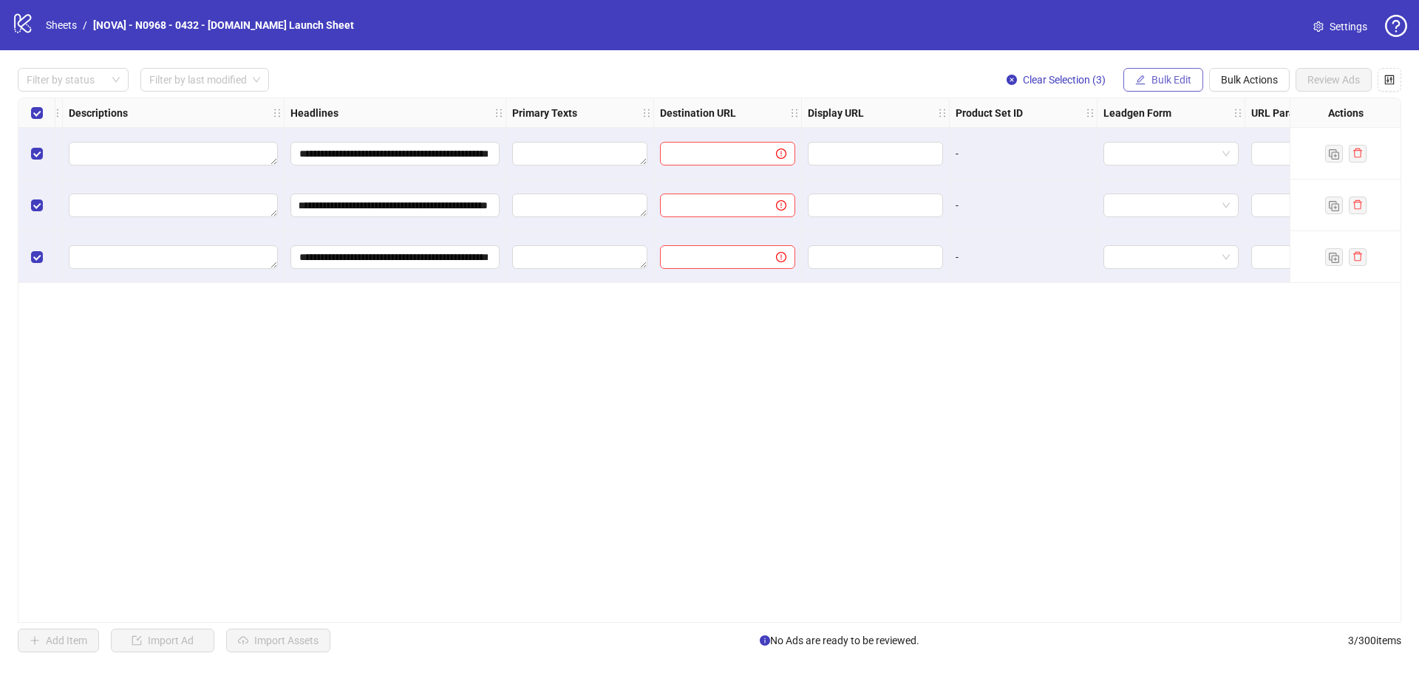
click at [1165, 72] on button "Bulk Edit" at bounding box center [1163, 80] width 80 height 24
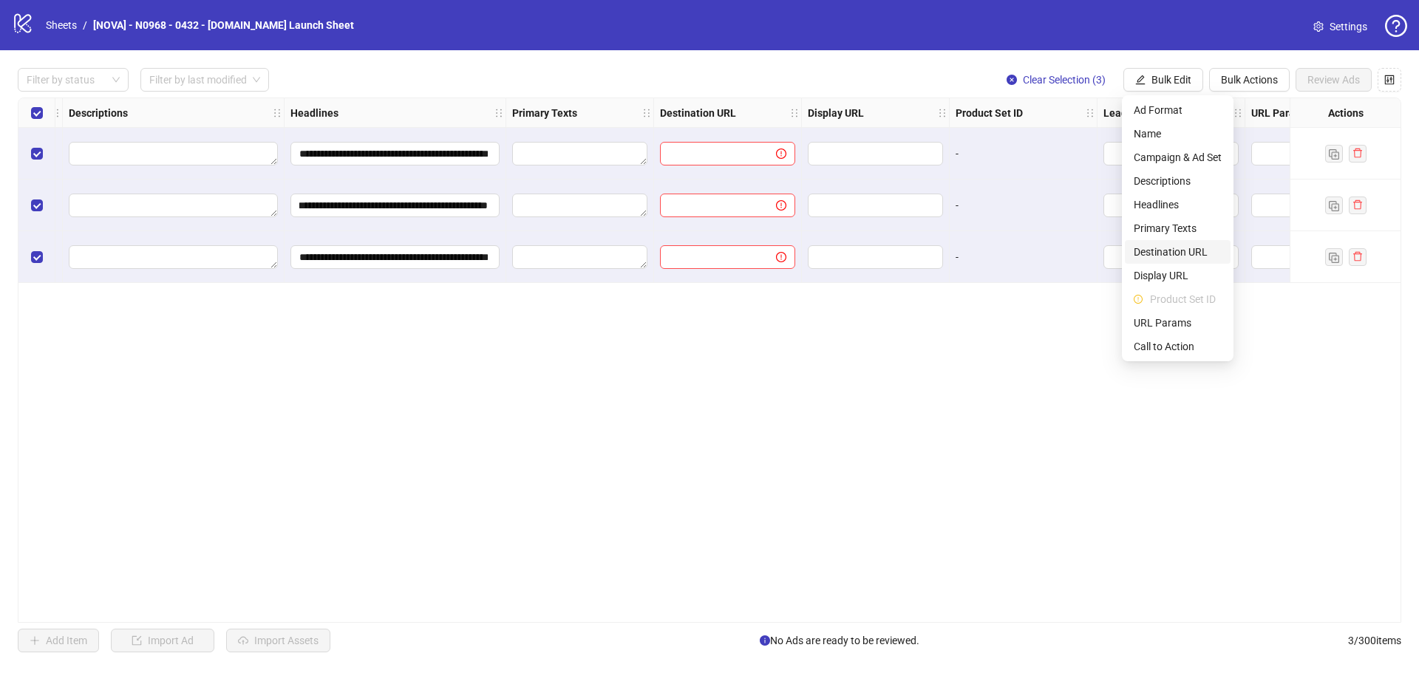
click at [1177, 251] on span "Destination URL" at bounding box center [1178, 252] width 88 height 16
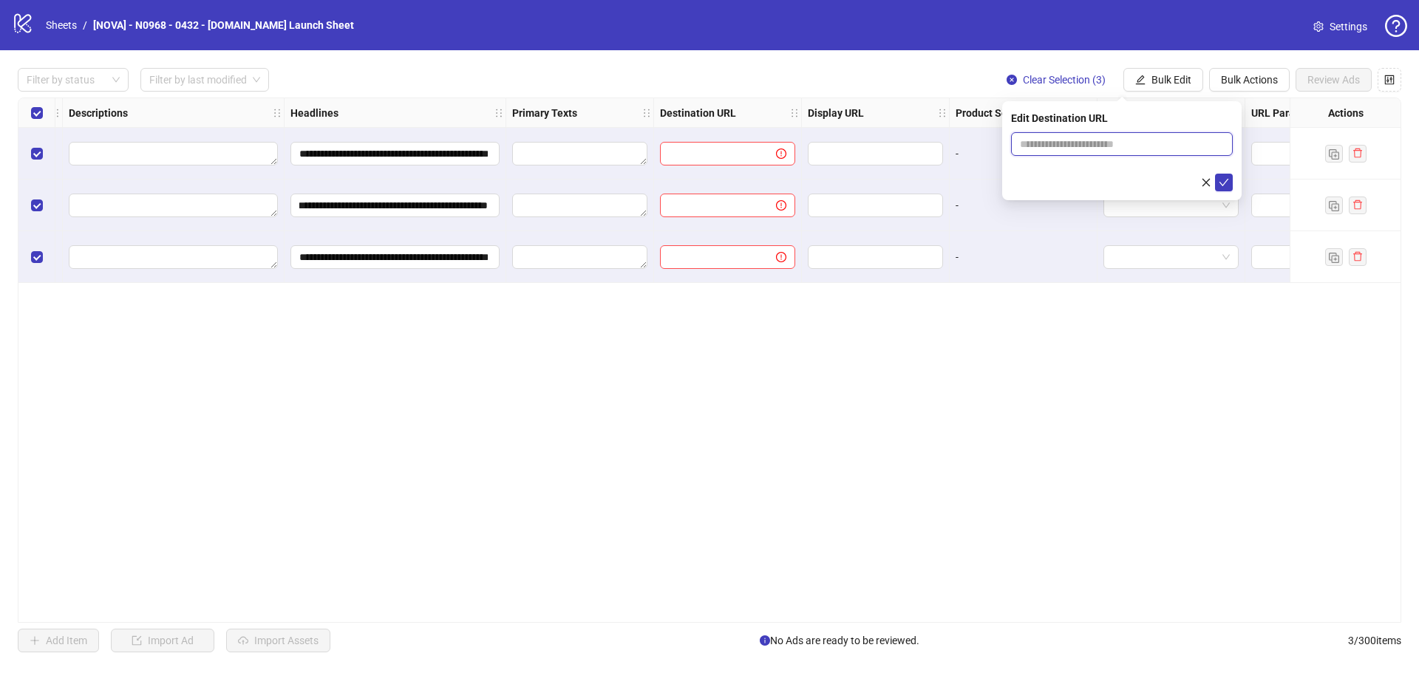
click at [1100, 146] on input "text" at bounding box center [1116, 144] width 192 height 16
paste input "**********"
type input "**********"
click at [1220, 183] on icon "check" at bounding box center [1224, 182] width 10 height 10
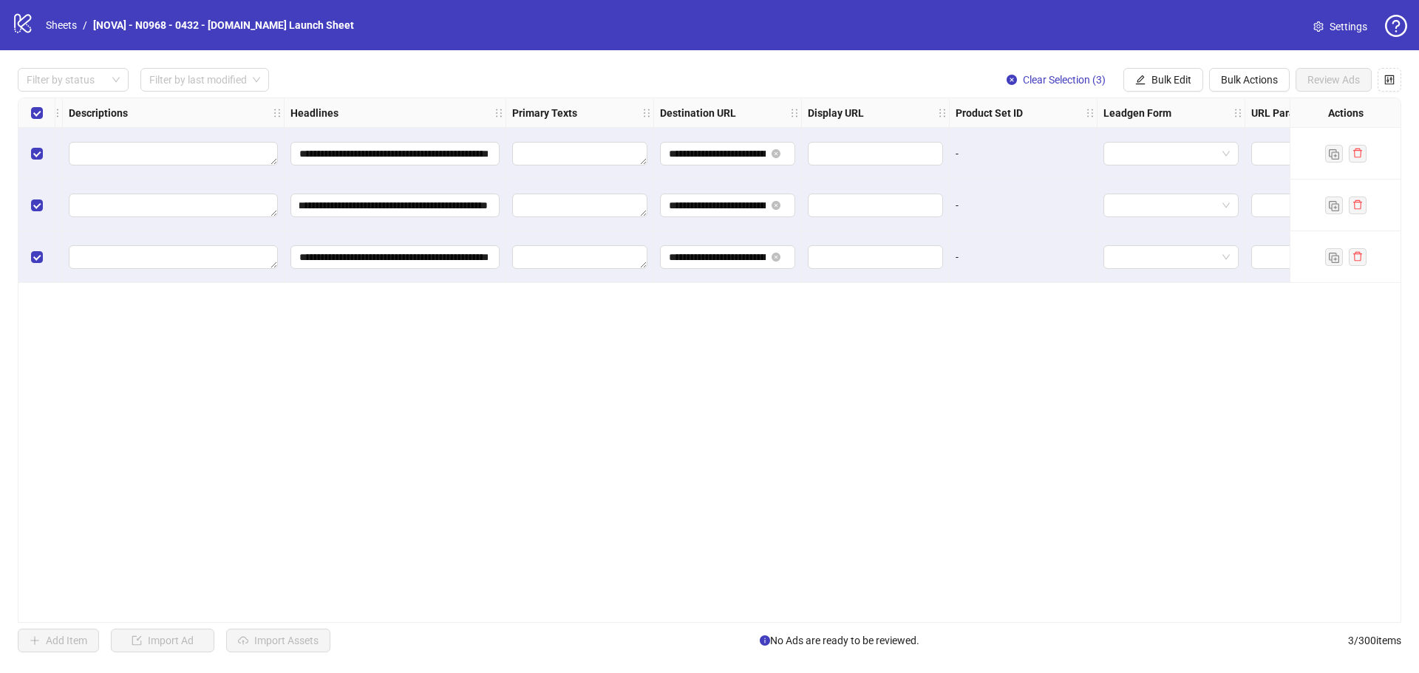
scroll to position [0, 887]
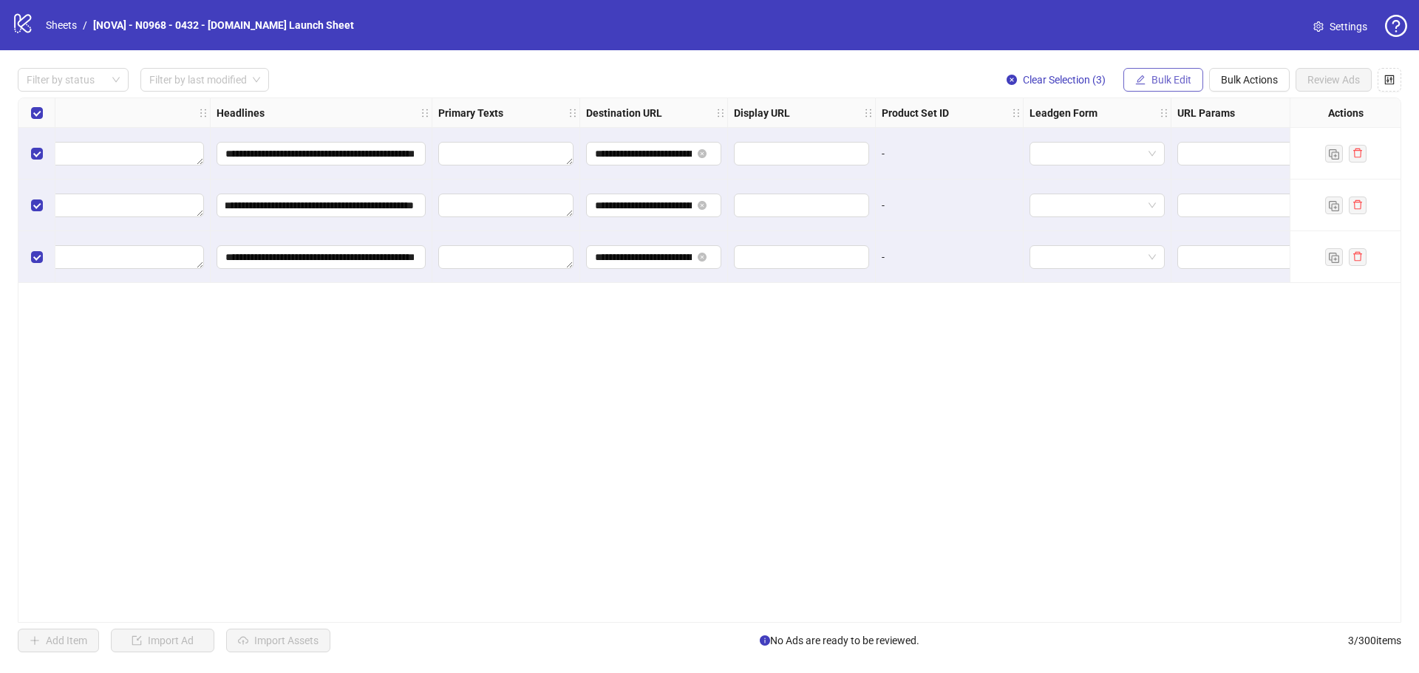
click at [1177, 84] on span "Bulk Edit" at bounding box center [1171, 80] width 40 height 12
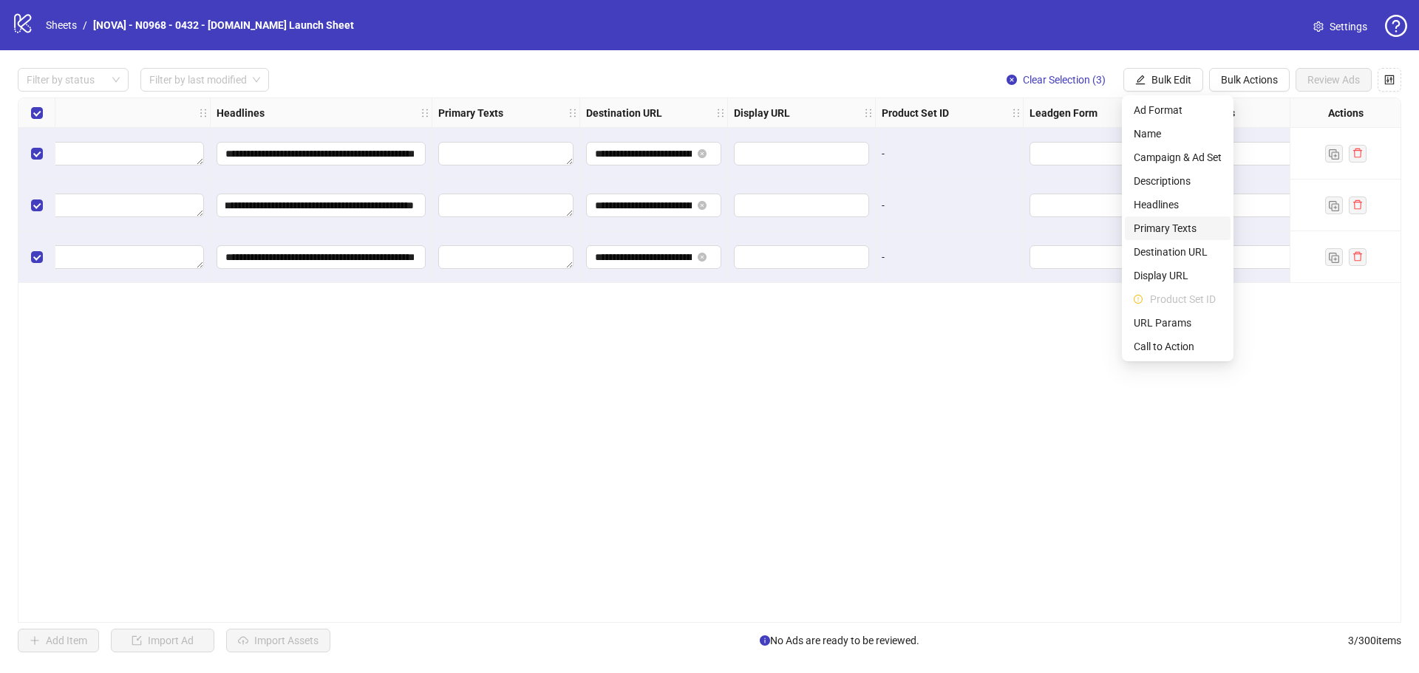
click at [1187, 223] on span "Primary Texts" at bounding box center [1178, 228] width 88 height 16
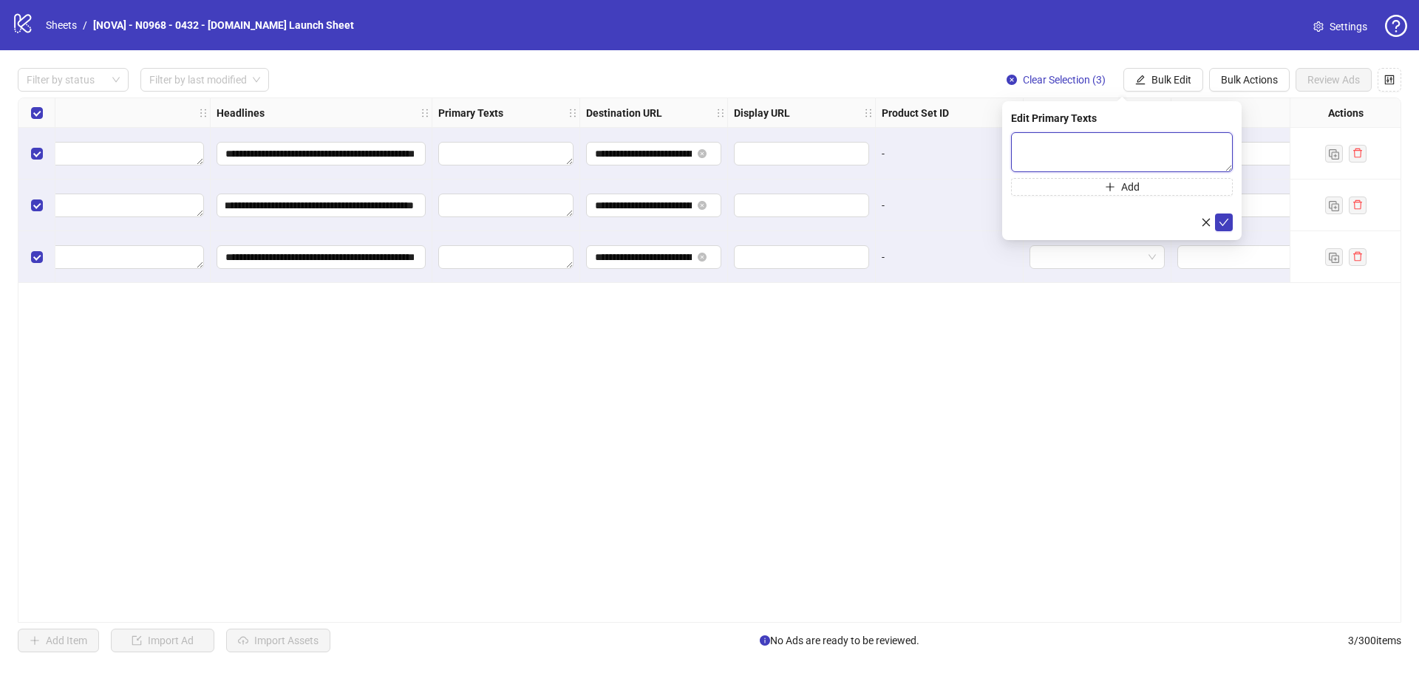
click at [1094, 160] on textarea at bounding box center [1122, 152] width 222 height 40
paste textarea "**********"
type textarea "**********"
click at [1219, 224] on icon "check" at bounding box center [1224, 222] width 10 height 10
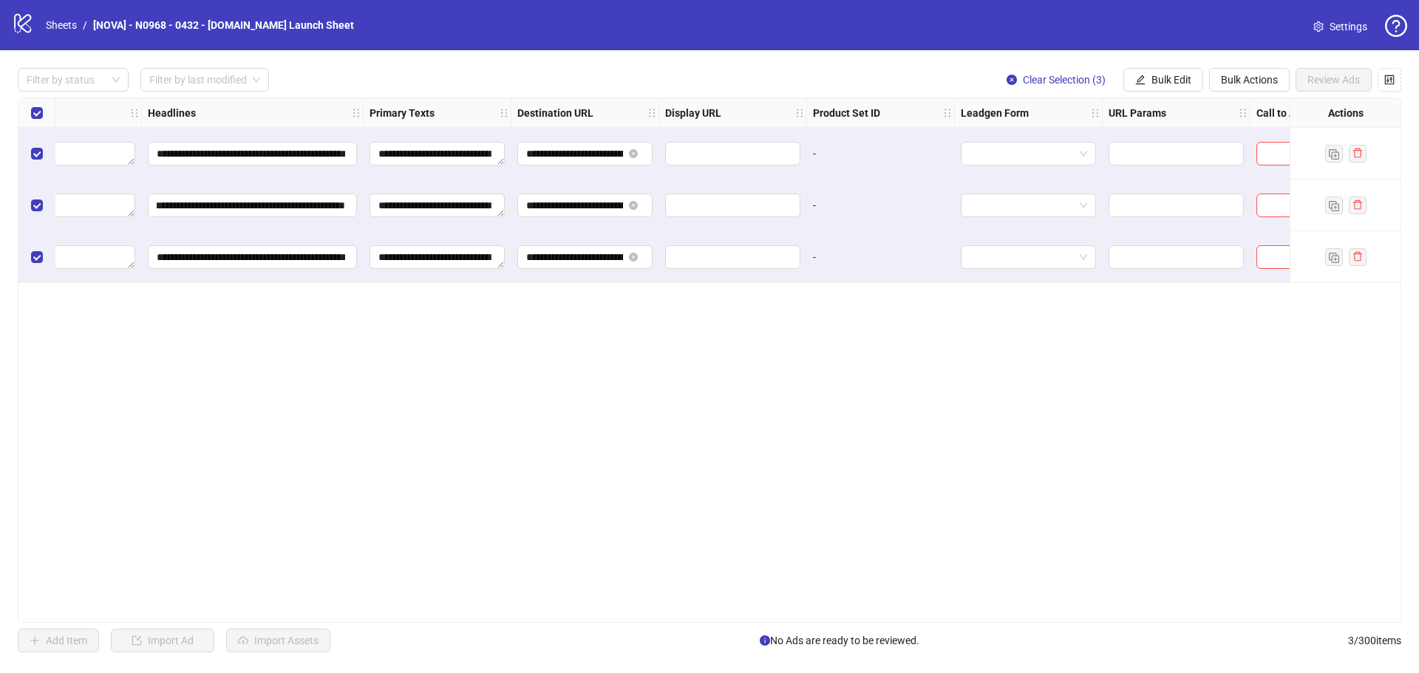
scroll to position [0, 1035]
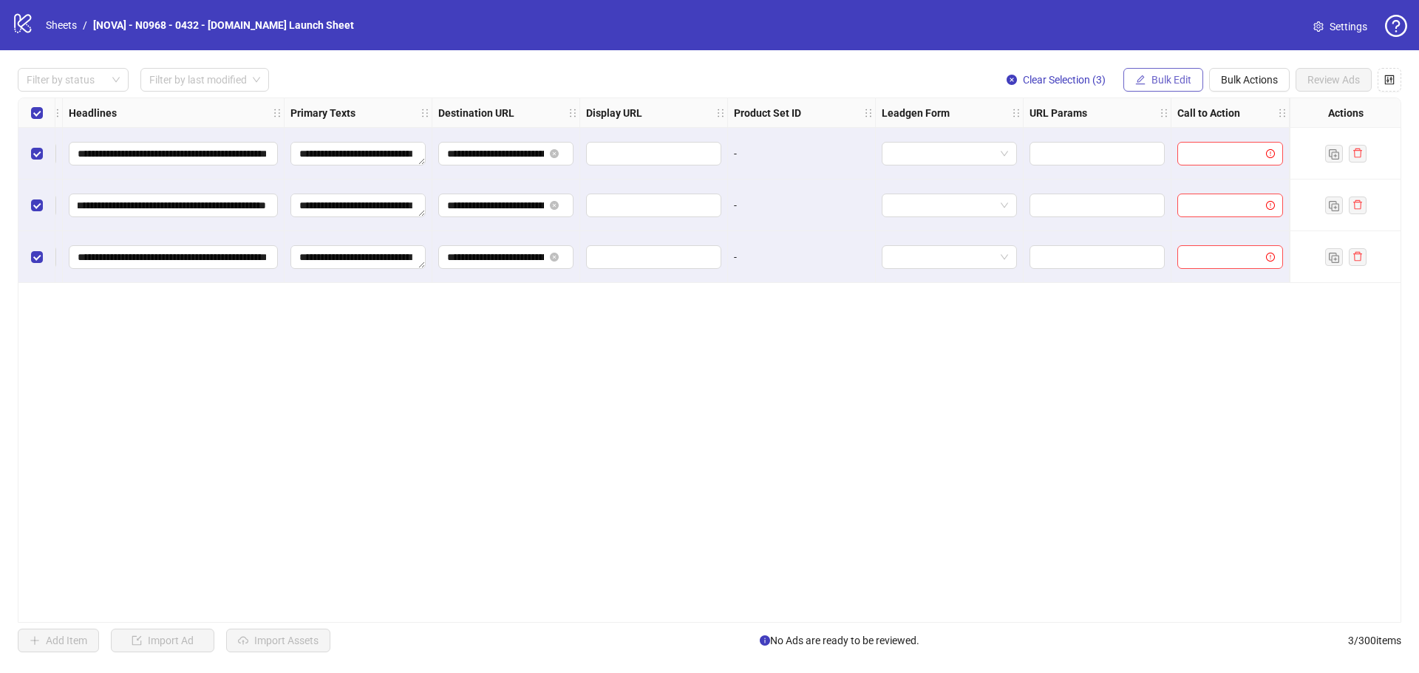
click at [1153, 75] on span "Bulk Edit" at bounding box center [1171, 80] width 40 height 12
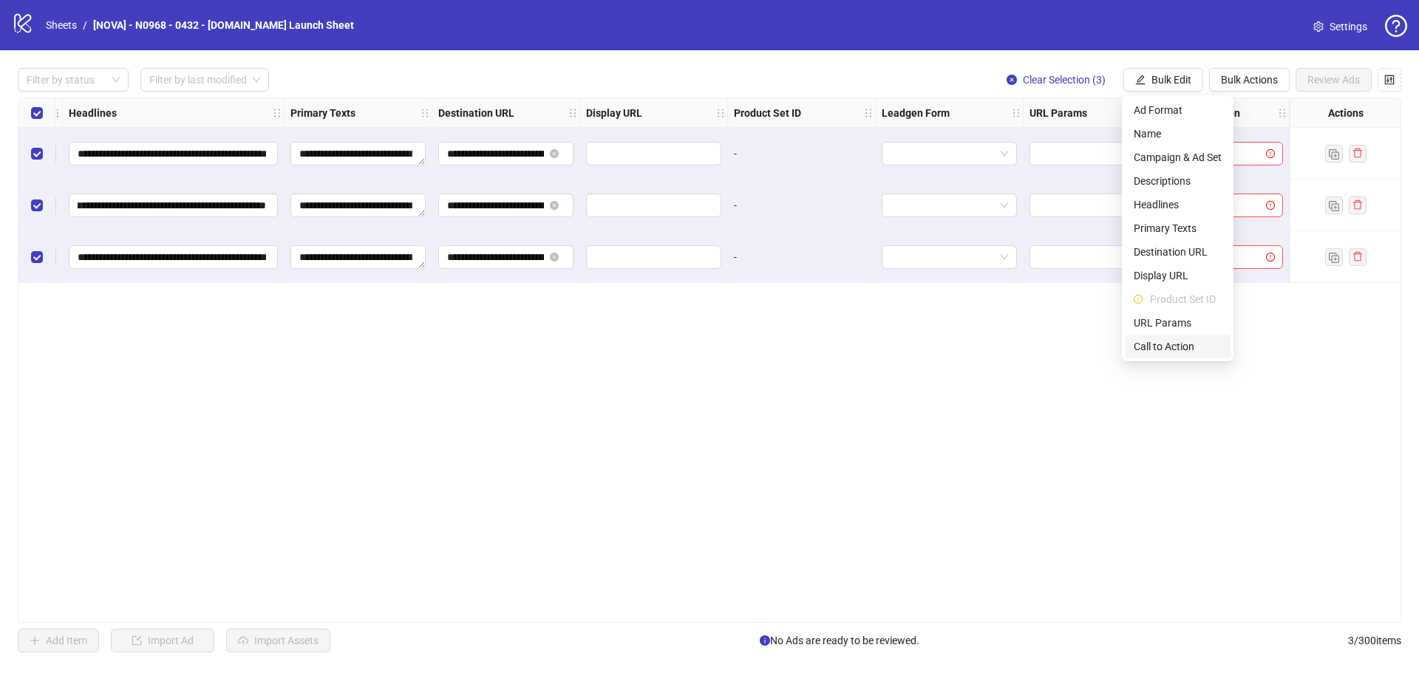
click at [1161, 347] on span "Call to Action" at bounding box center [1178, 346] width 88 height 16
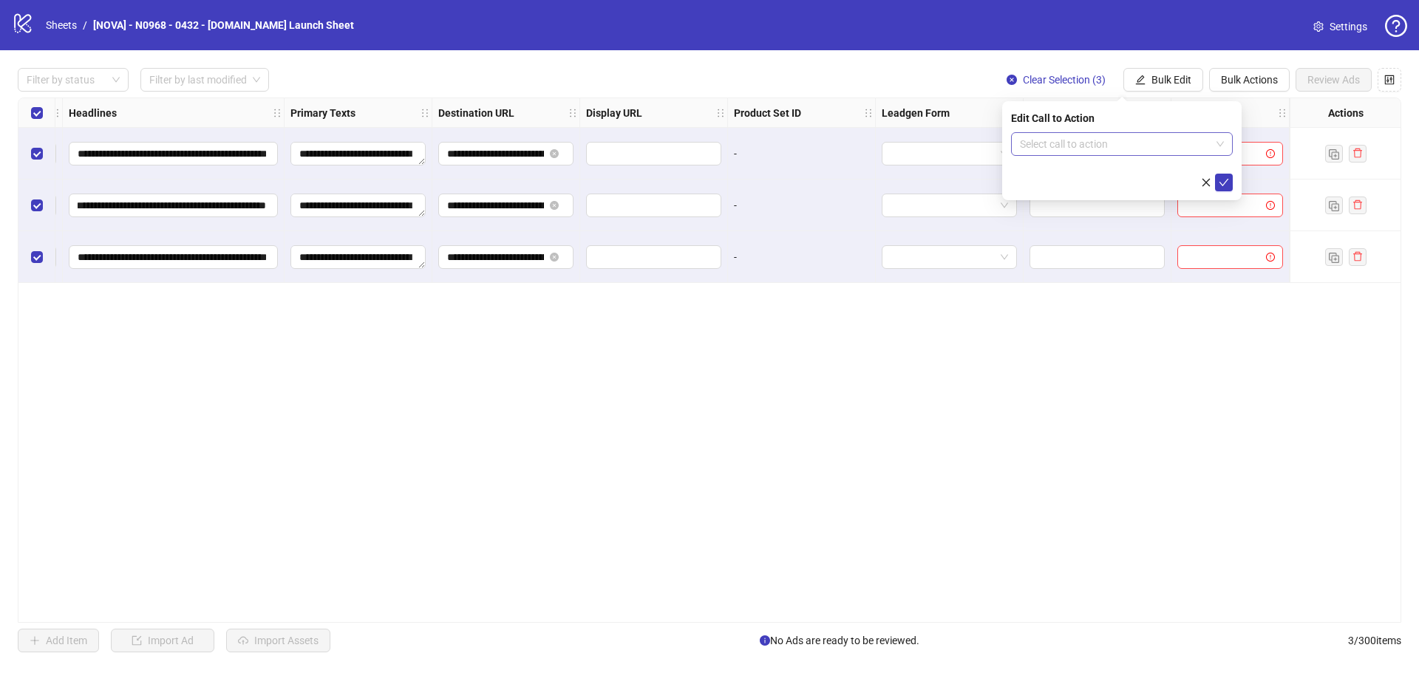
click at [1139, 151] on input "search" at bounding box center [1115, 144] width 191 height 22
type input "****"
click at [1101, 172] on div "Learn more" at bounding box center [1122, 174] width 198 height 16
click at [1227, 180] on icon "check" at bounding box center [1224, 182] width 10 height 7
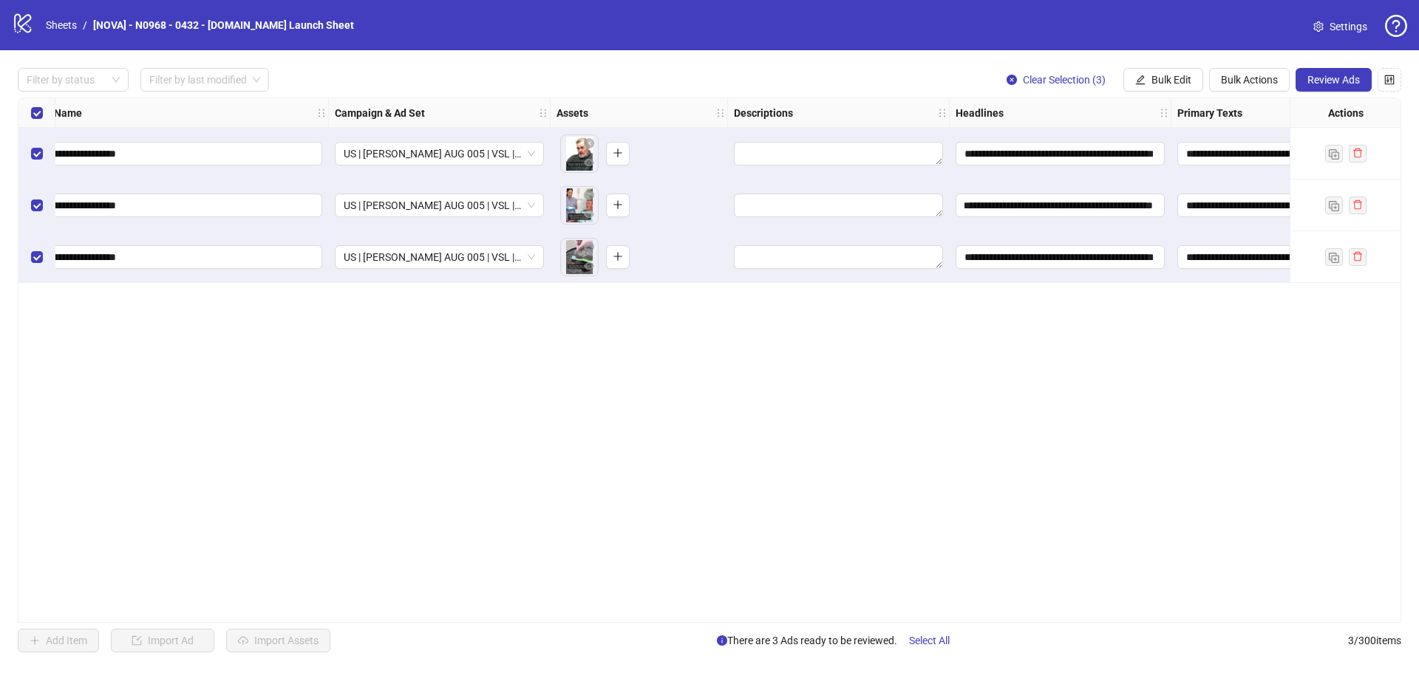
scroll to position [0, 0]
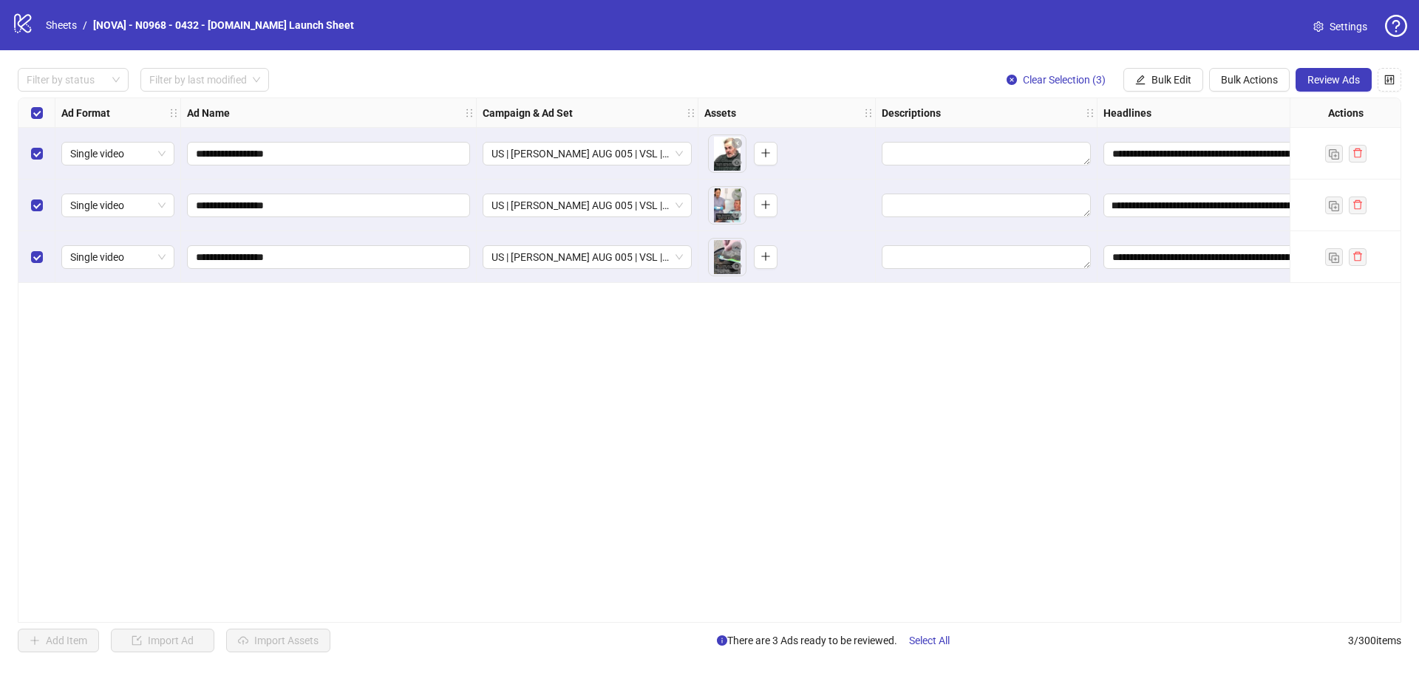
click at [1177, 61] on div "**********" at bounding box center [709, 360] width 1419 height 620
click at [1174, 73] on button "Bulk Edit" at bounding box center [1163, 80] width 80 height 24
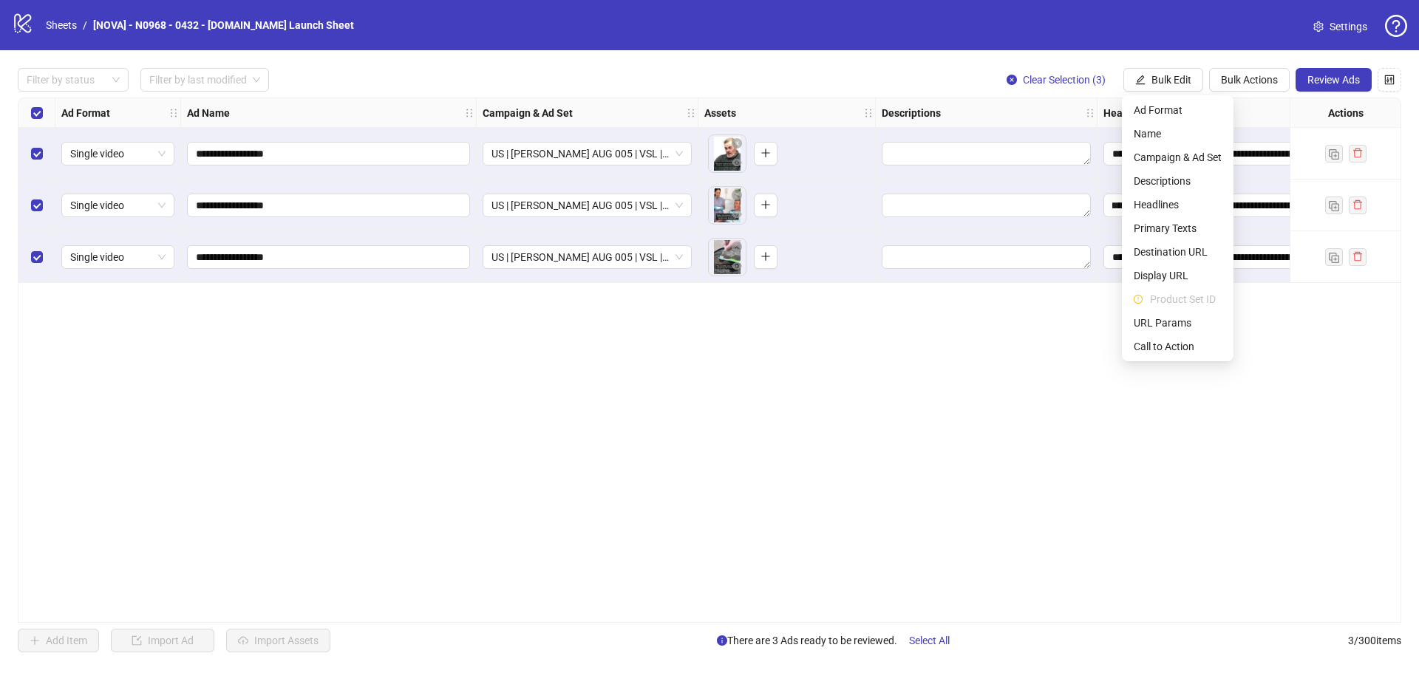
click at [981, 357] on div "**********" at bounding box center [709, 360] width 1383 height 525
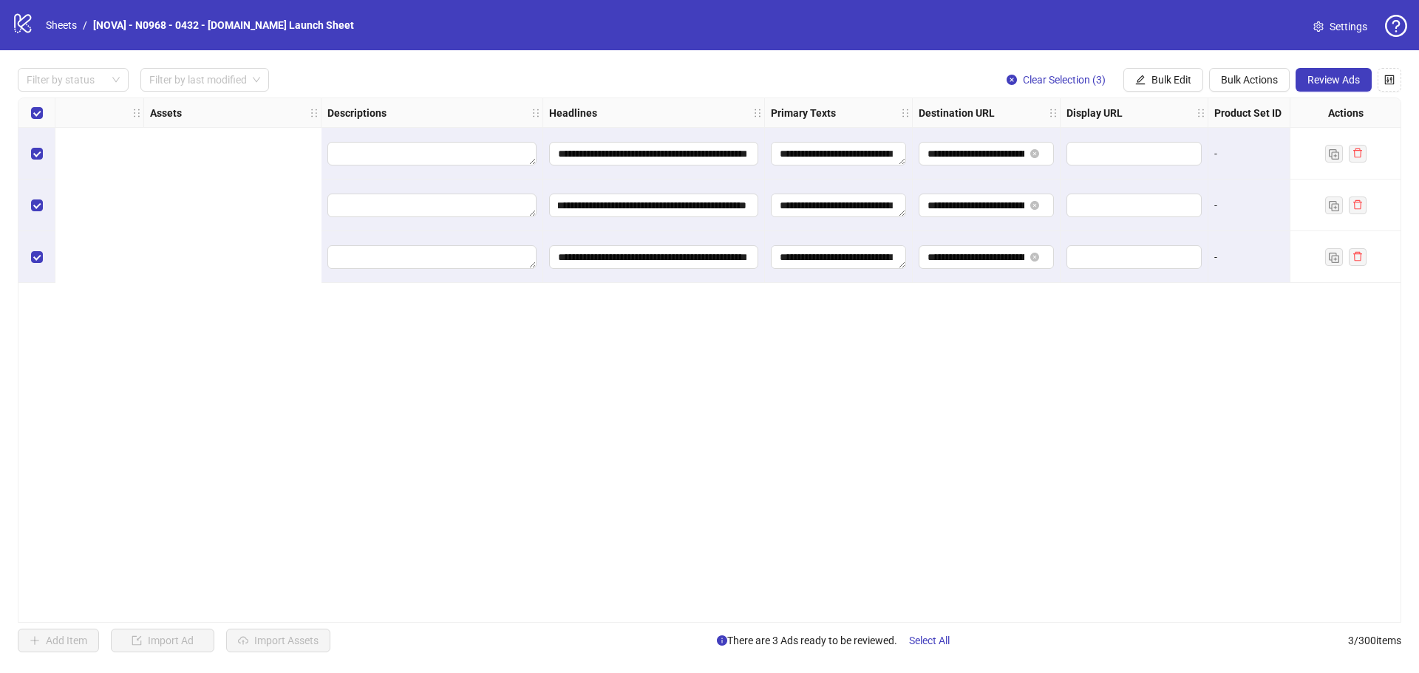
scroll to position [0, 1182]
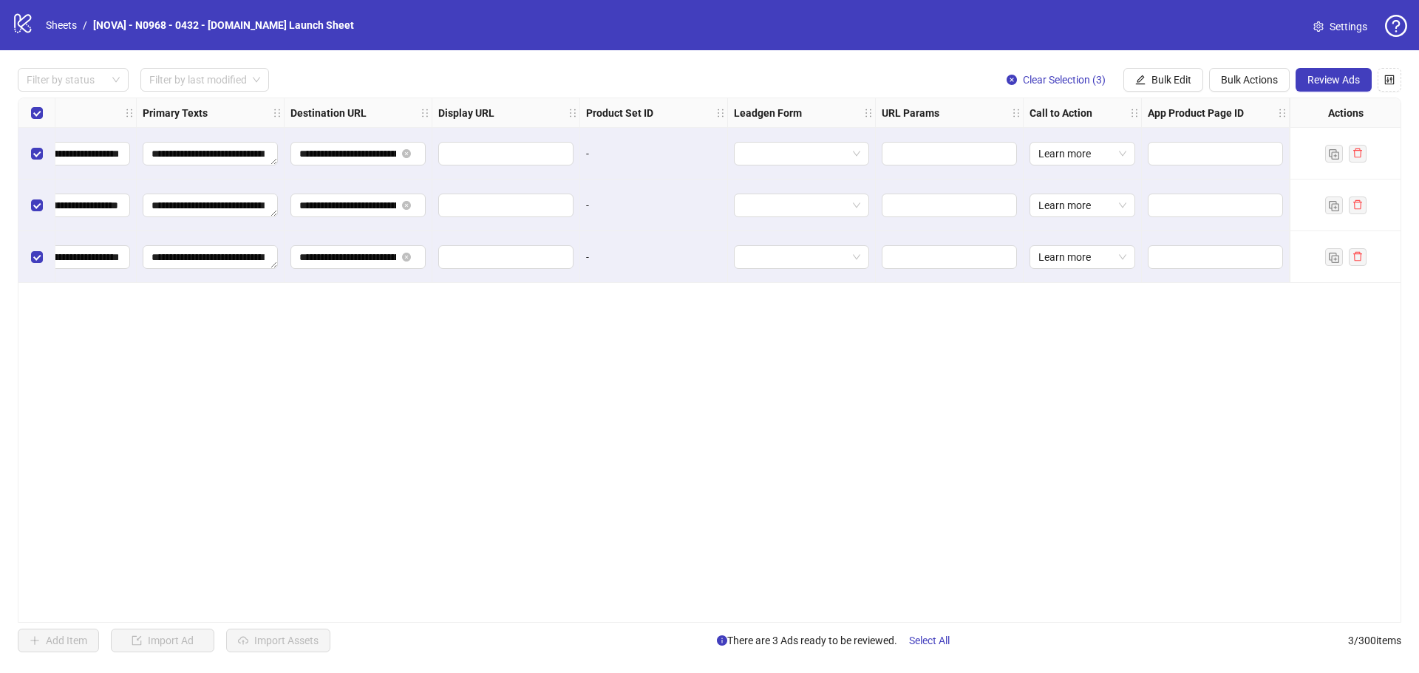
click at [698, 194] on div "-" at bounding box center [654, 206] width 148 height 52
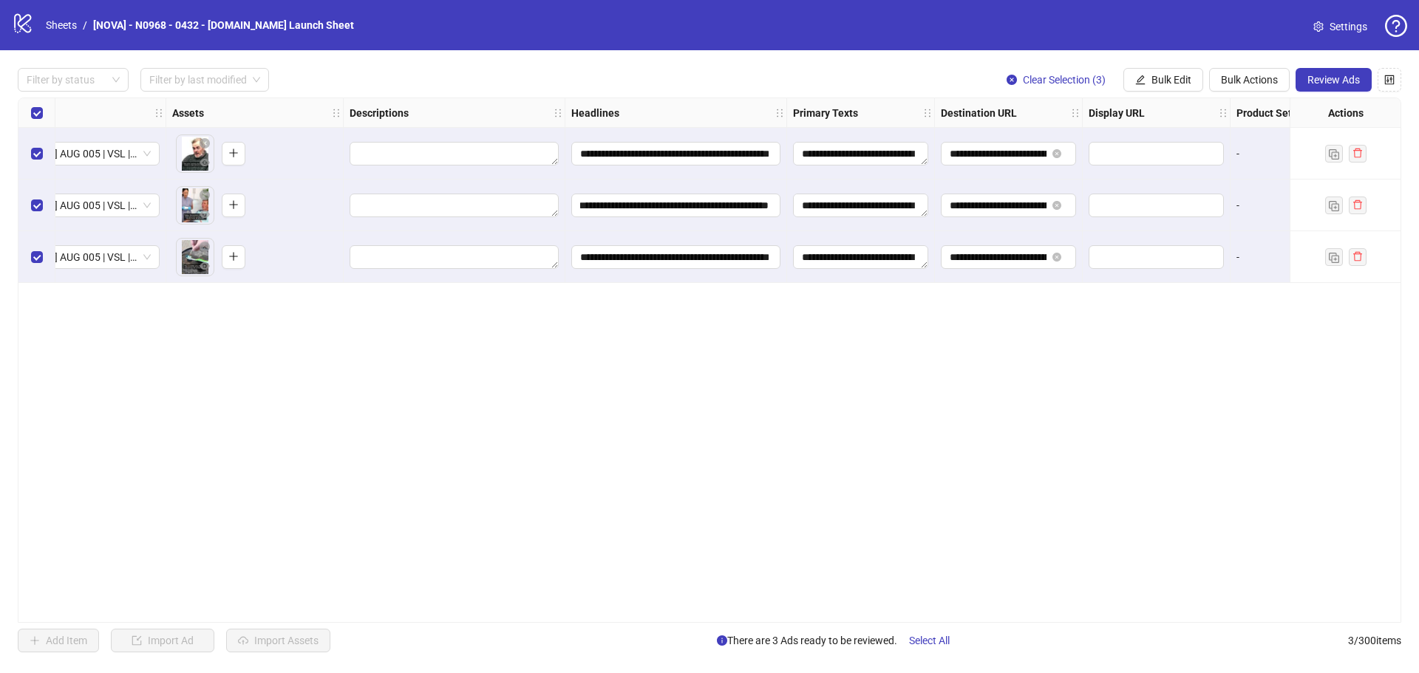
scroll to position [0, 0]
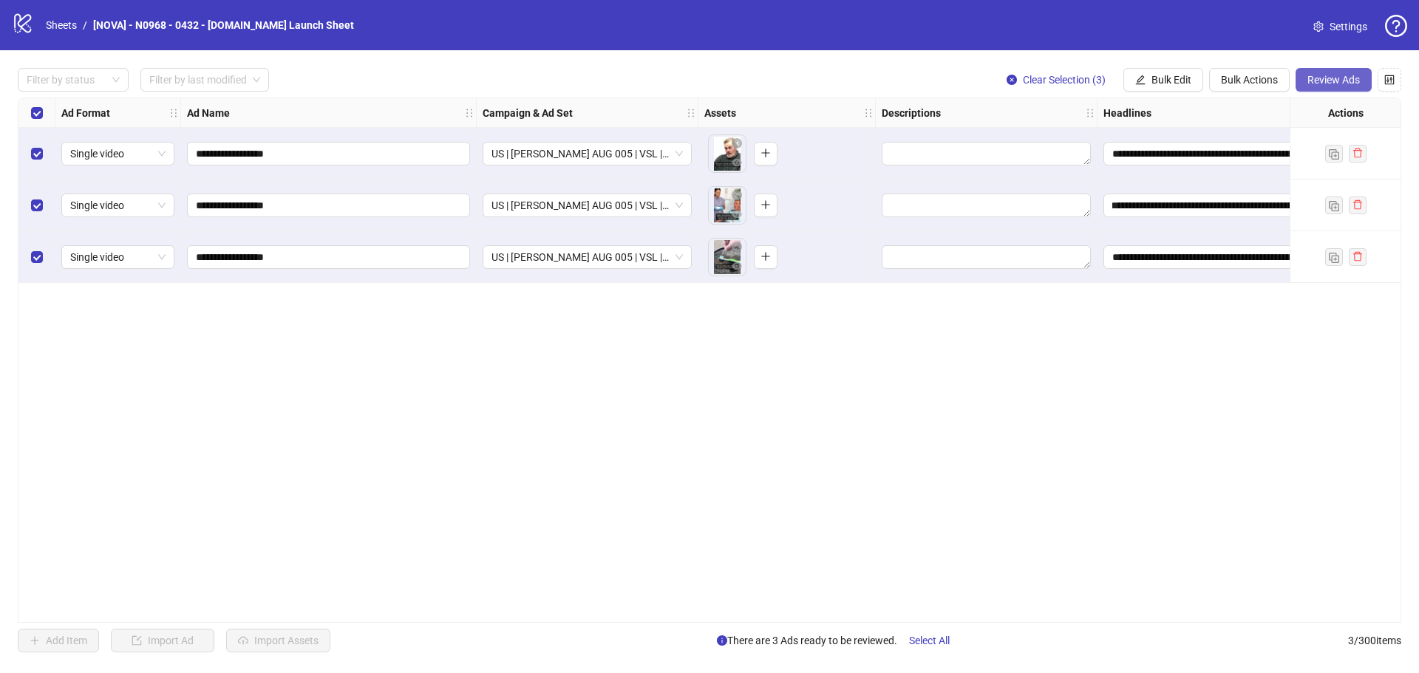
click at [1312, 69] on button "Review Ads" at bounding box center [1333, 80] width 76 height 24
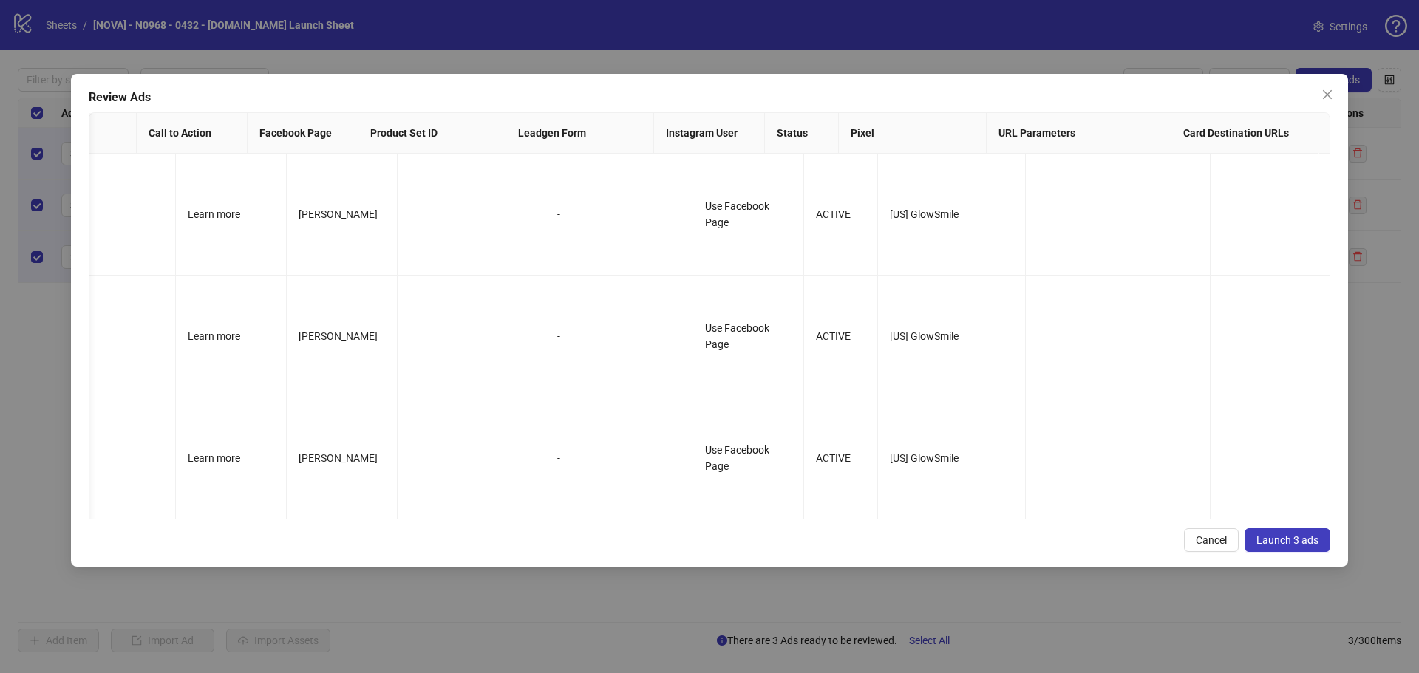
click at [1269, 534] on span "Launch 3 ads" at bounding box center [1287, 540] width 62 height 12
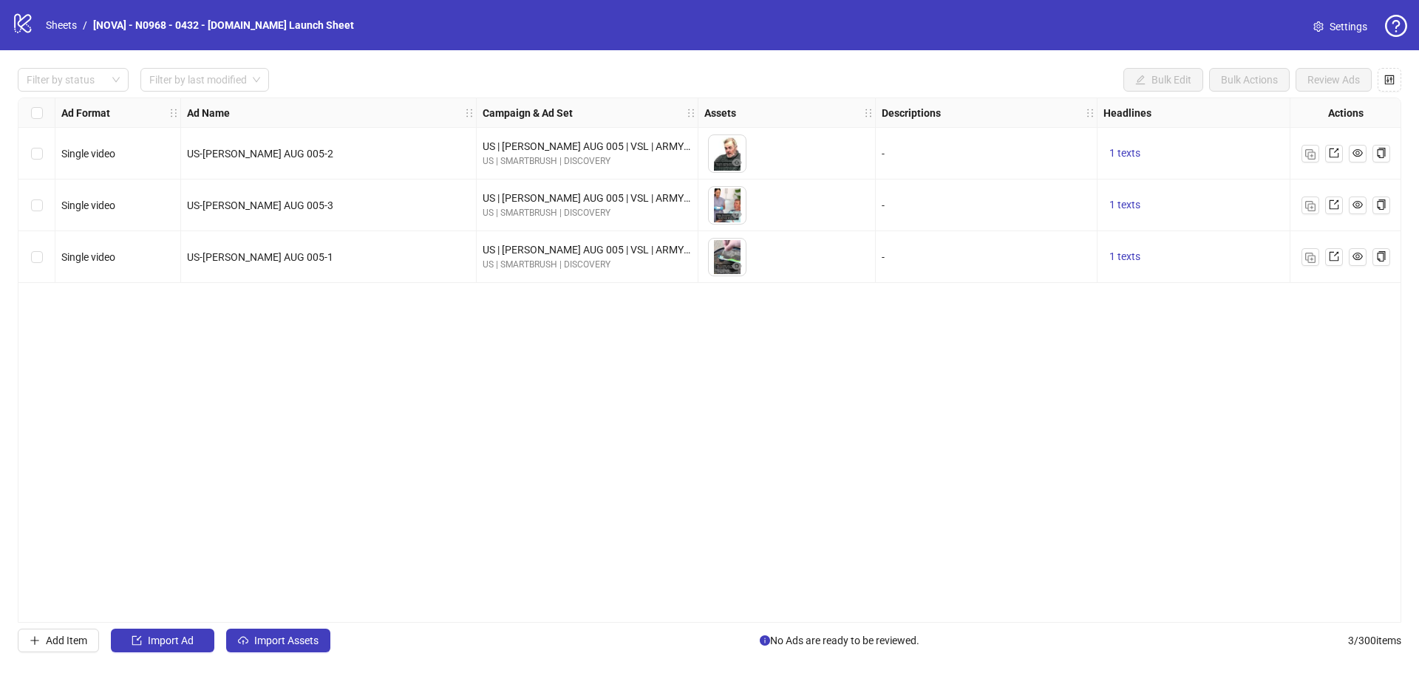
click at [865, 394] on div "Ad Format Ad Name Campaign & Ad Set Assets Descriptions Headlines Primary Texts…" at bounding box center [709, 360] width 1383 height 525
